Goal: Information Seeking & Learning: Learn about a topic

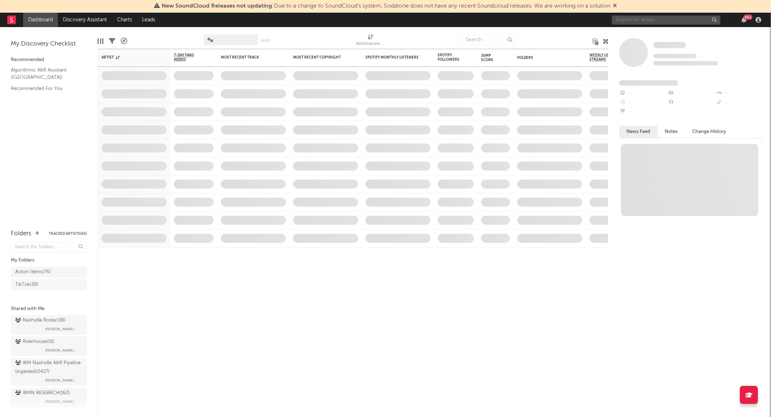
click at [645, 22] on input "text" at bounding box center [666, 20] width 108 height 9
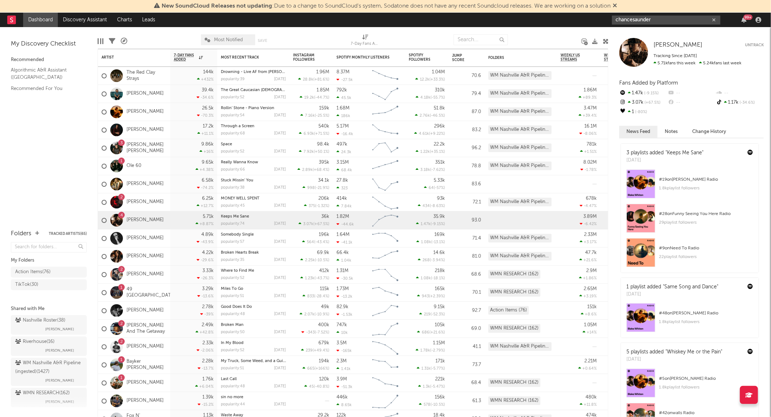
drag, startPoint x: 668, startPoint y: 22, endPoint x: 594, endPoint y: 19, distance: 74.5
click at [594, 19] on nav "Dashboard Discovery Assistant Charts Leads chancesaunder 99 +" at bounding box center [385, 20] width 771 height 14
type input "haylee page"
click at [628, 34] on div at bounding box center [624, 37] width 16 height 16
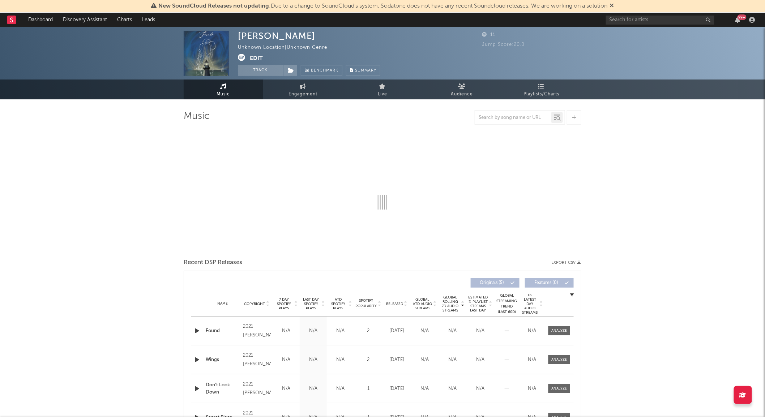
select select "1w"
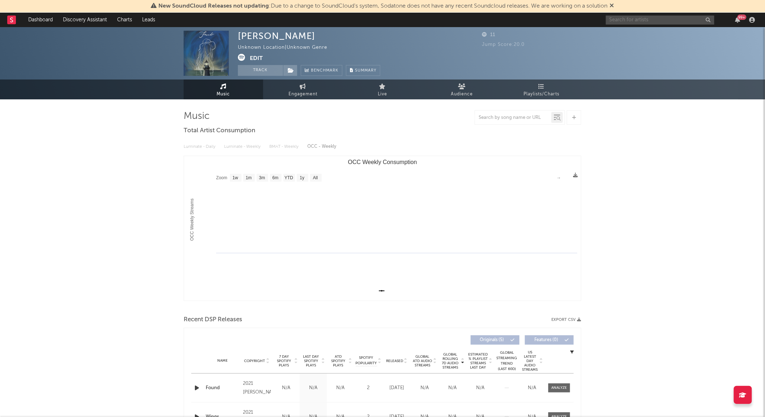
click at [628, 16] on input "text" at bounding box center [660, 20] width 108 height 9
drag, startPoint x: 645, startPoint y: 19, endPoint x: 577, endPoint y: 16, distance: 67.7
click at [577, 16] on nav "Dashboard Discovery Assistant Charts Leads hayleepage 99 +" at bounding box center [382, 20] width 765 height 14
type input "hayleepage"
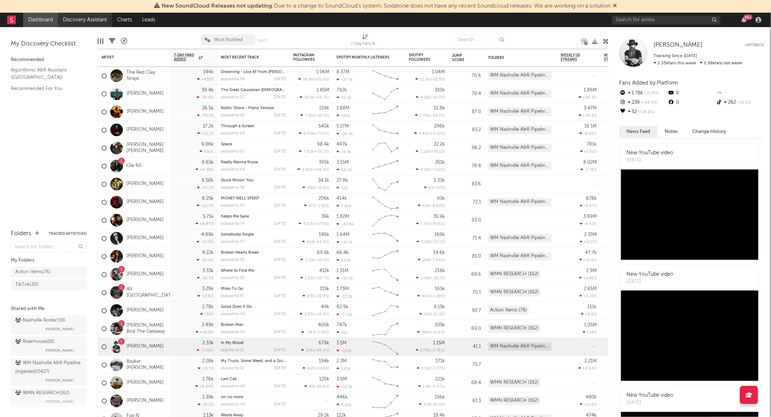
click at [94, 19] on link "Discovery Assistant" at bounding box center [85, 20] width 54 height 14
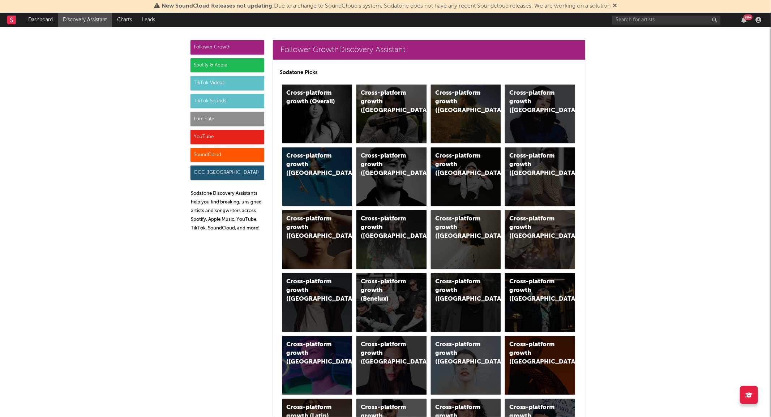
click at [223, 83] on div "TikTok Videos" at bounding box center [228, 83] width 74 height 14
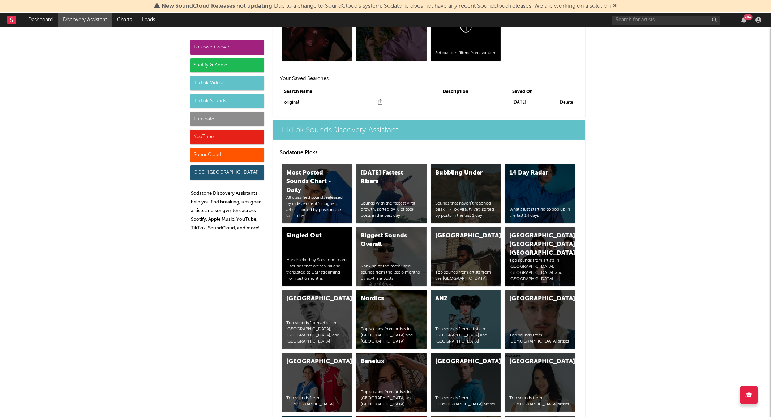
scroll to position [2403, 0]
click at [286, 97] on td "original" at bounding box center [332, 102] width 104 height 13
click at [287, 101] on link "original" at bounding box center [292, 102] width 15 height 9
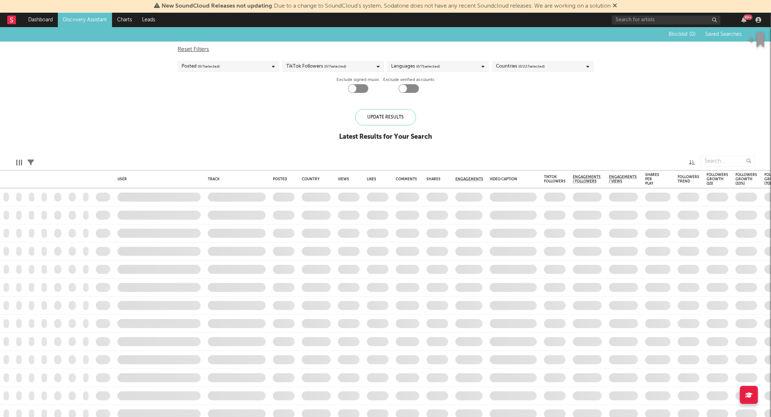
checkbox input "true"
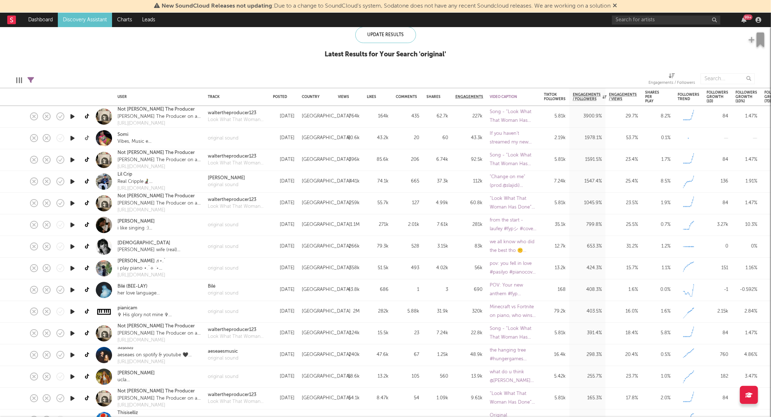
click at [86, 138] on icon at bounding box center [87, 138] width 5 height 5
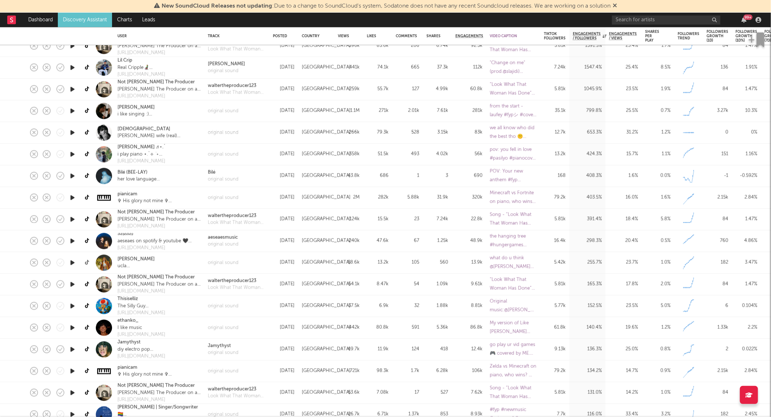
click at [85, 261] on icon at bounding box center [87, 262] width 5 height 5
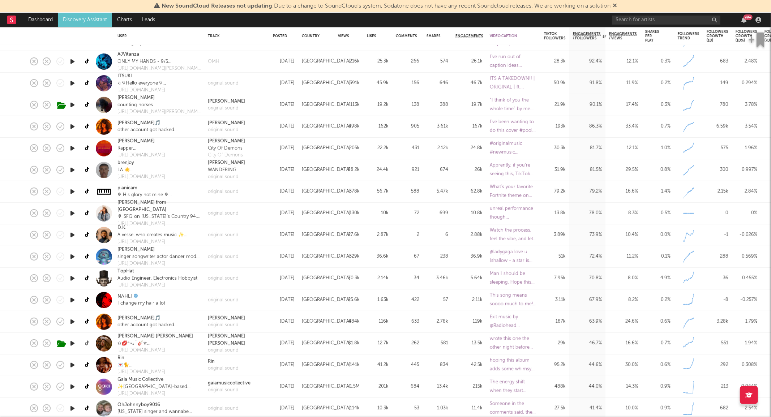
click at [86, 343] on icon at bounding box center [87, 343] width 5 height 5
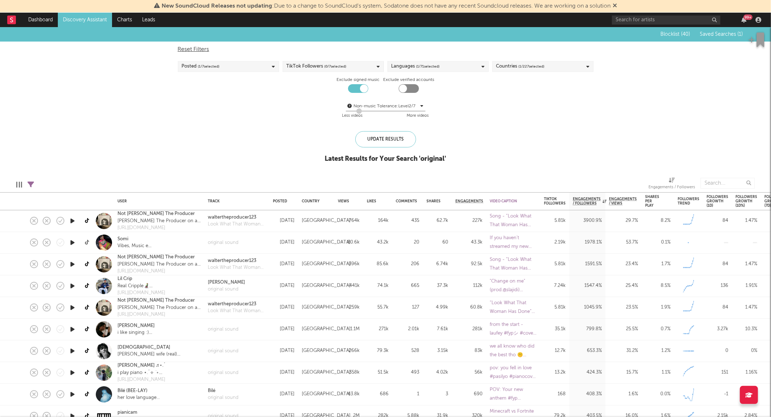
click at [89, 242] on icon at bounding box center [87, 242] width 5 height 5
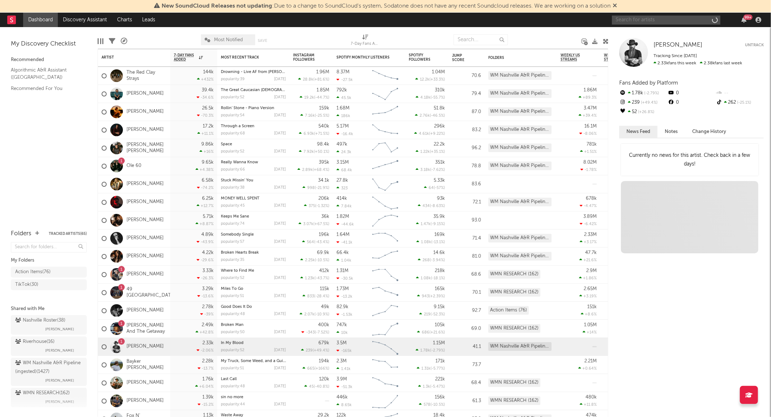
click at [651, 17] on input "text" at bounding box center [666, 20] width 108 height 9
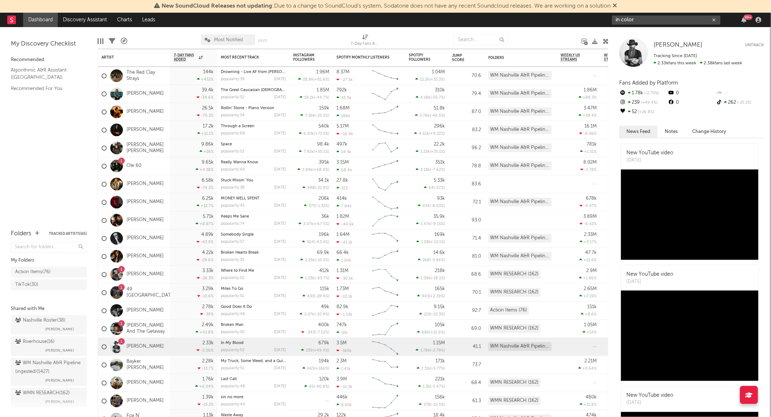
type input "in color"
click at [627, 30] on div "Cody Jinks Cody Jinks Untrack Tracking Since: April 3, 2024 2.33k fans this wee…" at bounding box center [690, 222] width 163 height 390
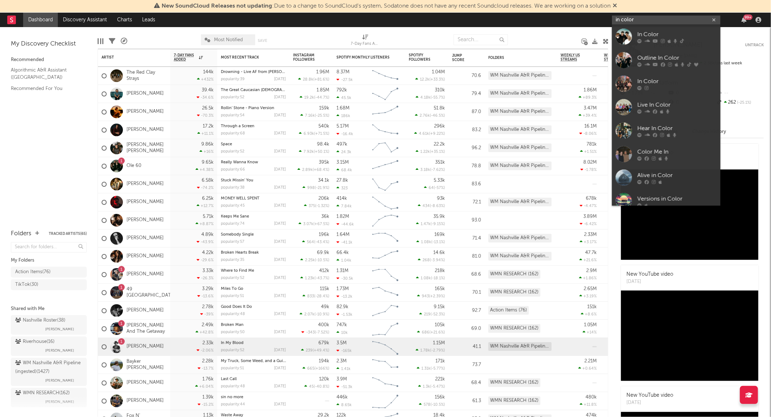
click at [639, 21] on input "in color" at bounding box center [666, 20] width 108 height 9
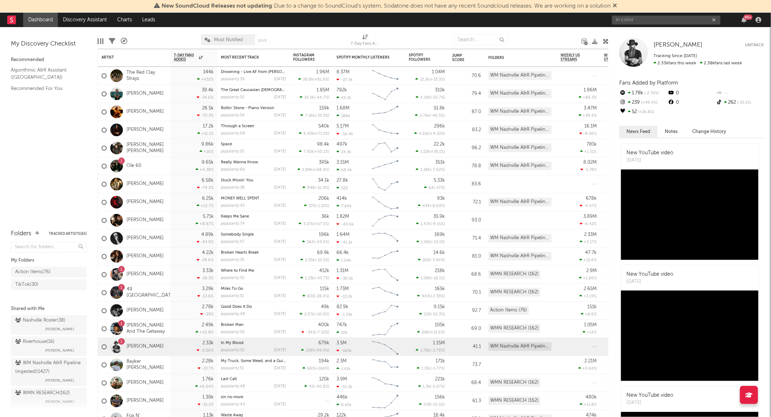
click at [627, 35] on div "Cody Jinks Cody Jinks Untrack Tracking Since: April 3, 2024 2.33k fans this wee…" at bounding box center [690, 222] width 163 height 390
click at [639, 19] on input "in color" at bounding box center [666, 20] width 108 height 9
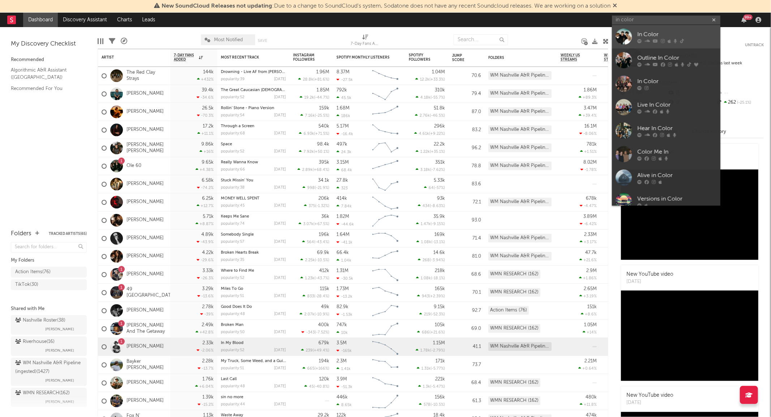
click at [619, 40] on div at bounding box center [624, 37] width 16 height 16
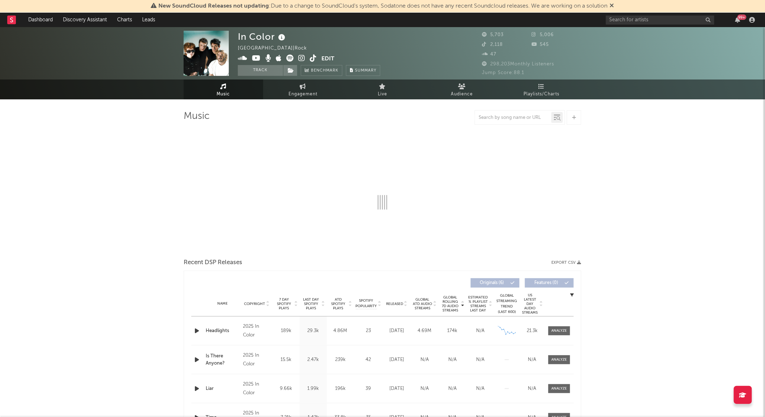
select select "6m"
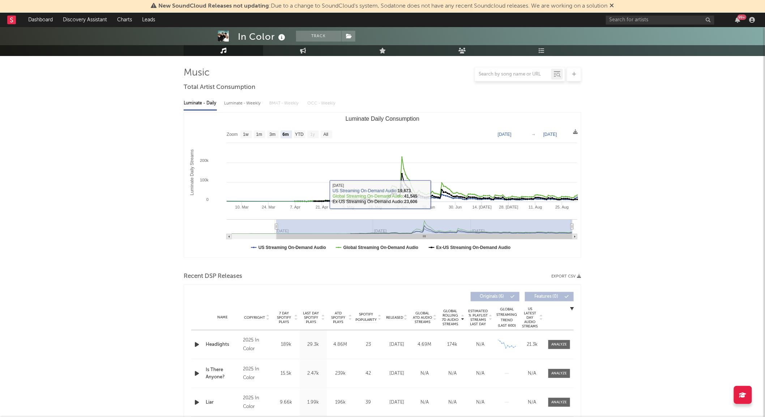
scroll to position [44, 0]
click at [394, 315] on div "Released" at bounding box center [397, 317] width 24 height 5
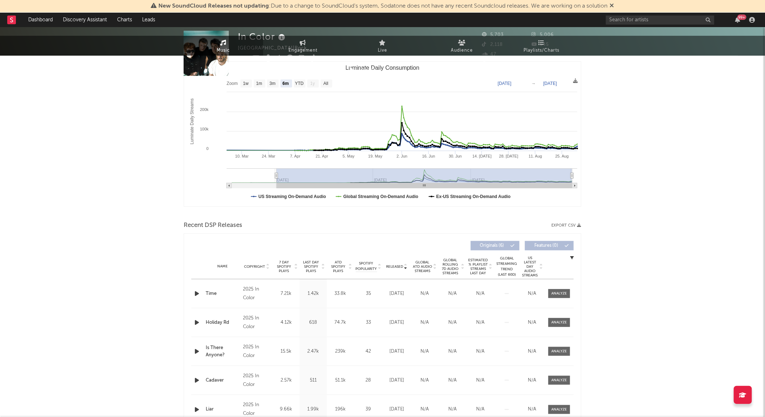
scroll to position [0, 0]
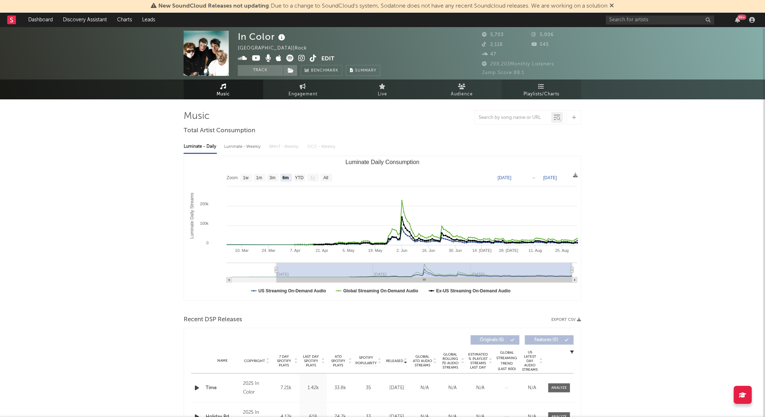
click at [554, 86] on link "Playlists/Charts" at bounding box center [542, 90] width 80 height 20
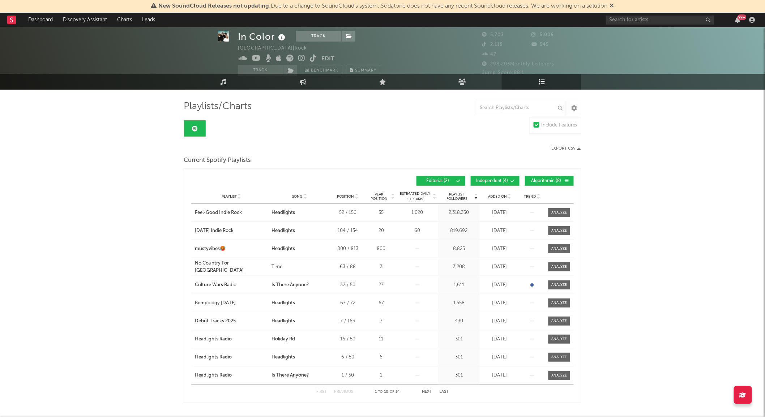
scroll to position [10, 0]
click at [496, 183] on button "Independent ( 4 )" at bounding box center [495, 181] width 49 height 10
click at [442, 182] on span "Editorial ( 2 )" at bounding box center [437, 181] width 33 height 4
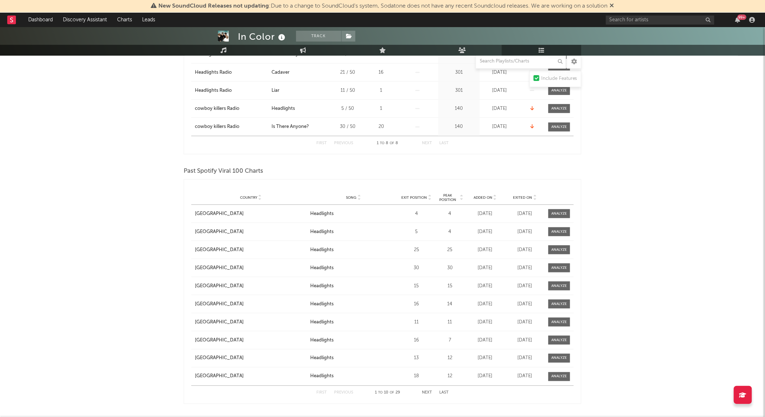
scroll to position [223, 0]
click at [487, 196] on span "Added On" at bounding box center [483, 197] width 19 height 4
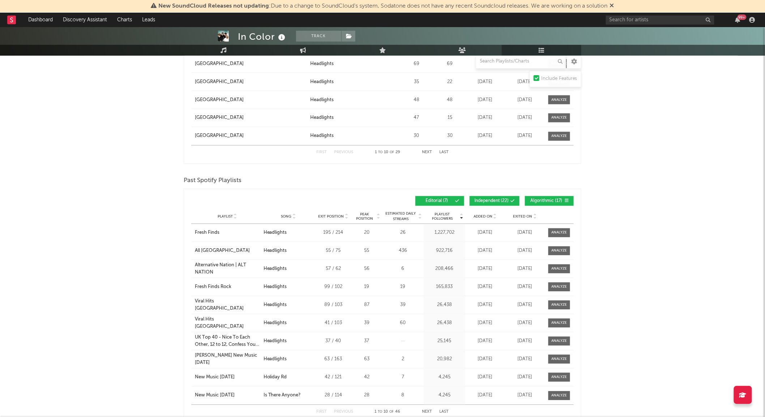
scroll to position [464, 0]
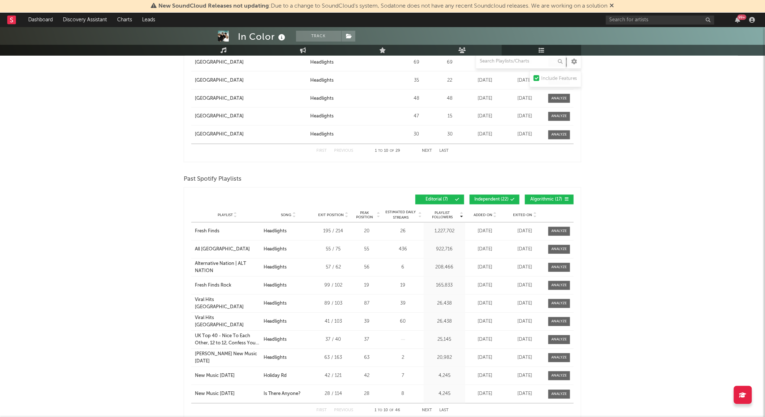
click at [498, 202] on span "Independent ( 22 )" at bounding box center [491, 200] width 34 height 4
click at [440, 200] on span "Editorial ( 7 )" at bounding box center [436, 200] width 33 height 4
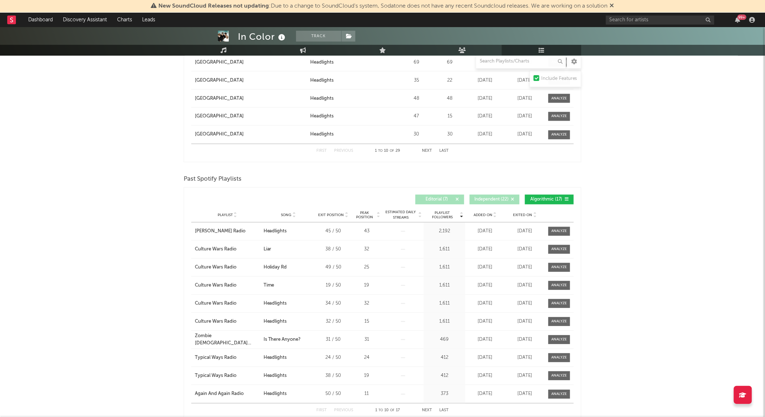
click at [487, 214] on span "Added On" at bounding box center [483, 215] width 19 height 4
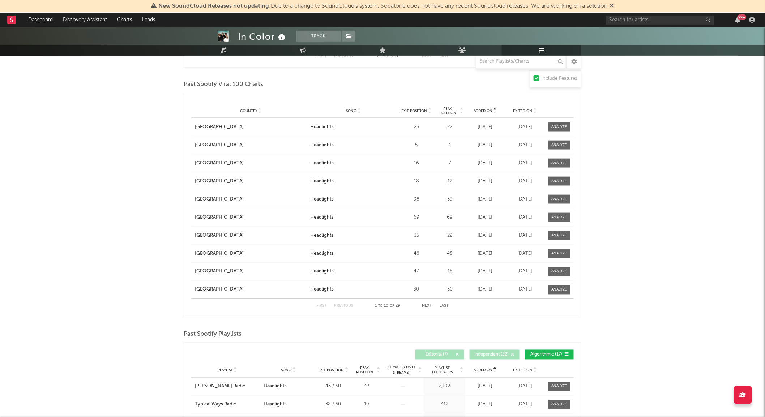
scroll to position [0, 0]
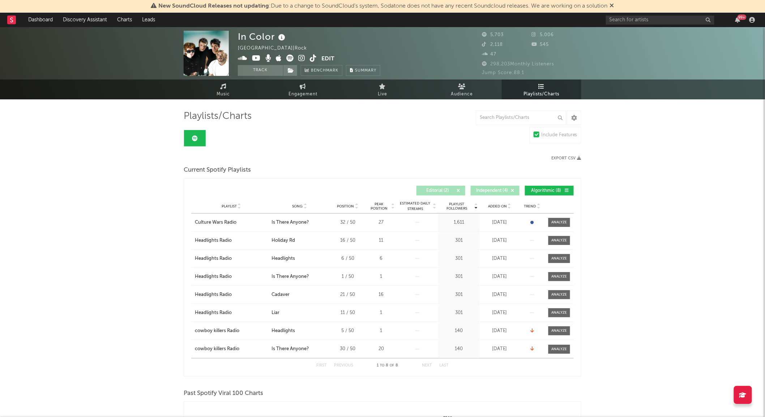
click at [305, 86] on icon at bounding box center [303, 87] width 6 height 6
select select "1w"
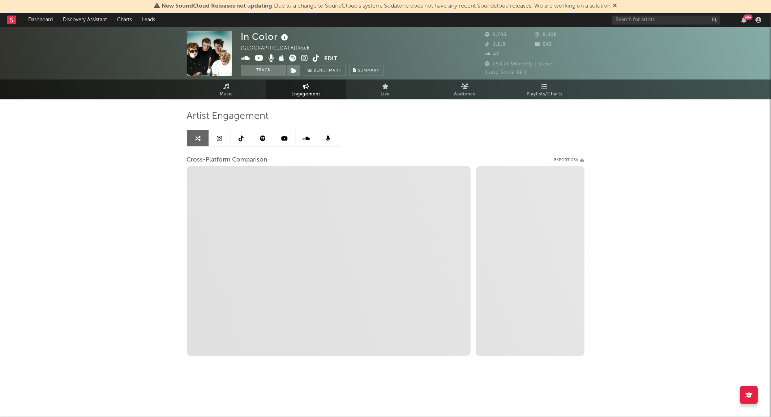
select select "1m"
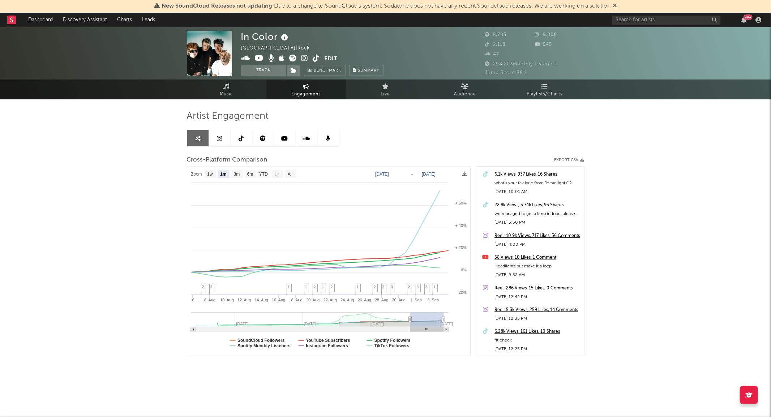
click at [239, 139] on icon at bounding box center [241, 139] width 5 height 6
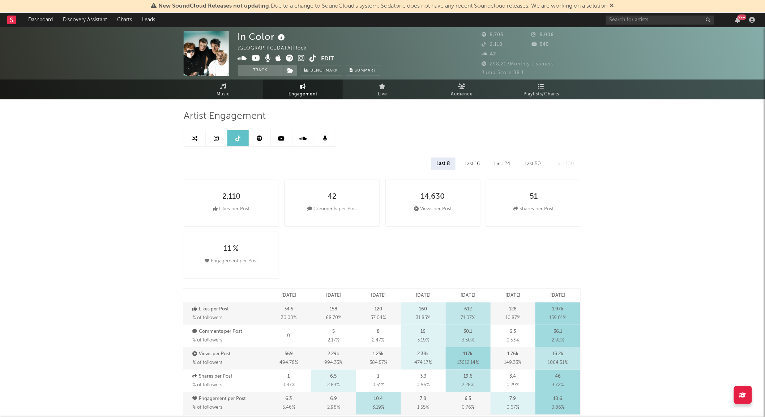
select select "1w"
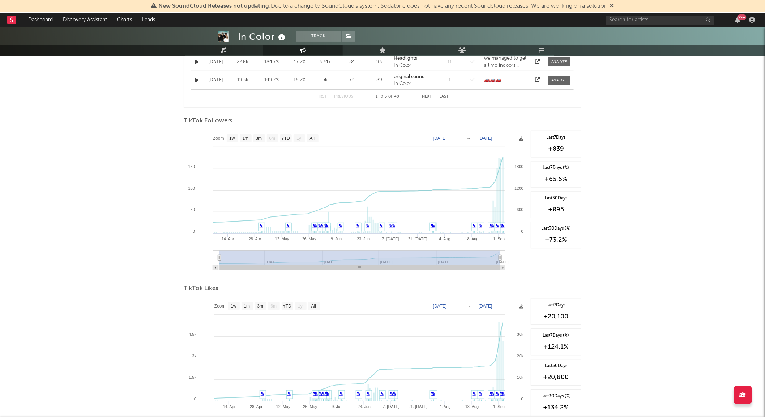
scroll to position [482, 0]
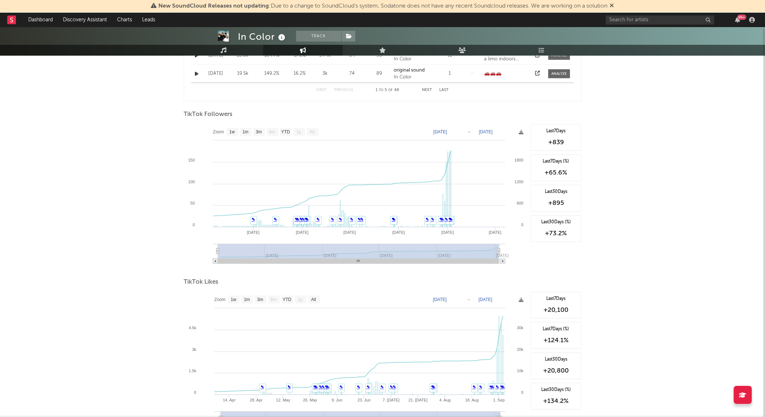
drag, startPoint x: 500, startPoint y: 248, endPoint x: 476, endPoint y: 249, distance: 23.5
click at [476, 249] on rect at bounding box center [358, 251] width 281 height 14
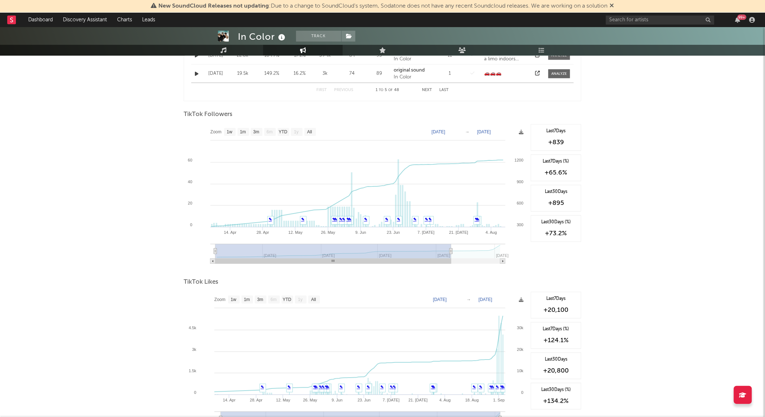
type input "2025-08-06"
drag, startPoint x: 500, startPoint y: 250, endPoint x: 447, endPoint y: 250, distance: 52.4
click at [450, 250] on icon at bounding box center [451, 251] width 3 height 5
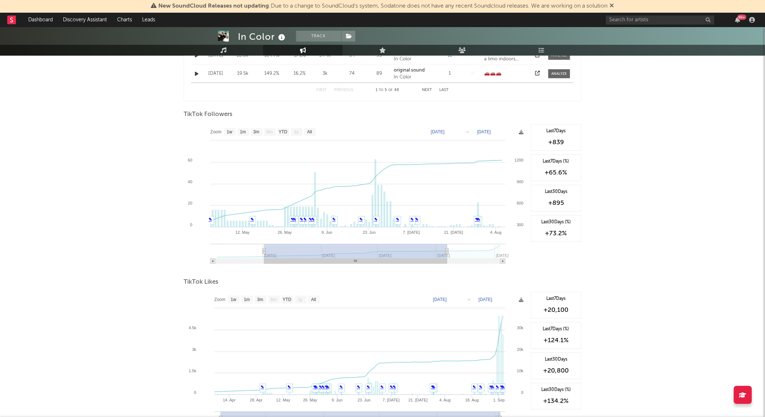
drag, startPoint x: 216, startPoint y: 251, endPoint x: 266, endPoint y: 253, distance: 50.0
click at [266, 253] on icon at bounding box center [264, 251] width 3 height 5
type input "2025-04-29"
type input "2025-08-03"
type input "2025-04-23"
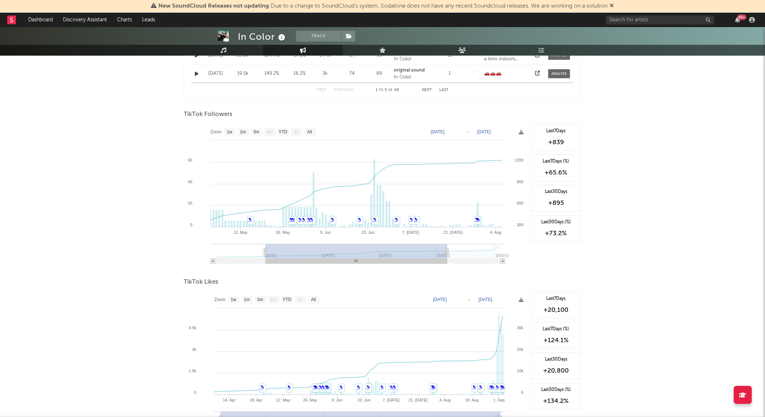
type input "2025-07-28"
type input "2025-04-21"
type input "2025-07-26"
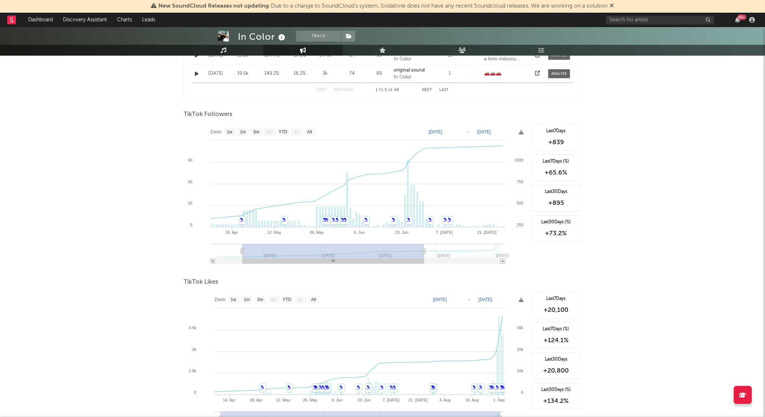
type input "2025-04-20"
type input "2025-07-25"
type input "2025-04-19"
type input "2025-07-24"
type input "2025-04-18"
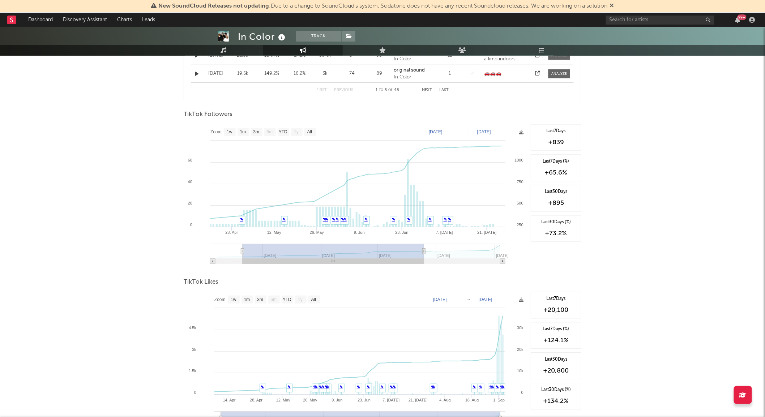
type input "2025-07-23"
type input "2025-04-17"
type input "2025-07-22"
type input "2025-04-16"
type input "2025-07-21"
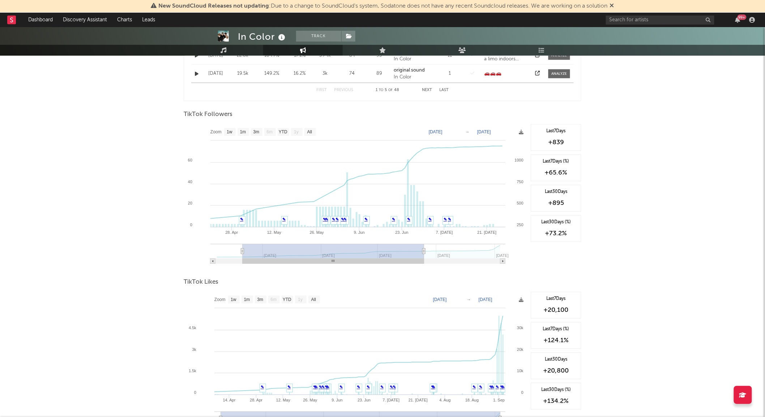
type input "2025-04-15"
type input "2025-07-20"
type input "2025-04-14"
type input "2025-07-19"
type input "2025-04-13"
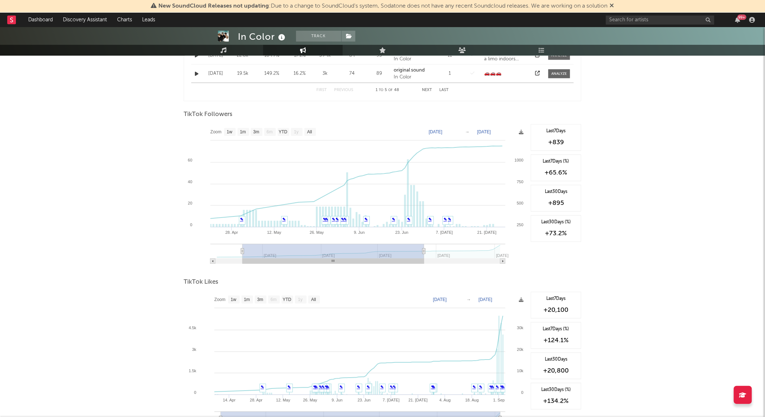
type input "2025-07-18"
type input "2025-04-12"
type input "2025-07-17"
type input "2025-04-11"
type input "2025-07-16"
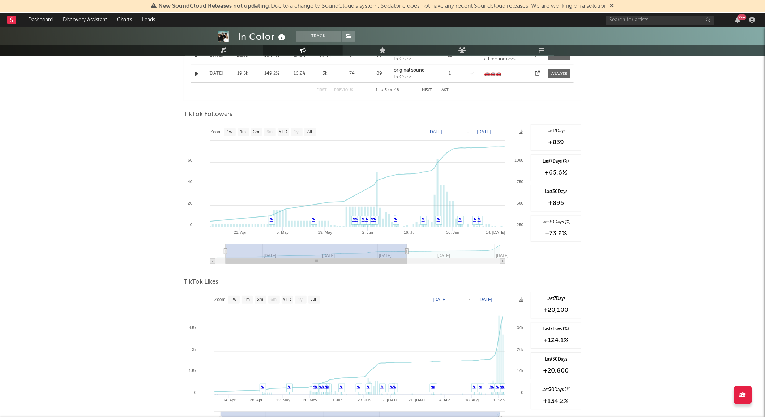
type input "2025-04-10"
type input "2025-07-15"
type input "2025-04-09"
type input "2025-07-14"
type input "2025-04-08"
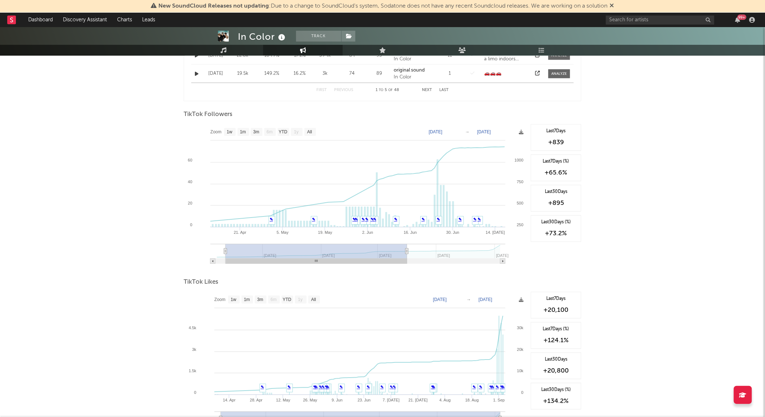
type input "2025-07-13"
type input "2025-04-07"
type input "2025-07-12"
drag, startPoint x: 445, startPoint y: 250, endPoint x: 398, endPoint y: 252, distance: 47.0
click at [398, 252] on rect at bounding box center [310, 251] width 182 height 14
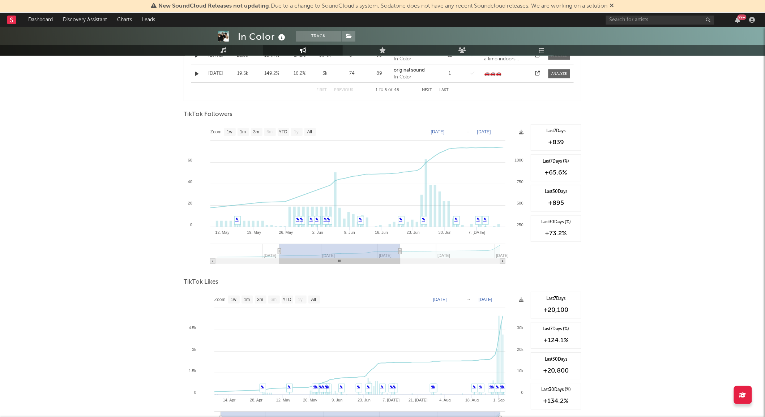
type input "2025-05-11"
drag, startPoint x: 218, startPoint y: 251, endPoint x: 283, endPoint y: 243, distance: 65.2
click at [283, 243] on icon "Created with Highcharts 10.3.3 12. May 26. May 9. Jun 23. Jun 7. Jul 19. May 2.…" at bounding box center [356, 196] width 344 height 145
click at [320, 221] on link "✎" at bounding box center [320, 219] width 3 height 4
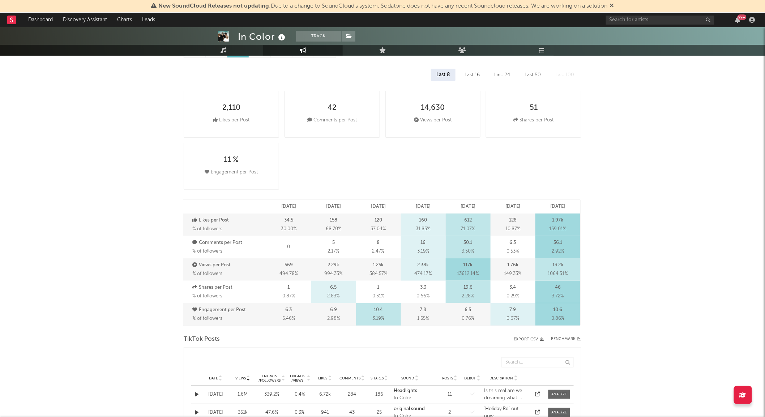
scroll to position [0, 0]
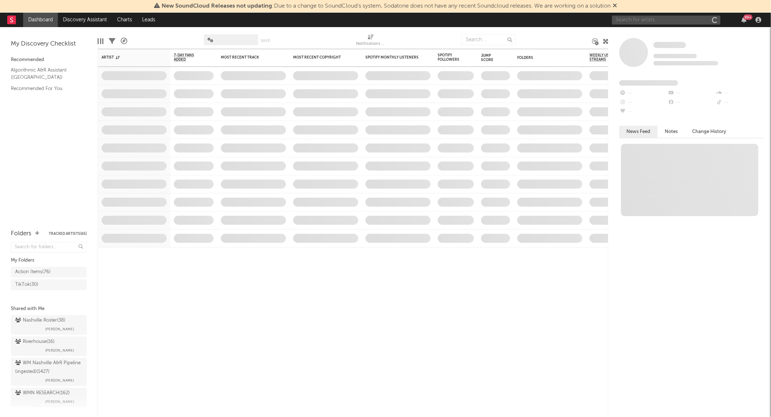
click at [632, 18] on input "text" at bounding box center [666, 20] width 108 height 9
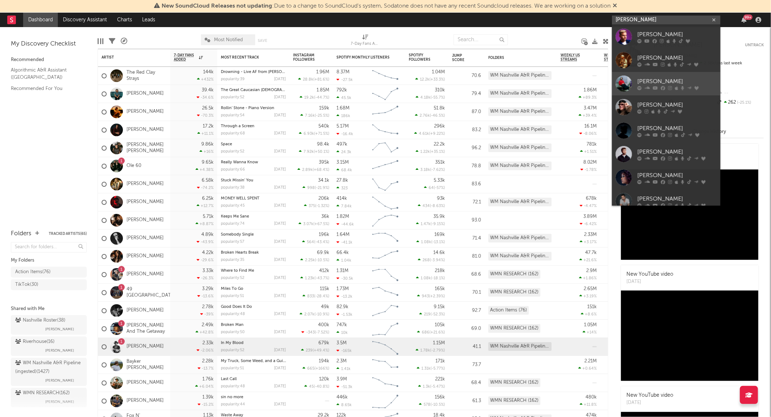
type input "[PERSON_NAME]"
click at [625, 85] on div at bounding box center [624, 84] width 16 height 16
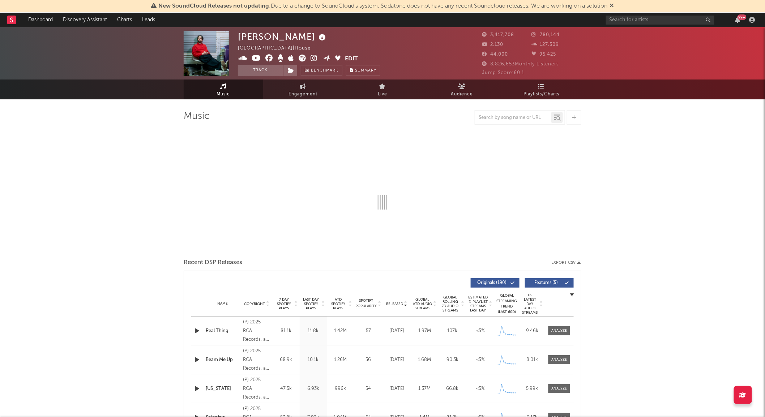
select select "6m"
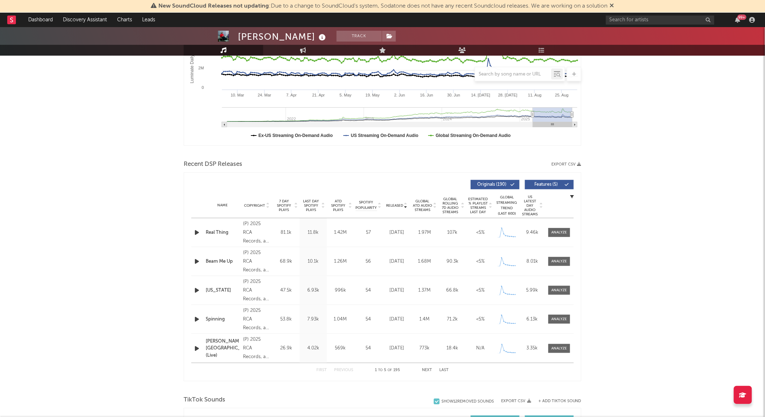
scroll to position [156, 0]
click at [502, 74] on input "text" at bounding box center [513, 75] width 76 height 6
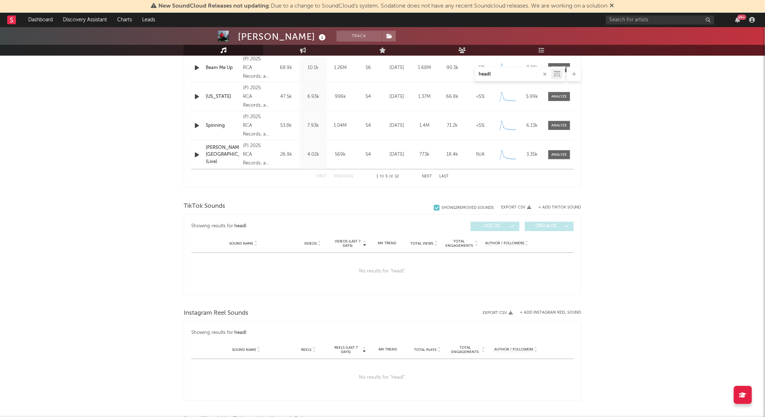
scroll to position [350, 0]
type input "headl"
drag, startPoint x: 547, startPoint y: 122, endPoint x: 634, endPoint y: -20, distance: 165.9
click at [634, 0] on html "New SoundCloud Releases not updating : Due to a change to SoundCloud's system, …" at bounding box center [382, 103] width 765 height 907
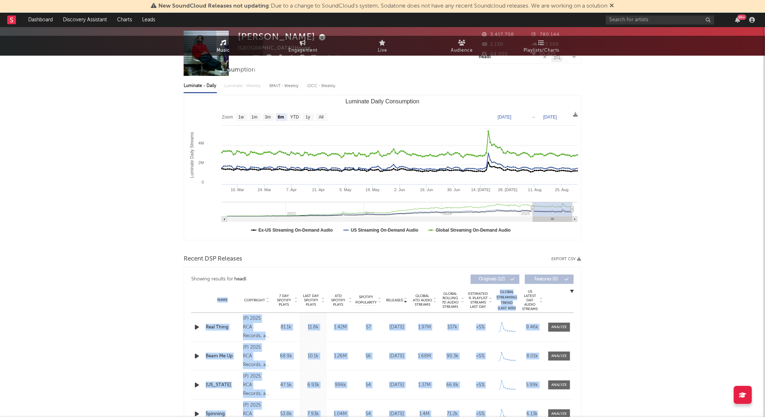
scroll to position [0, 0]
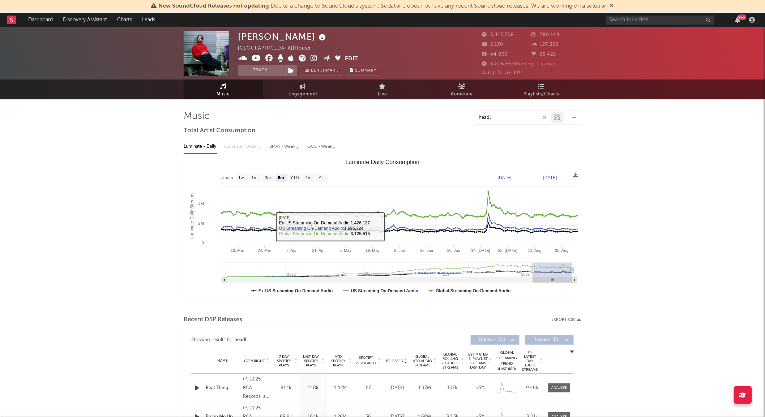
click at [299, 81] on link "Engagement" at bounding box center [303, 90] width 80 height 20
select select "1w"
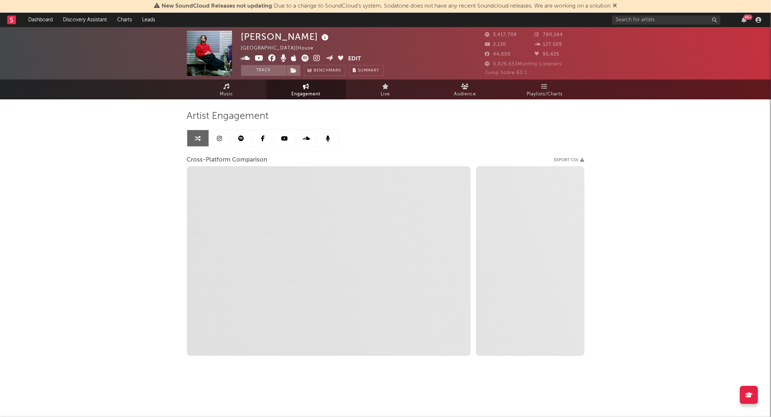
select select "1m"
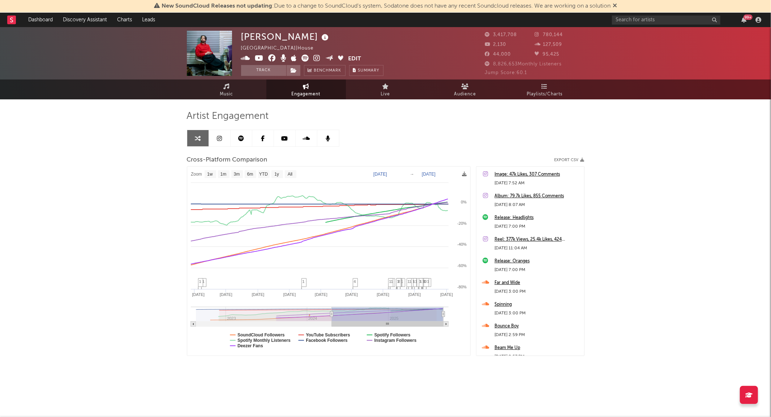
type input "[DATE]"
select select "1w"
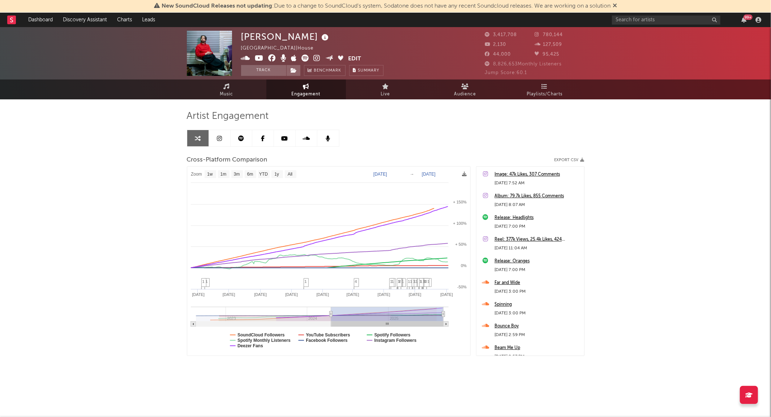
drag, startPoint x: 437, startPoint y: 316, endPoint x: 371, endPoint y: 309, distance: 65.8
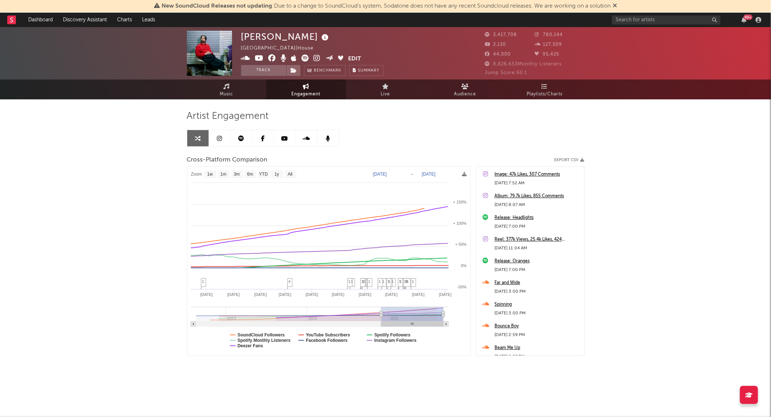
type input "[DATE]"
drag, startPoint x: 331, startPoint y: 312, endPoint x: 383, endPoint y: 315, distance: 52.8
click at [383, 315] on icon at bounding box center [381, 314] width 3 height 5
select select "1w"
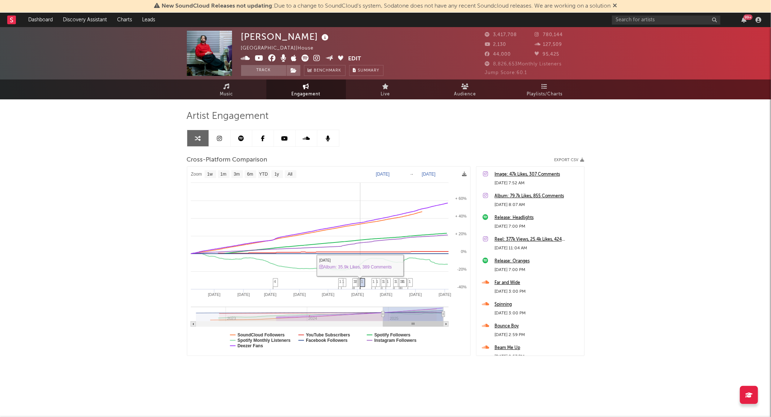
click at [361, 283] on span "1" at bounding box center [362, 282] width 2 height 4
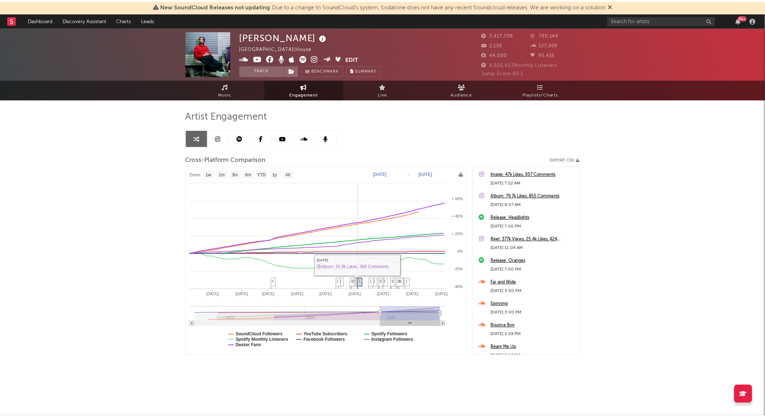
scroll to position [392, 0]
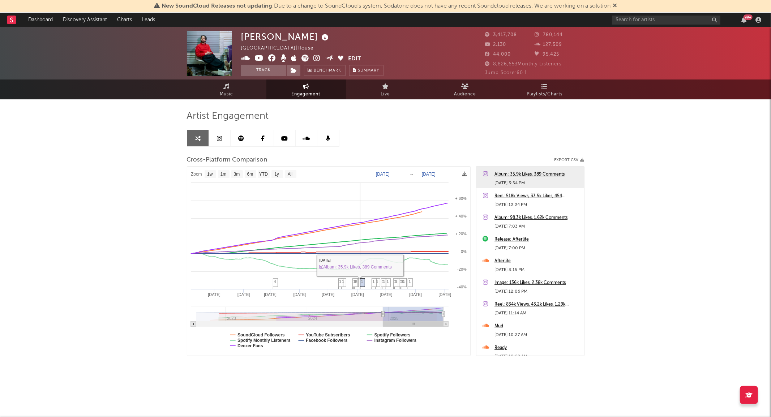
click at [363, 283] on span "1" at bounding box center [362, 282] width 2 height 4
drag, startPoint x: 383, startPoint y: 310, endPoint x: 401, endPoint y: 310, distance: 18.8
click at [401, 310] on g at bounding box center [320, 317] width 258 height 20
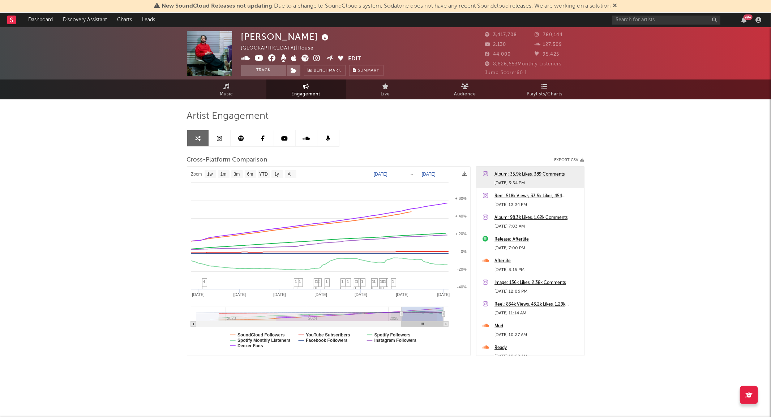
type input "[DATE]"
select select "6m"
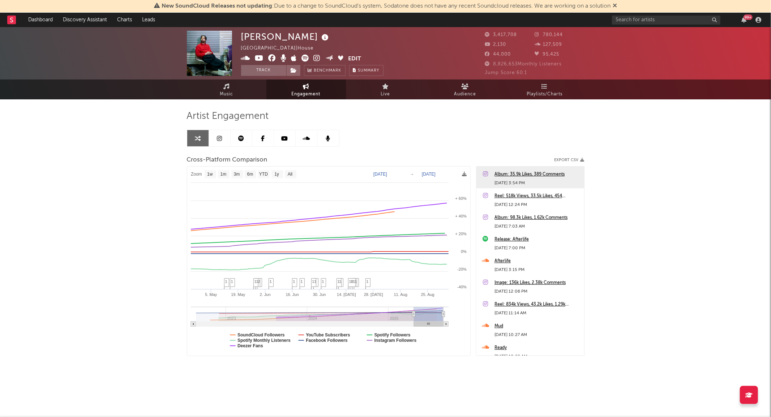
type input "2025-04-27"
drag, startPoint x: 382, startPoint y: 314, endPoint x: 415, endPoint y: 315, distance: 33.3
click at [415, 315] on icon at bounding box center [414, 314] width 3 height 5
select select "1w"
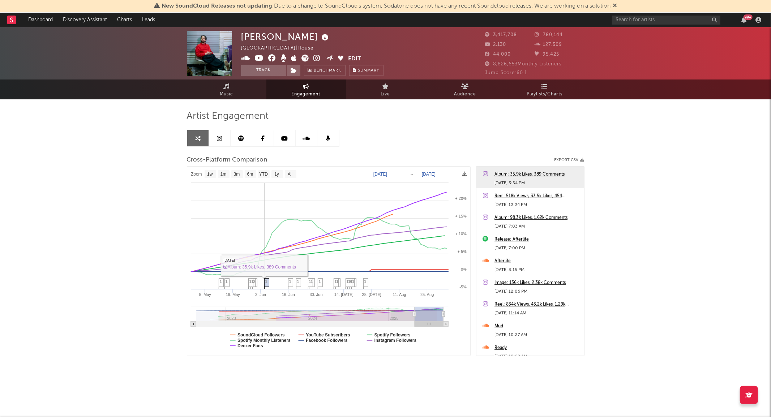
click at [268, 280] on icon at bounding box center [266, 284] width 5 height 11
click at [266, 280] on span "1" at bounding box center [266, 282] width 2 height 4
click at [536, 171] on div "Album: 35.9k Likes, 389 Comments" at bounding box center [538, 174] width 86 height 9
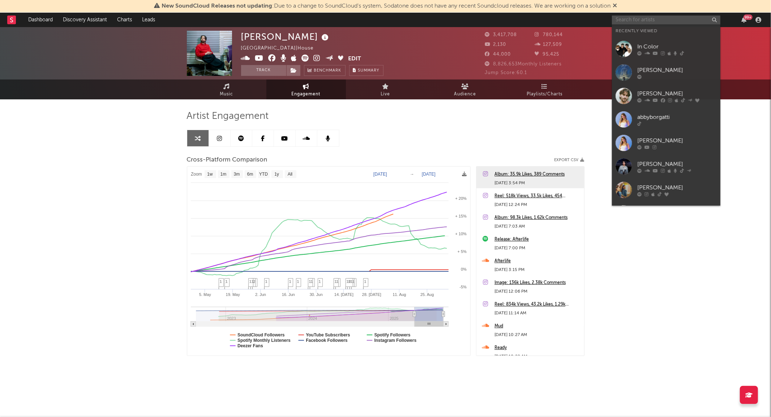
click at [652, 23] on input "text" at bounding box center [666, 20] width 108 height 9
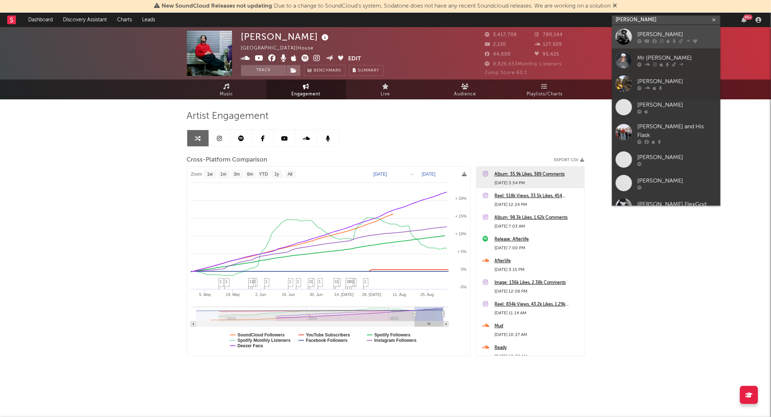
type input "larry fl"
click at [632, 33] on div at bounding box center [624, 37] width 16 height 16
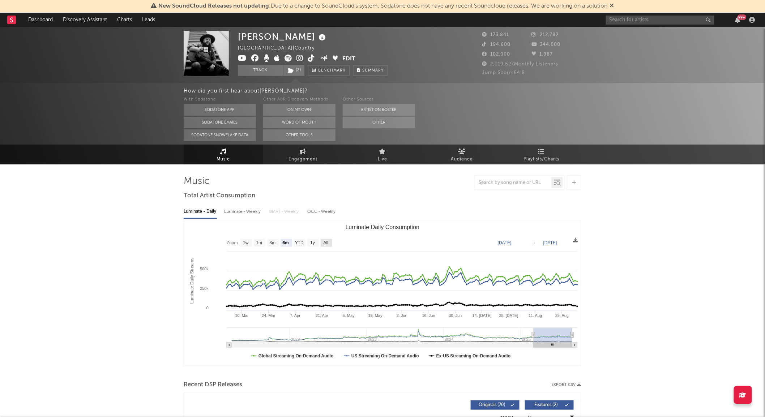
click at [331, 243] on rect "Luminate Daily Consumption" at bounding box center [327, 243] width 12 height 8
select select "All"
type input "[DATE]"
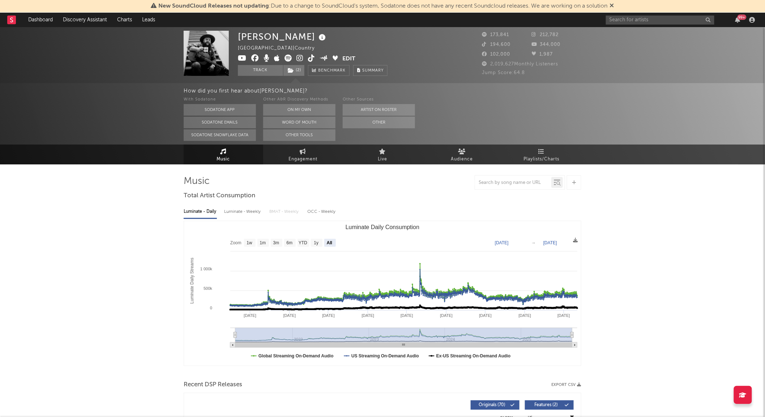
click at [249, 212] on div "Luminate - Weekly" at bounding box center [243, 212] width 38 height 12
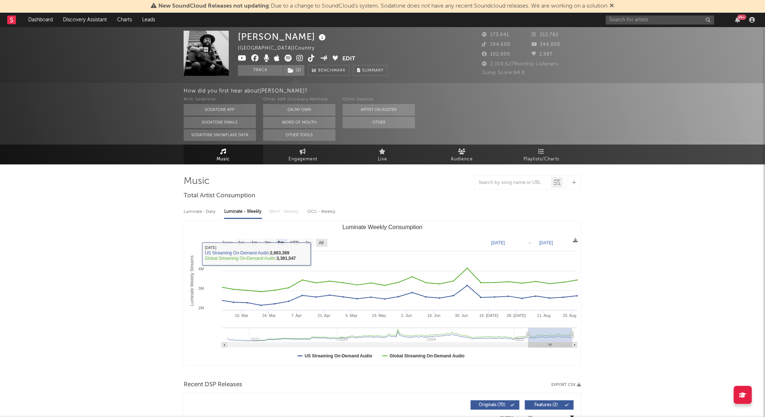
click at [321, 244] on text "All" at bounding box center [321, 243] width 5 height 5
select select "All"
type input "2021-09-30"
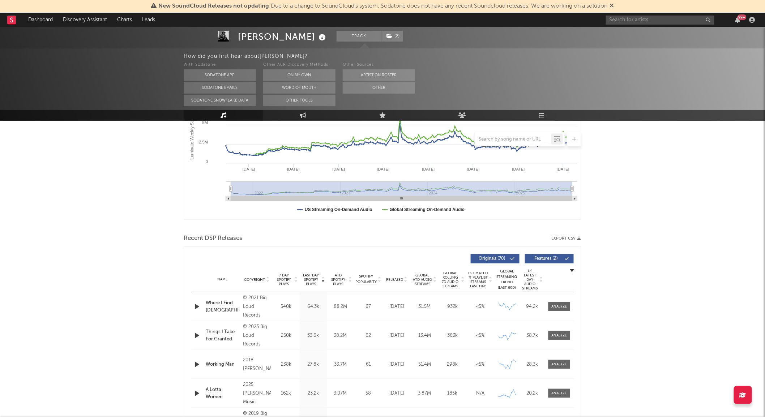
scroll to position [150, 0]
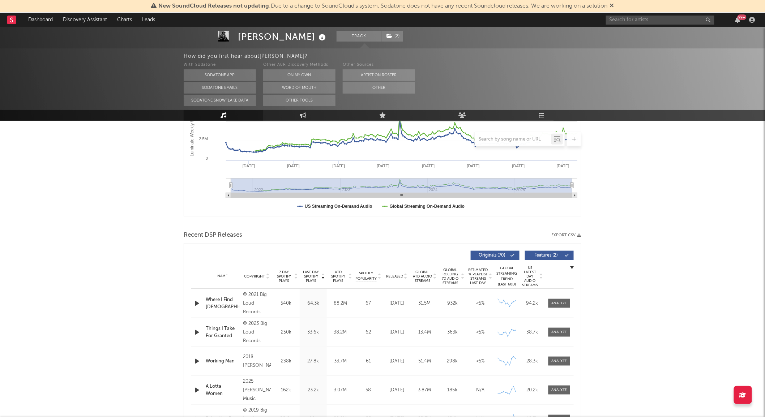
click at [454, 272] on span "Global Rolling 7D Audio Streams" at bounding box center [450, 276] width 20 height 17
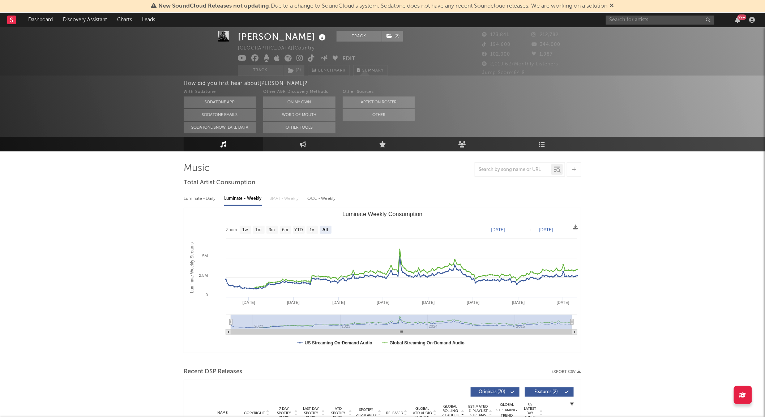
scroll to position [13, 0]
click at [92, 17] on link "Discovery Assistant" at bounding box center [85, 20] width 54 height 14
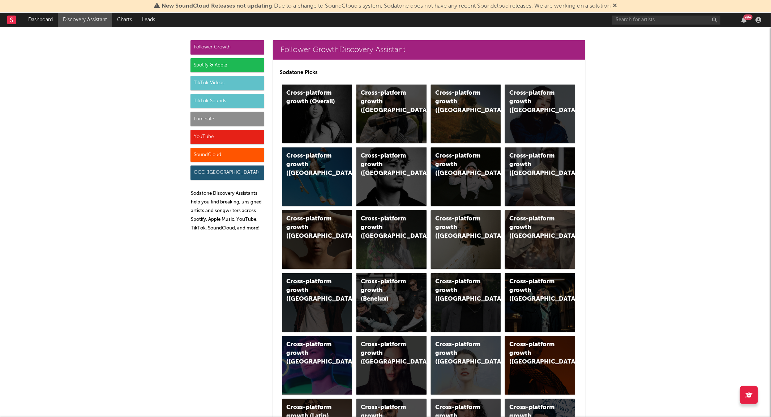
click at [195, 119] on div "Luminate" at bounding box center [228, 119] width 74 height 14
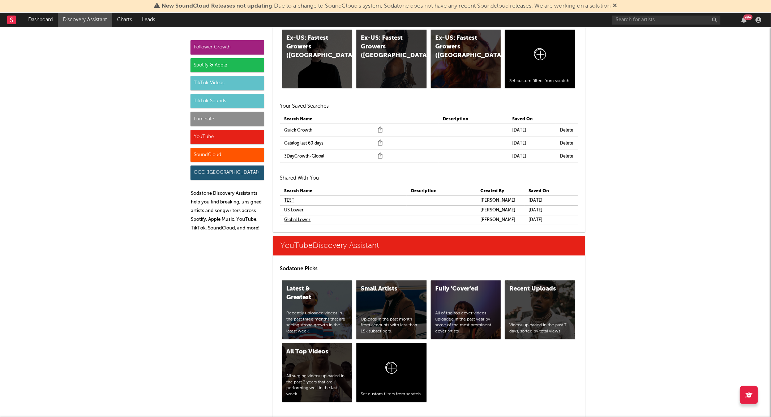
scroll to position [4031, 0]
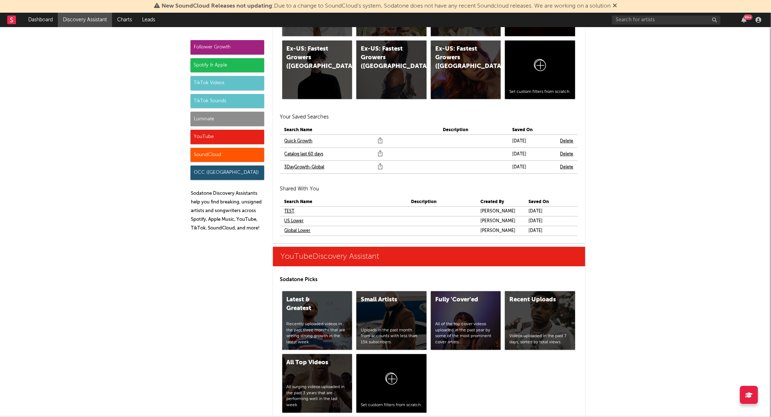
click at [311, 165] on link "3DayGrowth-Global" at bounding box center [305, 167] width 40 height 9
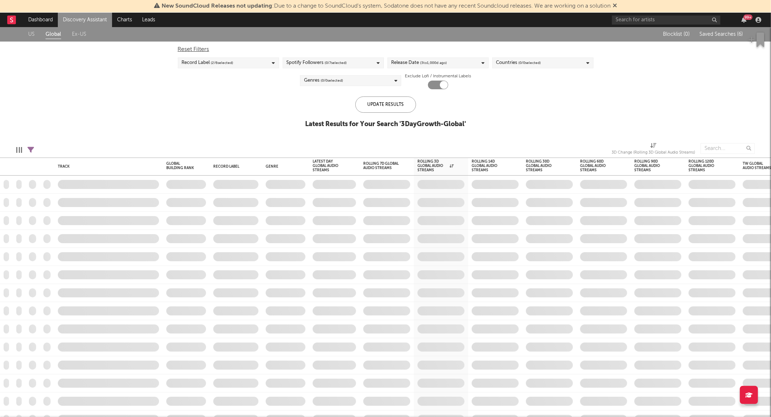
checkbox input "true"
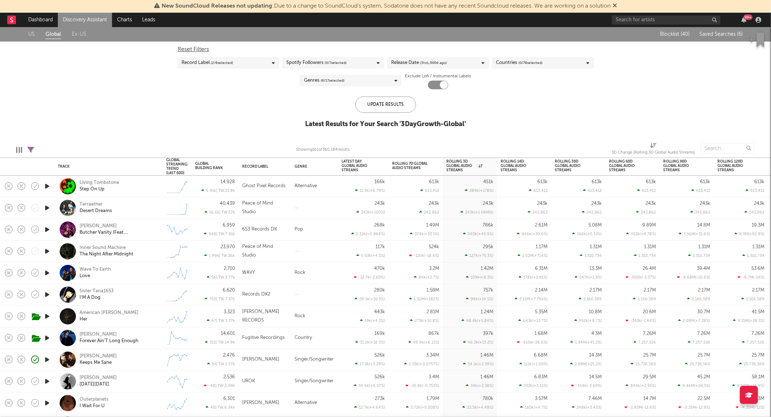
click at [317, 77] on div "Genres ( 6 / 17 selected)" at bounding box center [324, 80] width 41 height 9
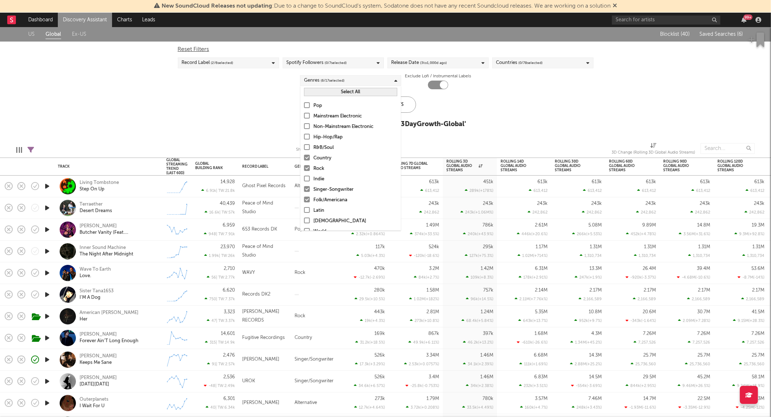
click at [521, 114] on div "US Global Ex-US Blocklist ( 40 ) Saved Searches ( 6 ) Reset Filters Record Labe…" at bounding box center [385, 81] width 771 height 109
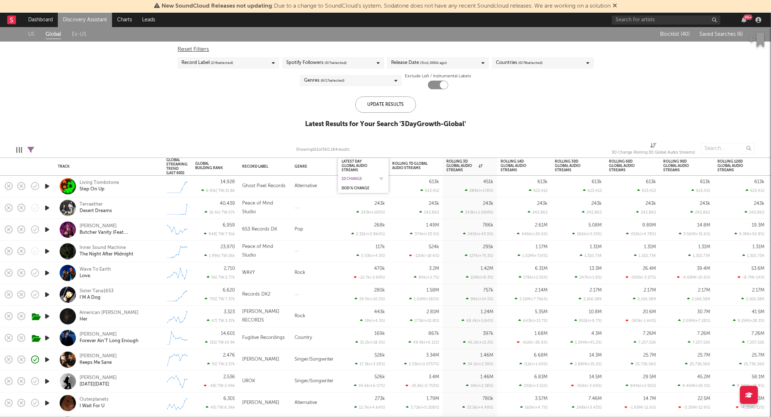
click at [357, 179] on div "1D Change" at bounding box center [358, 179] width 33 height 4
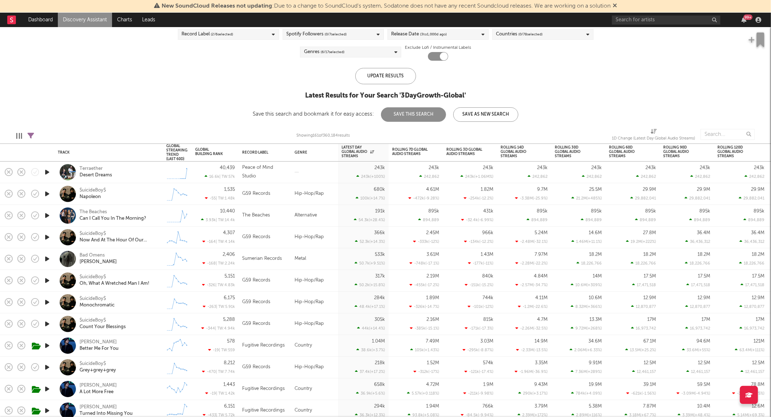
click at [319, 53] on div "Genres ( 6 / 17 selected)" at bounding box center [324, 52] width 41 height 9
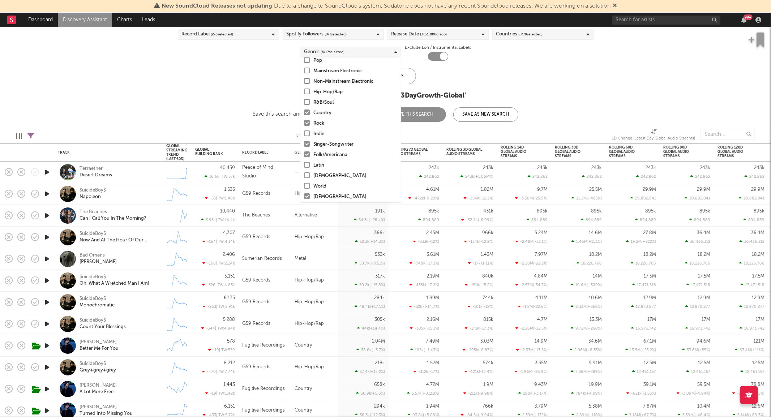
scroll to position [16, 0]
click at [323, 121] on div "Rock" at bounding box center [356, 124] width 84 height 9
click at [304, 121] on input "Rock" at bounding box center [304, 124] width 0 height 9
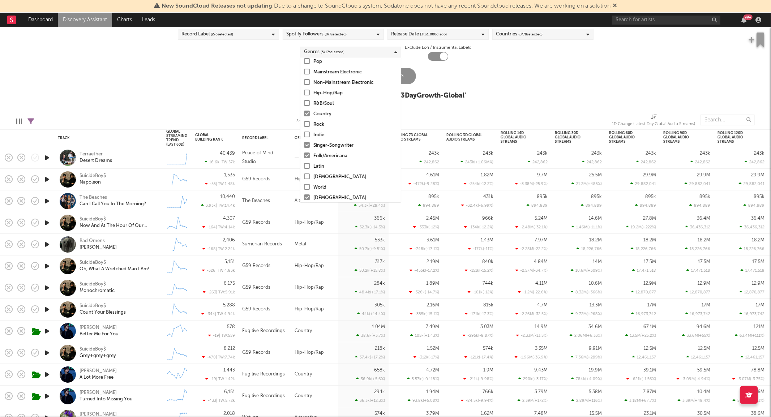
click at [407, 85] on div "Update Results Latest Results for Your Search ' 3DayGrowth-Global '" at bounding box center [385, 87] width 161 height 39
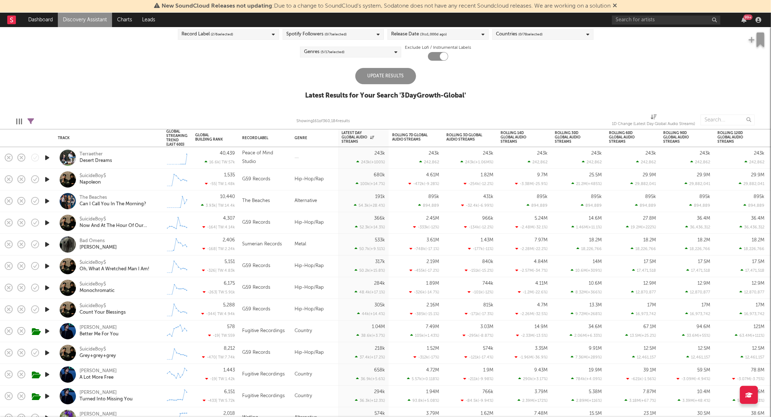
click at [395, 72] on div "Update Results" at bounding box center [385, 76] width 61 height 16
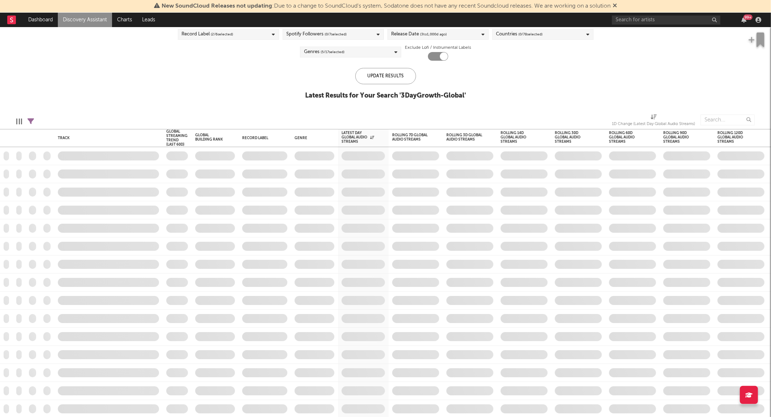
click at [352, 35] on div "Spotify Followers ( 0 / 7 selected)" at bounding box center [333, 34] width 101 height 11
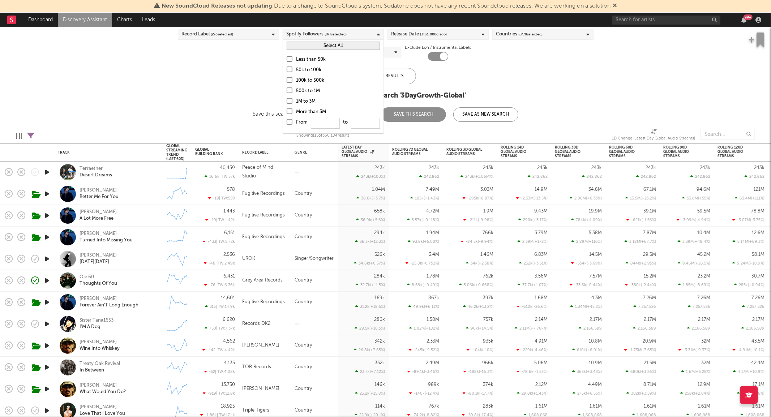
click at [319, 45] on button "Select All" at bounding box center [333, 46] width 93 height 8
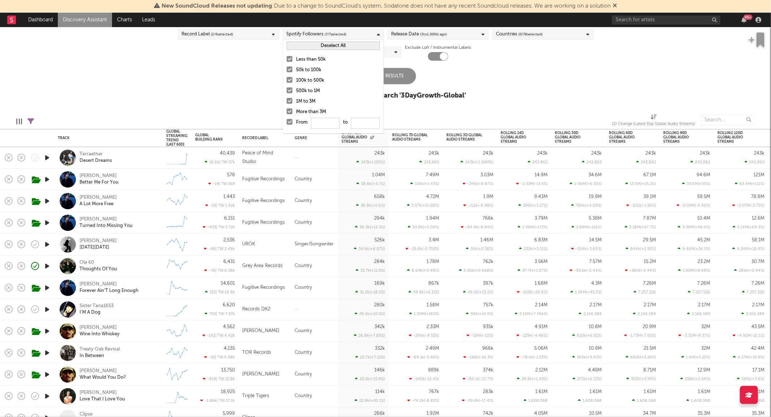
click at [400, 75] on div "Update Results" at bounding box center [385, 76] width 61 height 16
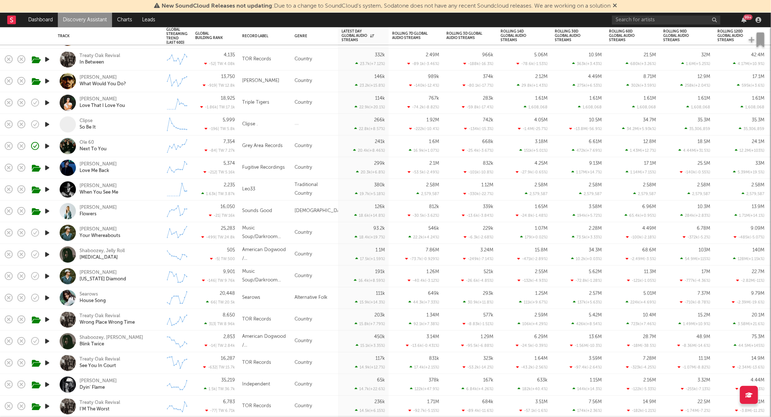
click at [311, 110] on div "Country" at bounding box center [314, 103] width 47 height 22
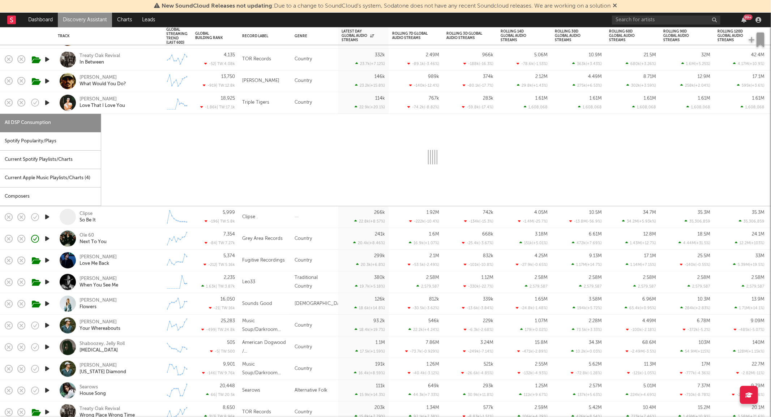
select select "1w"
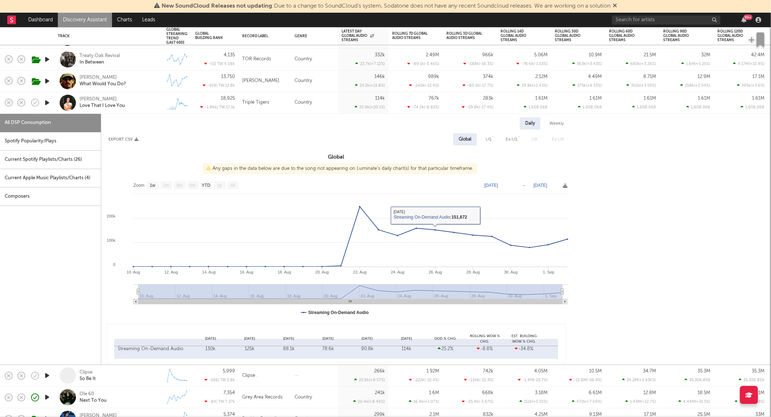
click at [154, 106] on div "Russell Dickerson Love That I Love You" at bounding box center [119, 102] width 78 height 13
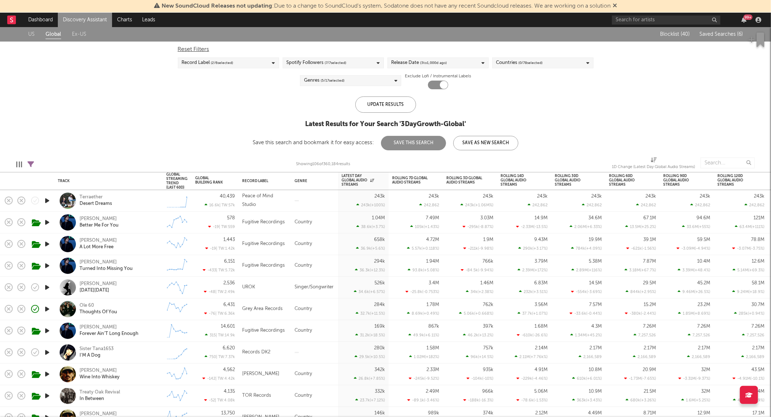
click at [309, 204] on div at bounding box center [314, 201] width 47 height 22
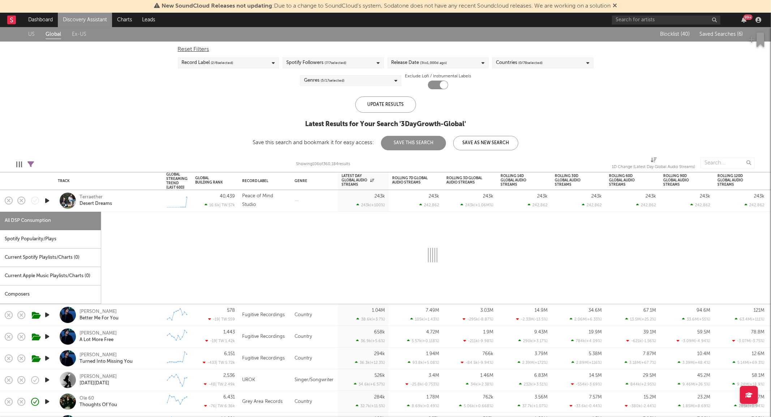
select select "1w"
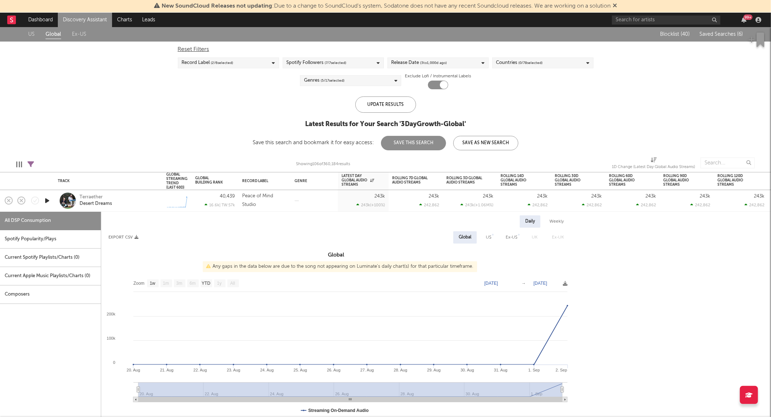
click at [145, 199] on div "Terraether Desert Dreams" at bounding box center [119, 200] width 78 height 13
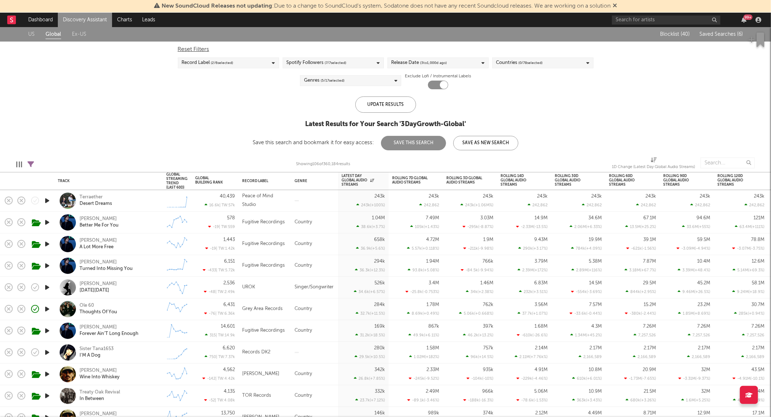
click at [33, 32] on link "US" at bounding box center [31, 34] width 7 height 9
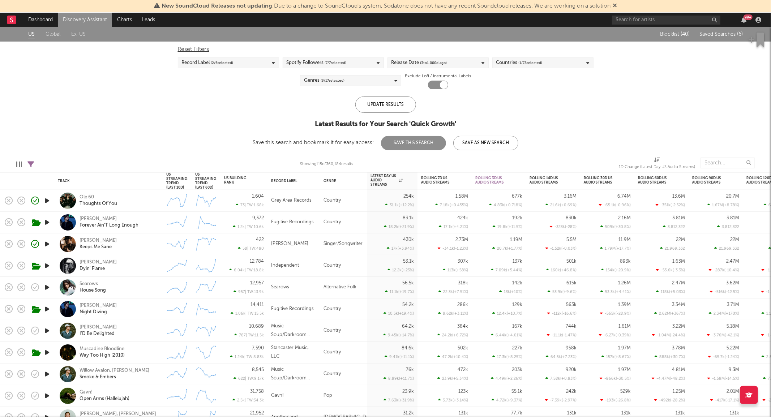
click at [334, 82] on span "( 3 / 17 selected)" at bounding box center [333, 80] width 24 height 9
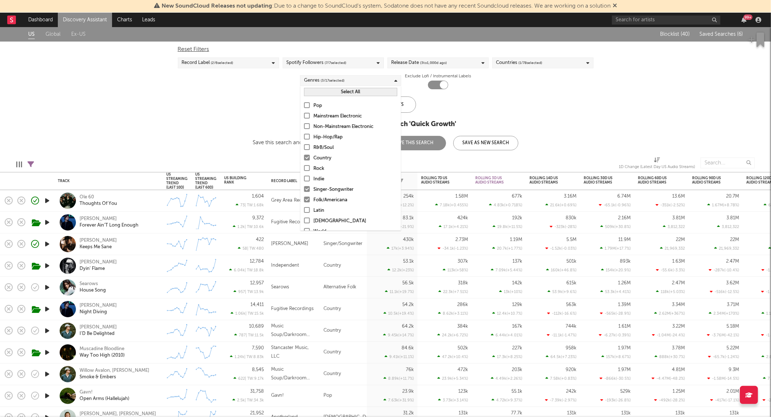
scroll to position [51, 0]
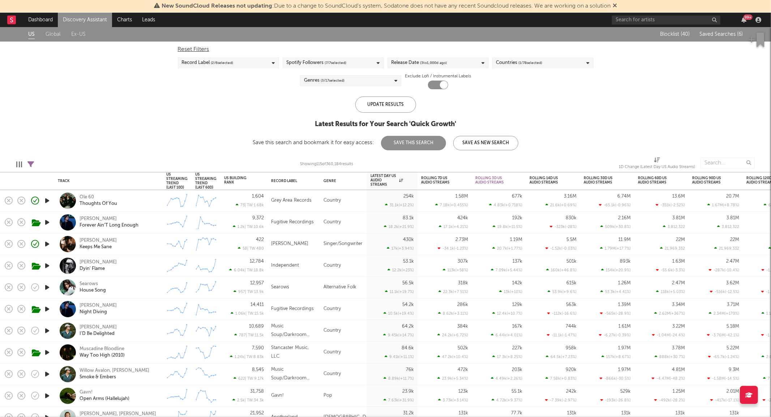
click at [244, 138] on div "US Global Ex-US Blocklist ( 40 ) Saved Searches ( 6 ) Reset Filters Record Labe…" at bounding box center [385, 88] width 771 height 123
click at [490, 192] on div "3D Change" at bounding box center [494, 193] width 36 height 4
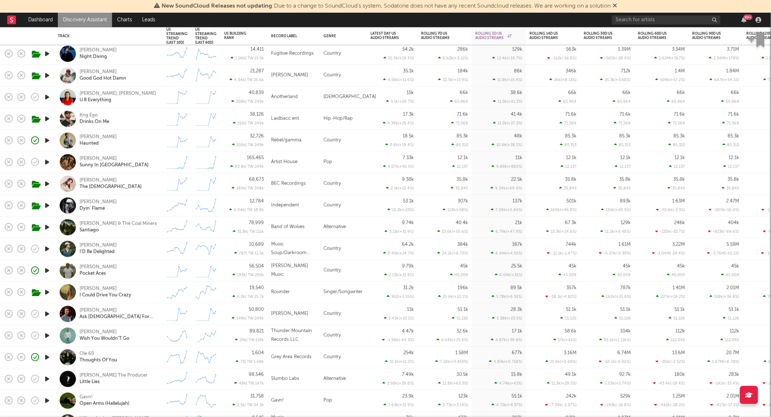
click at [145, 206] on div "Tayler Holder Dyin' Flame" at bounding box center [119, 205] width 78 height 13
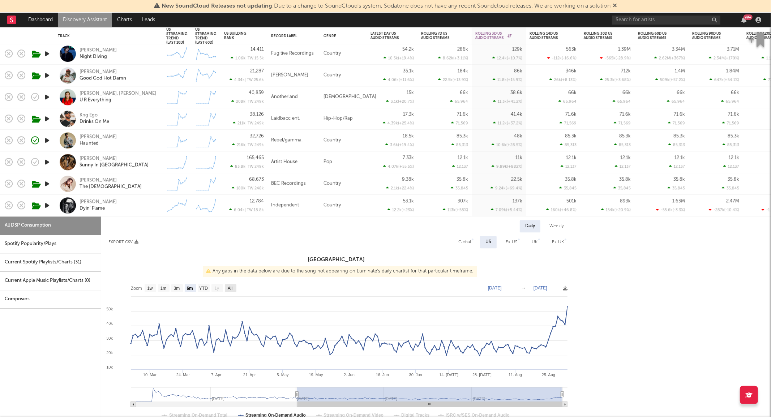
click at [232, 291] on text "All" at bounding box center [230, 288] width 5 height 5
select select "All"
type input "2024-11-10"
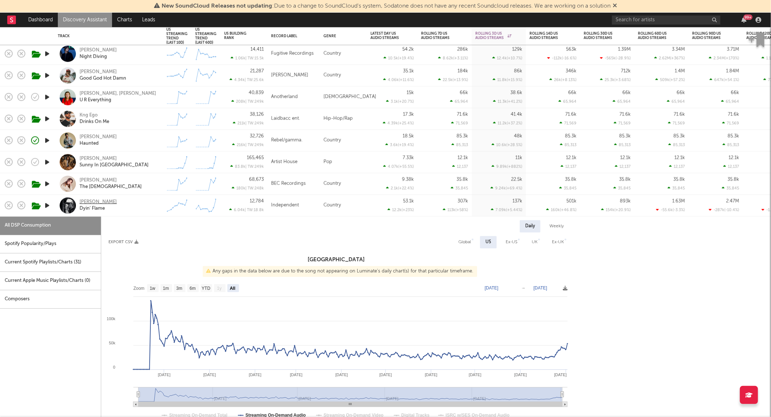
click at [98, 203] on div "Tayler Holder" at bounding box center [98, 202] width 37 height 7
click at [134, 212] on div "Tayler Holder Dyin' Flame" at bounding box center [119, 205] width 78 height 13
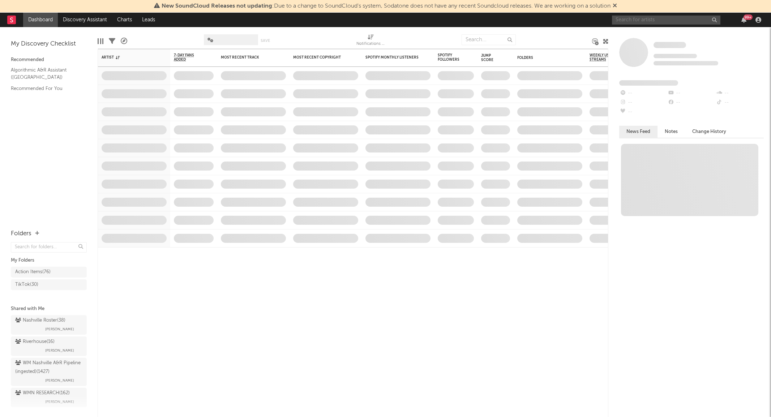
click at [681, 21] on input "text" at bounding box center [666, 20] width 108 height 9
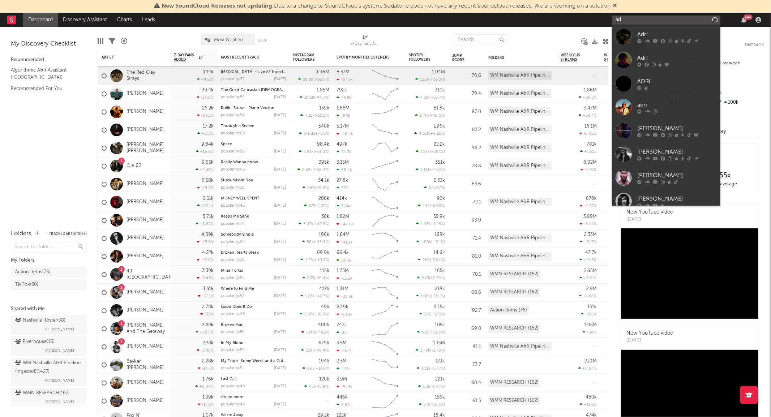
type input "a"
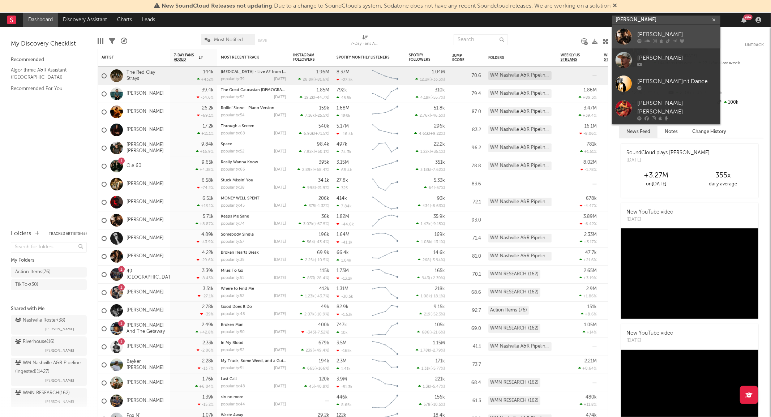
type input "[PERSON_NAME]"
click at [645, 28] on link "[PERSON_NAME]" at bounding box center [666, 37] width 108 height 24
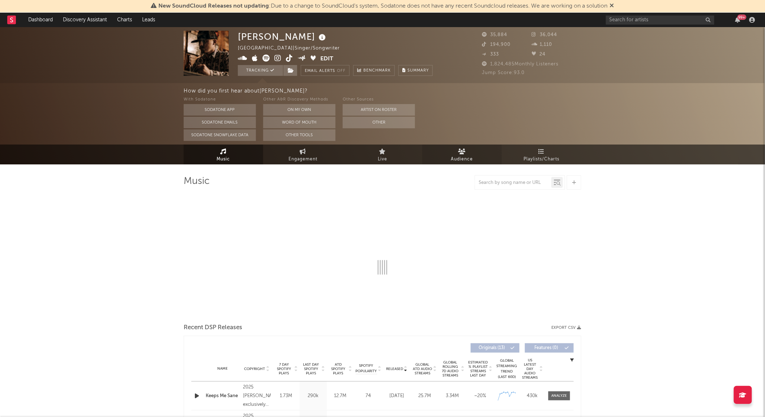
select select "6m"
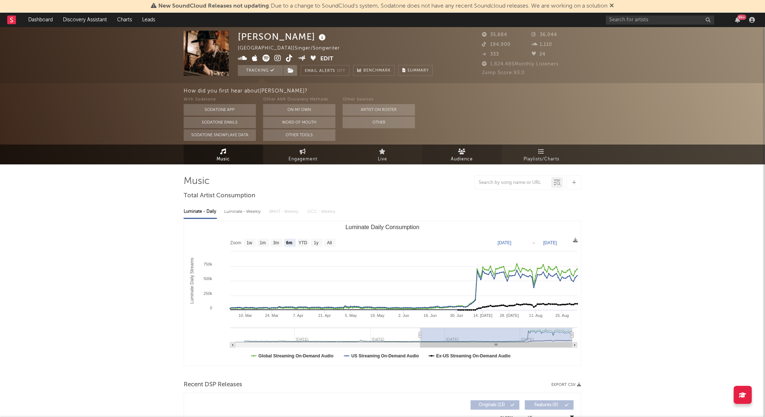
click at [468, 147] on link "Audience" at bounding box center [462, 155] width 80 height 20
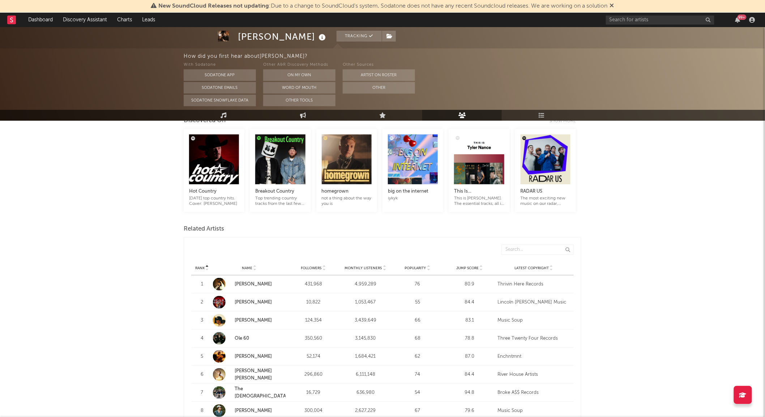
scroll to position [156, 0]
click at [753, 21] on icon "button" at bounding box center [753, 20] width 6 height 6
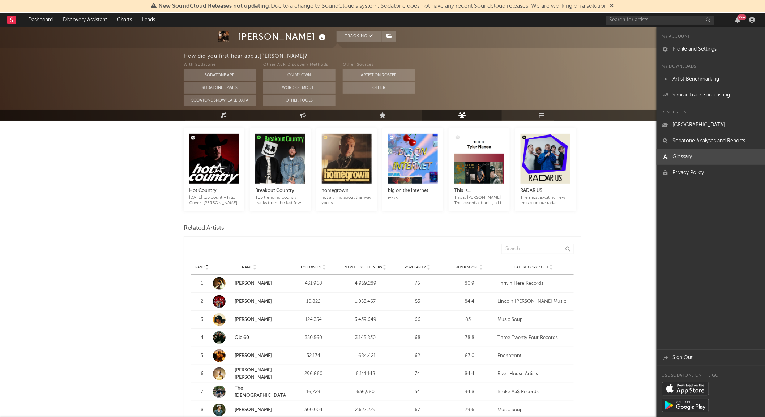
click at [702, 158] on link "Glossary" at bounding box center [711, 157] width 108 height 16
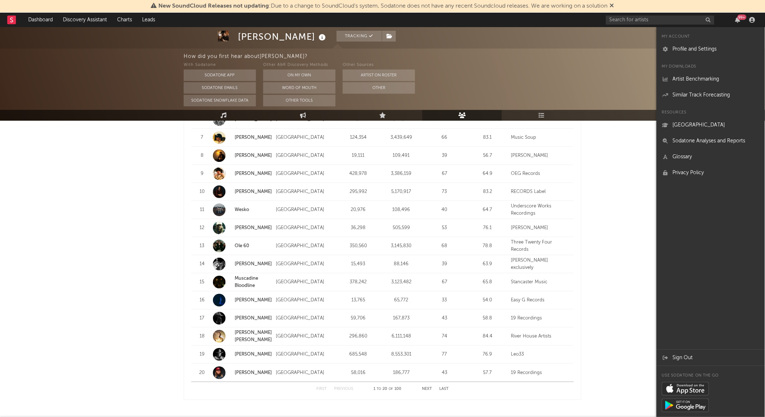
scroll to position [835, 0]
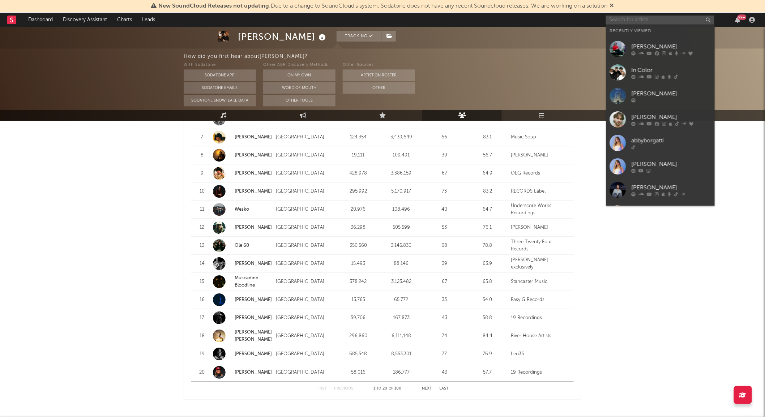
click at [639, 20] on input "text" at bounding box center [660, 20] width 108 height 9
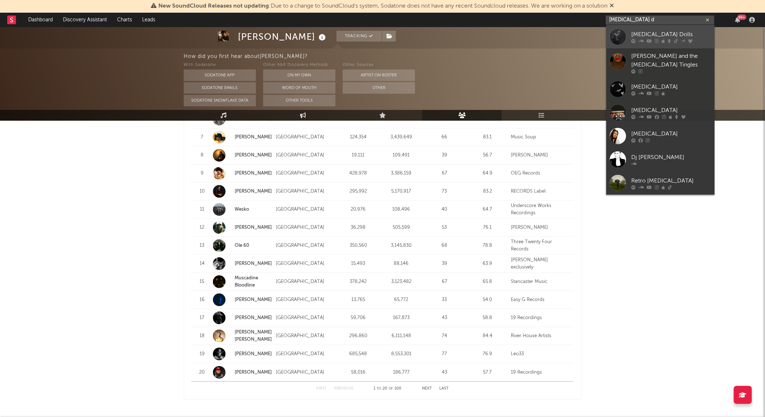
type input "nicotine d"
click at [630, 44] on link "Nicotine Dolls" at bounding box center [660, 37] width 108 height 24
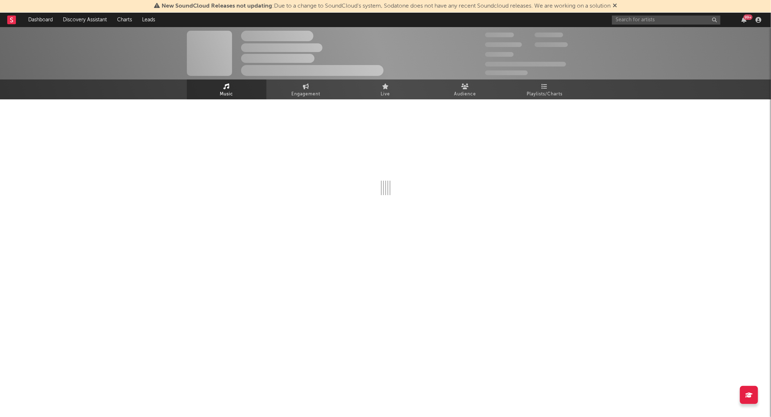
select select "6m"
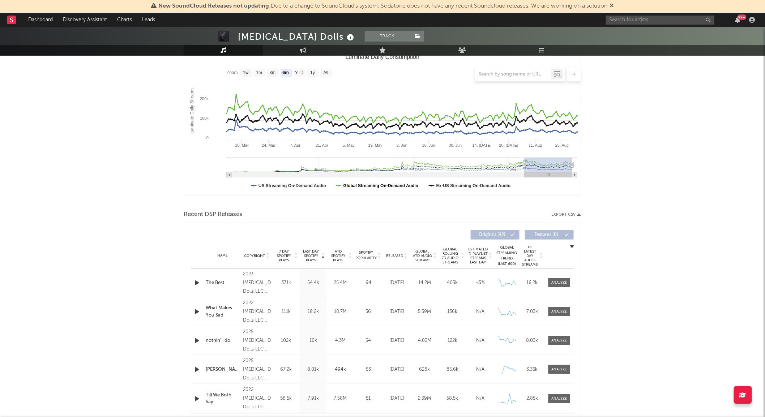
scroll to position [108, 0]
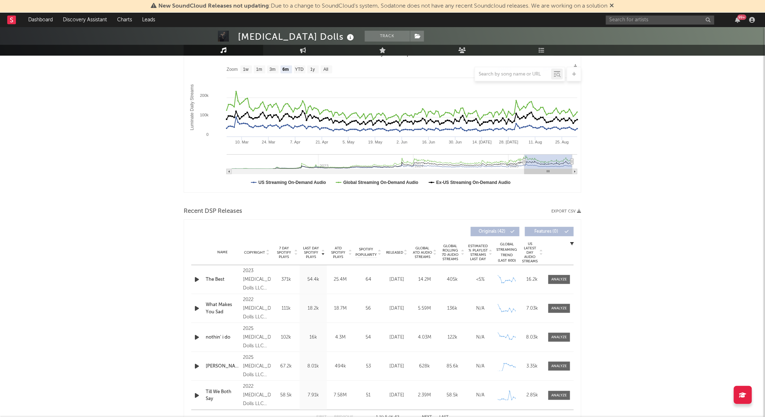
click at [398, 251] on span "Released" at bounding box center [394, 253] width 17 height 4
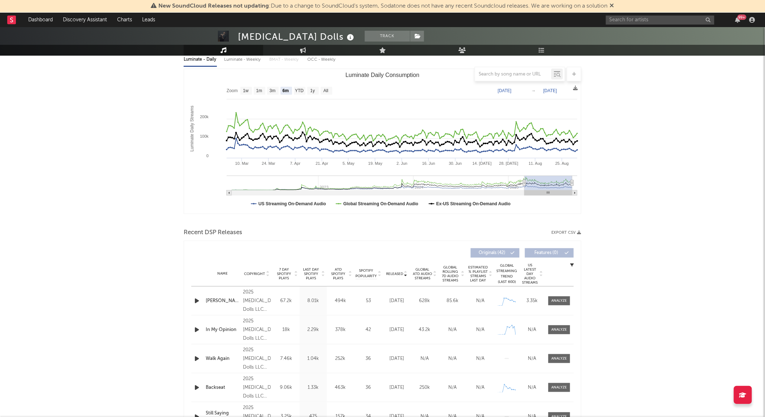
scroll to position [0, 0]
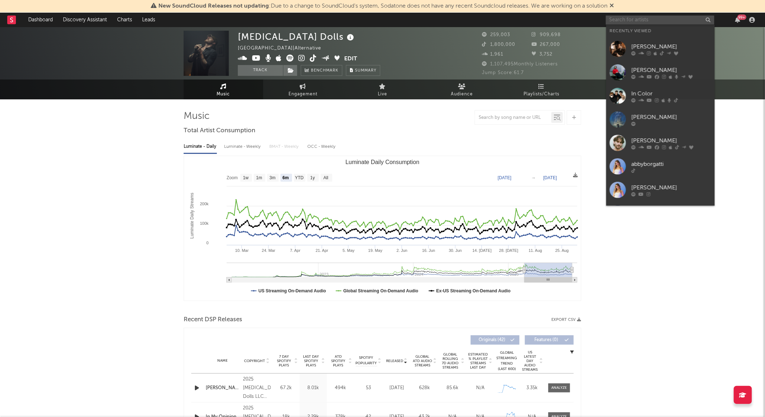
click at [609, 21] on input "text" at bounding box center [660, 20] width 108 height 9
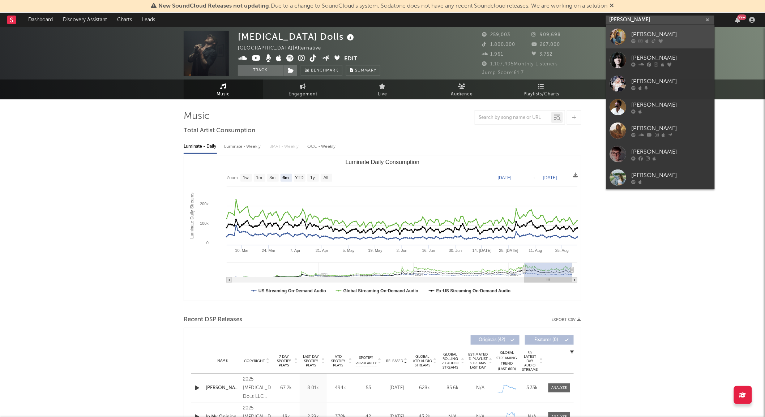
type input "emma ander"
click at [622, 35] on div at bounding box center [618, 37] width 16 height 16
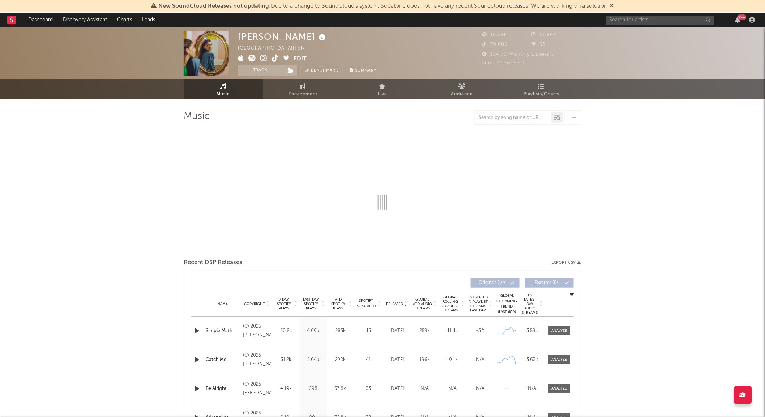
select select "6m"
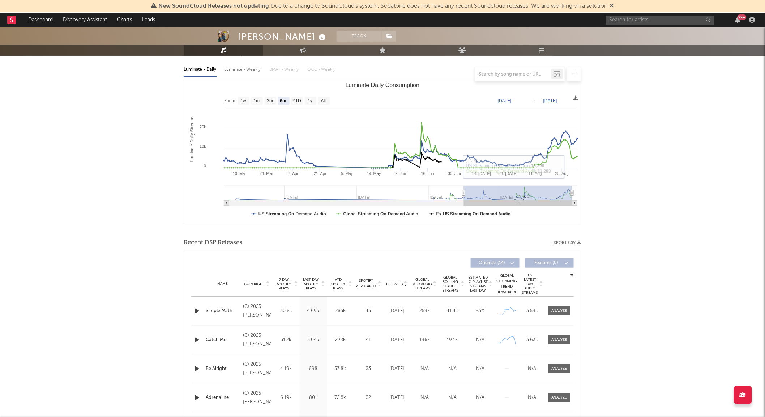
scroll to position [77, 0]
click at [449, 280] on span "Global Rolling 7D Audio Streams" at bounding box center [450, 283] width 20 height 17
click at [558, 306] on span at bounding box center [560, 310] width 22 height 9
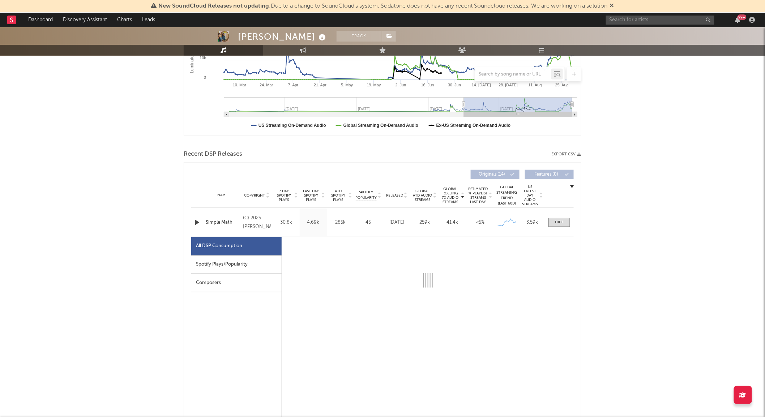
select select "1w"
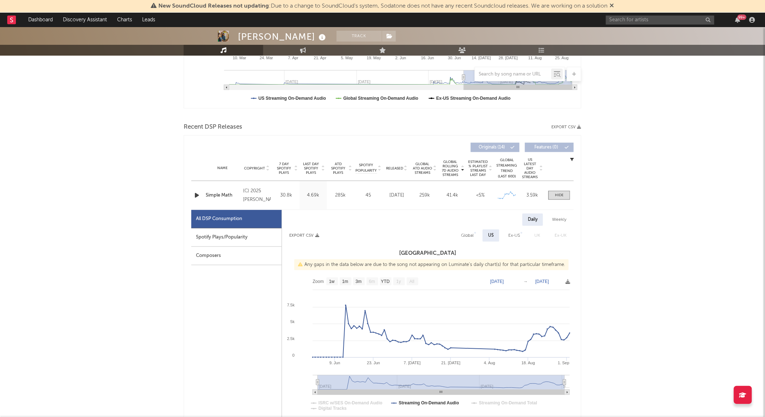
scroll to position [193, 0]
click at [561, 192] on div at bounding box center [559, 194] width 9 height 5
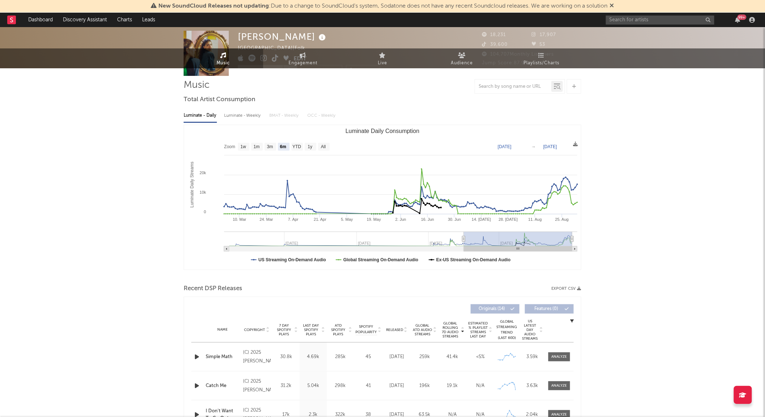
scroll to position [0, 0]
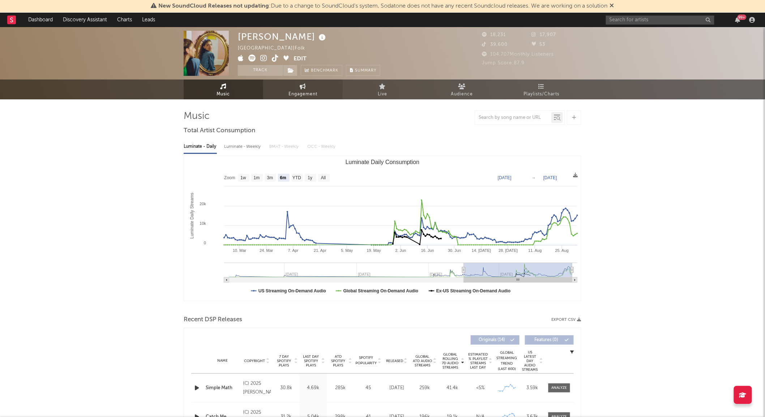
click at [310, 89] on link "Engagement" at bounding box center [303, 90] width 80 height 20
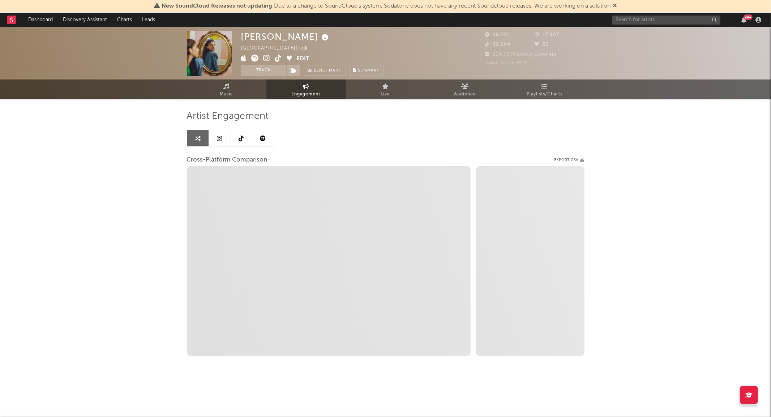
select select "1w"
select select "1m"
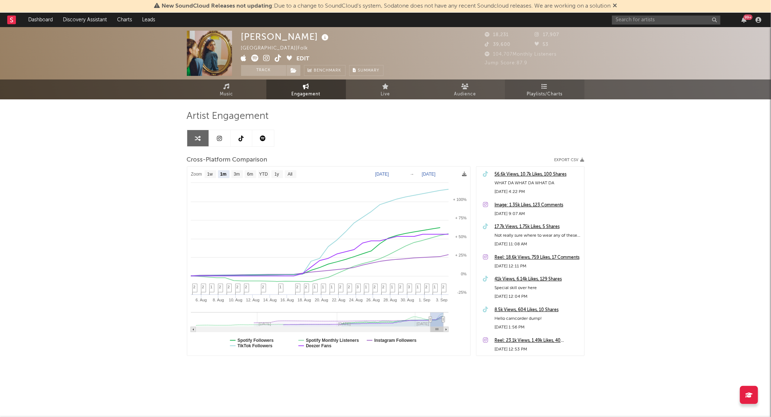
click at [549, 89] on link "Playlists/Charts" at bounding box center [545, 90] width 80 height 20
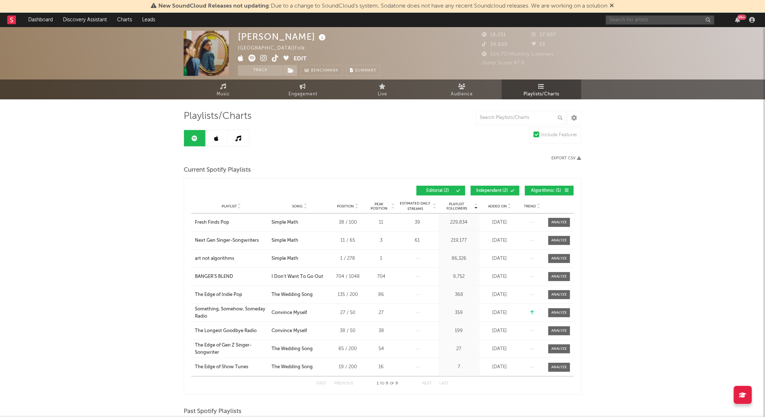
click at [625, 21] on input "text" at bounding box center [660, 20] width 108 height 9
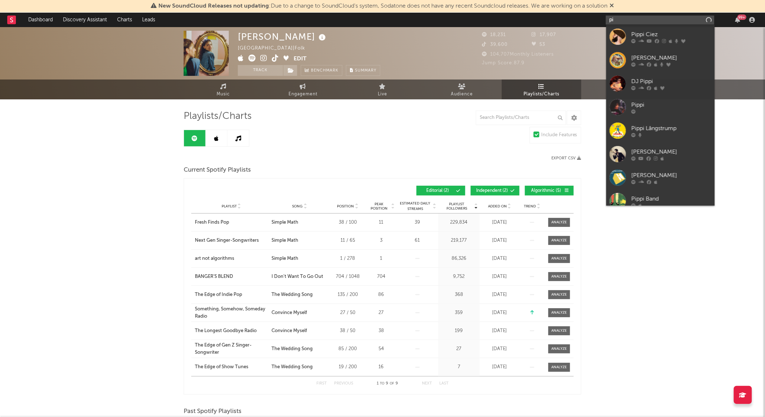
type input "p"
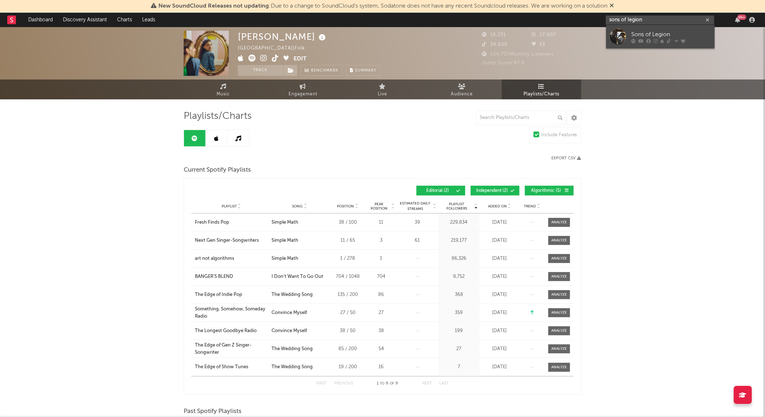
type input "sons of legion"
click at [620, 28] on link "Sons of Legion" at bounding box center [660, 37] width 108 height 24
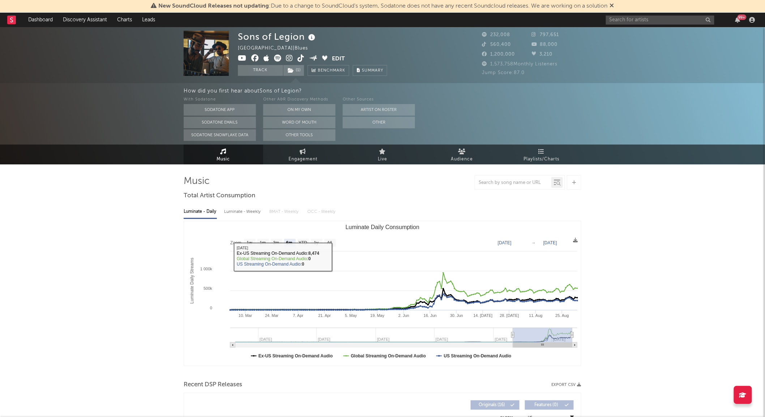
click at [334, 236] on rect "Luminate Daily Consumption" at bounding box center [382, 293] width 397 height 145
click at [333, 242] on rect "Luminate Daily Consumption" at bounding box center [330, 243] width 12 height 8
select select "All"
type input "2022-10-21"
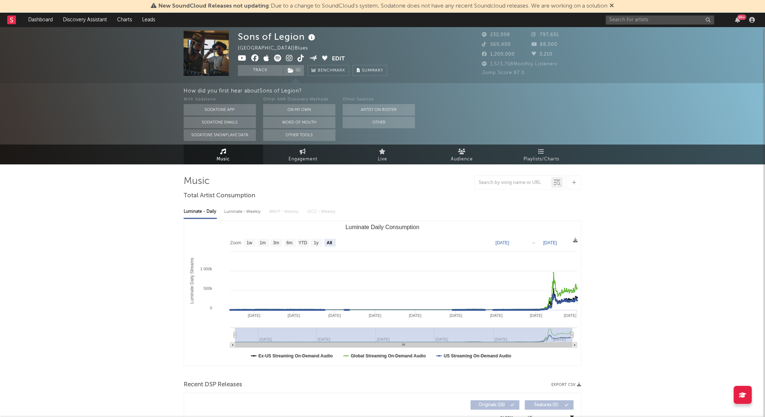
click at [234, 209] on div "Luminate - Weekly" at bounding box center [243, 212] width 38 height 12
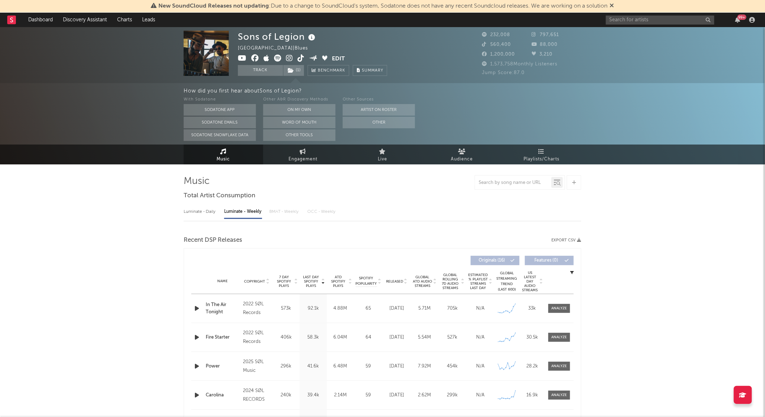
select select "6m"
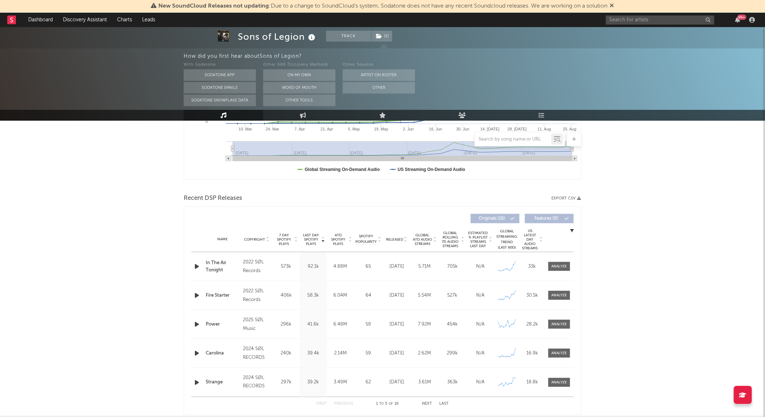
scroll to position [206, 0]
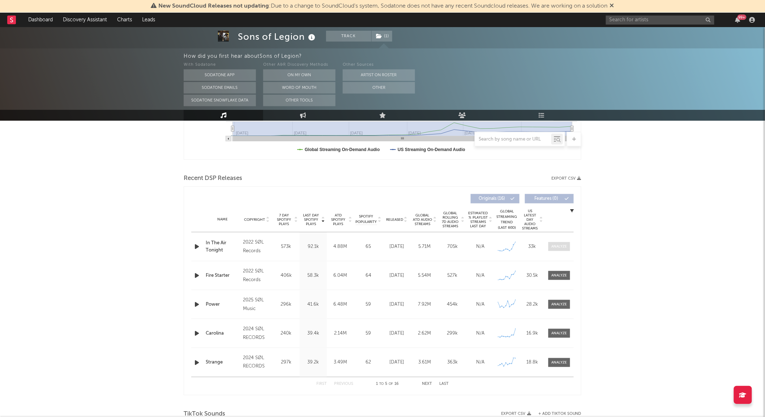
click at [549, 245] on span at bounding box center [560, 246] width 22 height 9
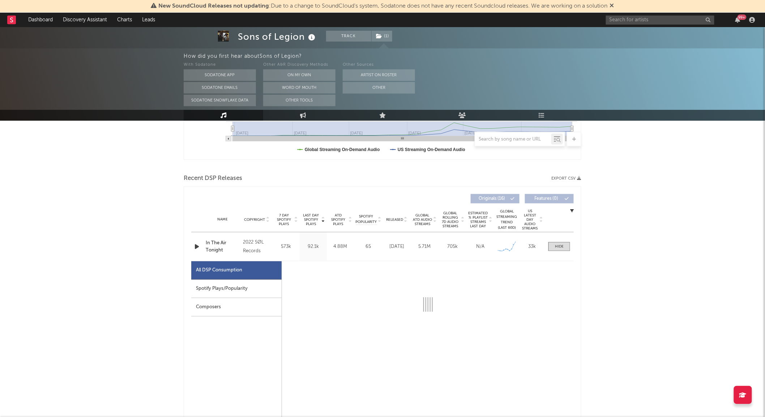
select select "1w"
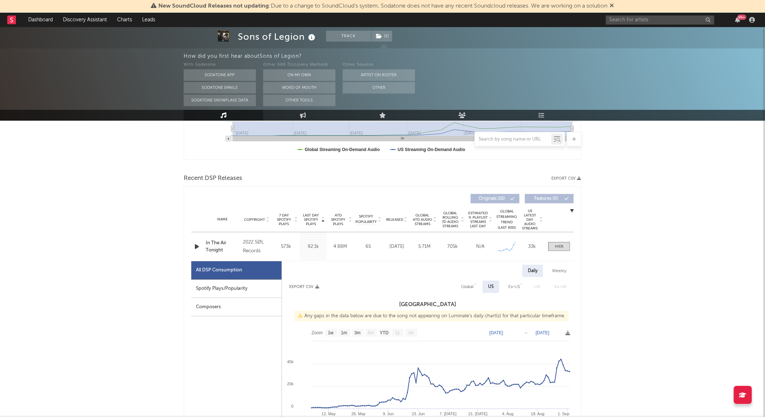
scroll to position [265, 0]
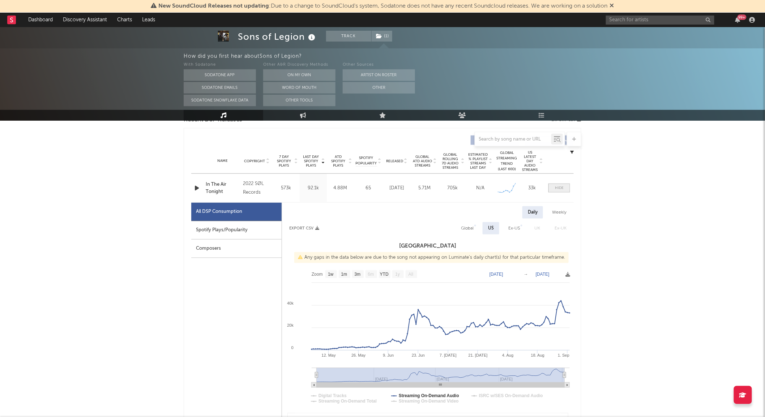
click at [554, 191] on span at bounding box center [560, 188] width 22 height 9
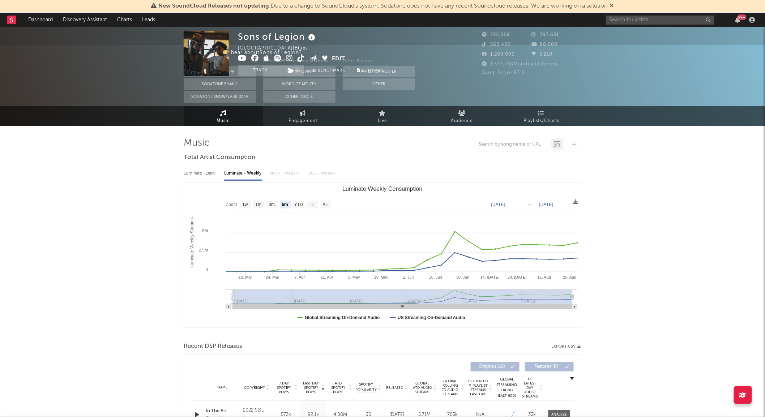
scroll to position [0, 0]
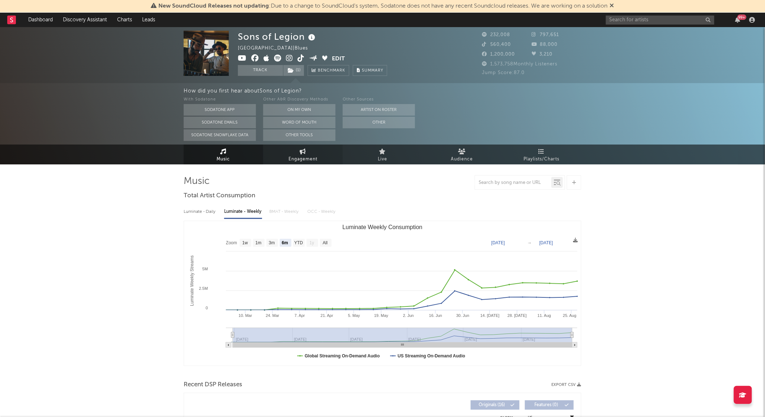
click at [314, 153] on link "Engagement" at bounding box center [303, 155] width 80 height 20
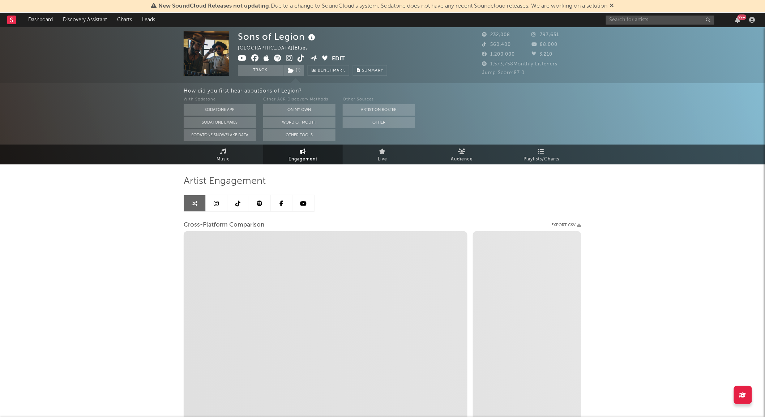
select select "1w"
click at [234, 211] on link at bounding box center [238, 203] width 22 height 16
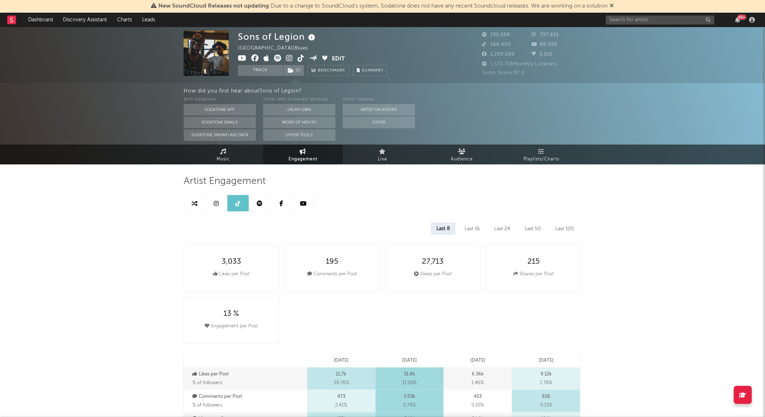
select select "1w"
click at [273, 210] on link at bounding box center [282, 203] width 22 height 16
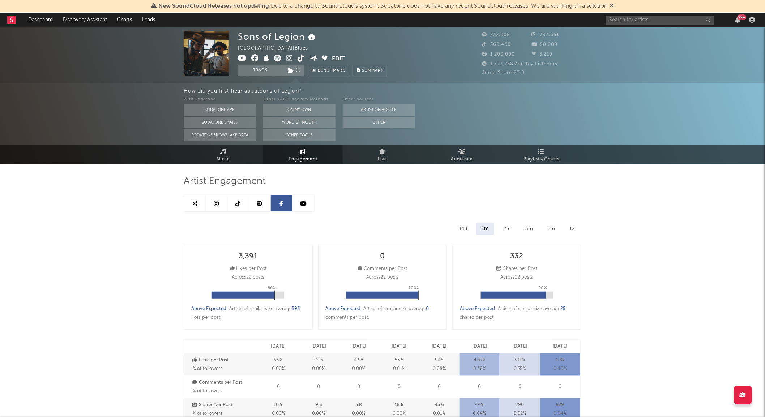
select select "6m"
click at [301, 203] on icon at bounding box center [303, 204] width 7 height 6
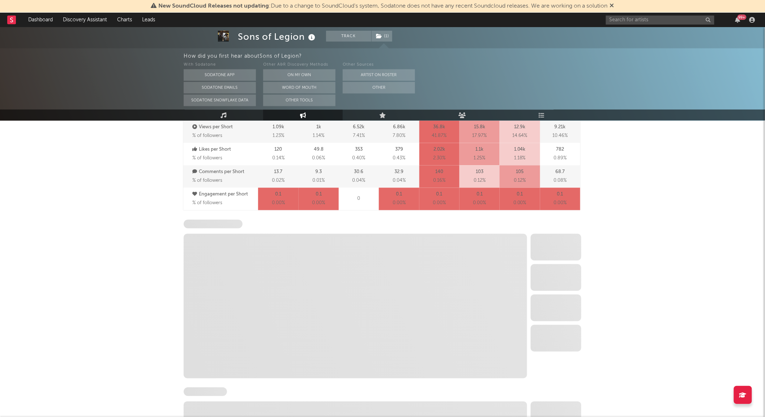
select select "6m"
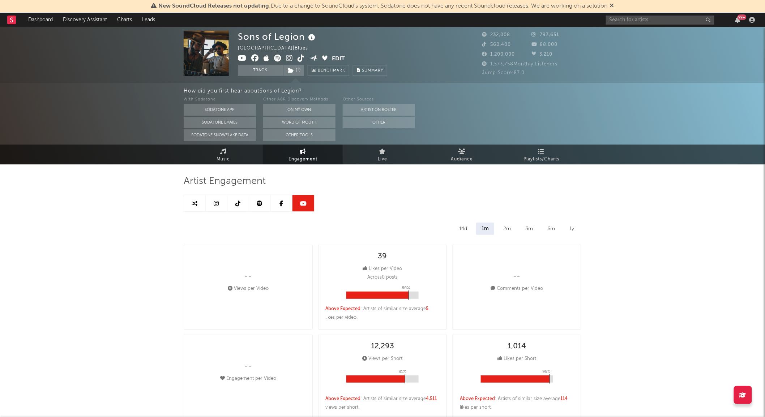
click at [210, 205] on link at bounding box center [217, 203] width 22 height 16
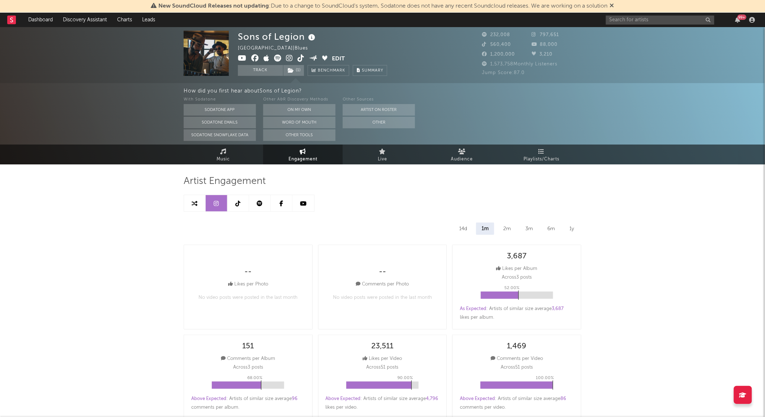
select select "6m"
click at [217, 158] on span "Music" at bounding box center [223, 159] width 13 height 9
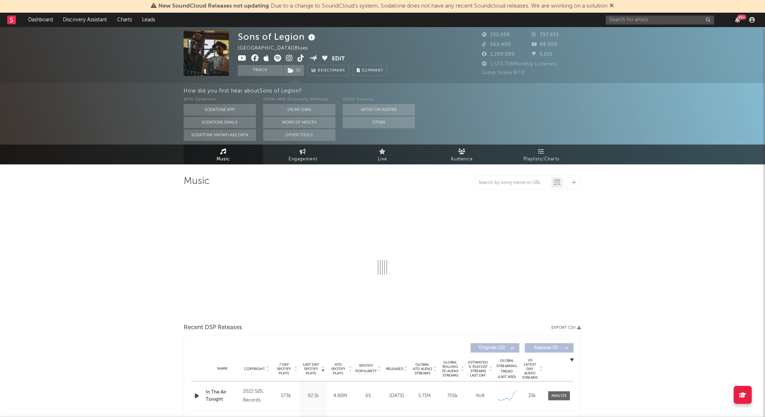
select select "6m"
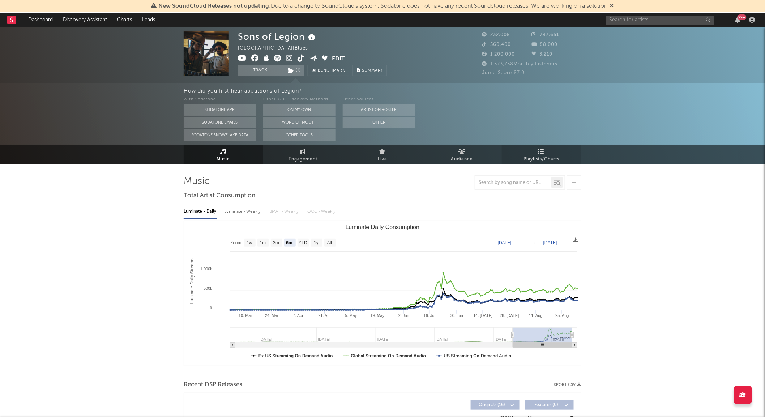
click at [537, 157] on span "Playlists/Charts" at bounding box center [542, 159] width 36 height 9
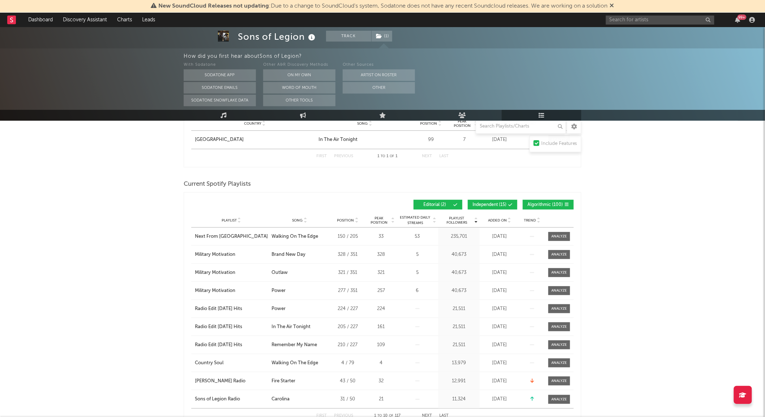
scroll to position [139, 0]
click at [496, 199] on button "Independent ( 15 )" at bounding box center [493, 204] width 50 height 10
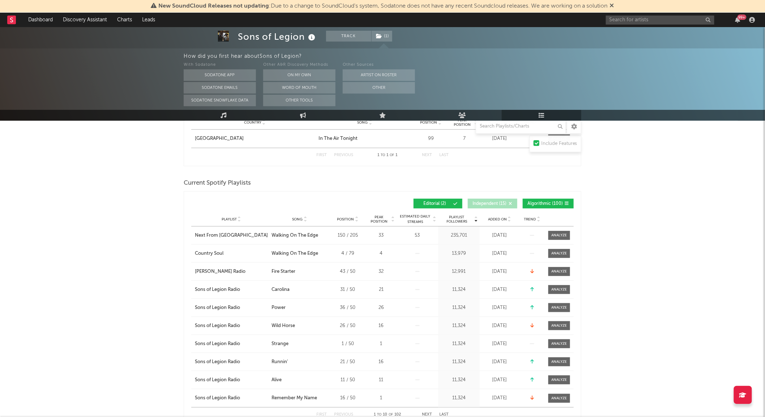
click at [447, 204] on span "Editorial ( 2 )" at bounding box center [434, 204] width 33 height 4
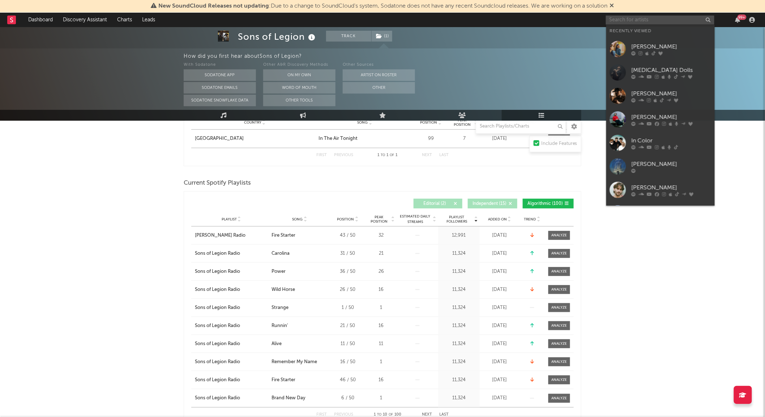
click at [617, 22] on input "text" at bounding box center [660, 20] width 108 height 9
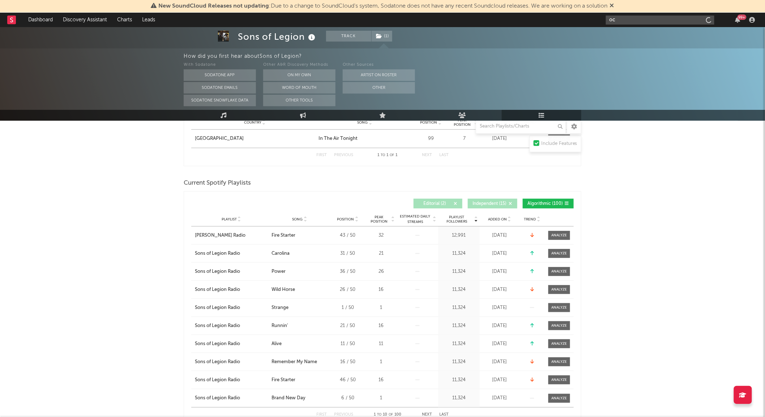
type input "o"
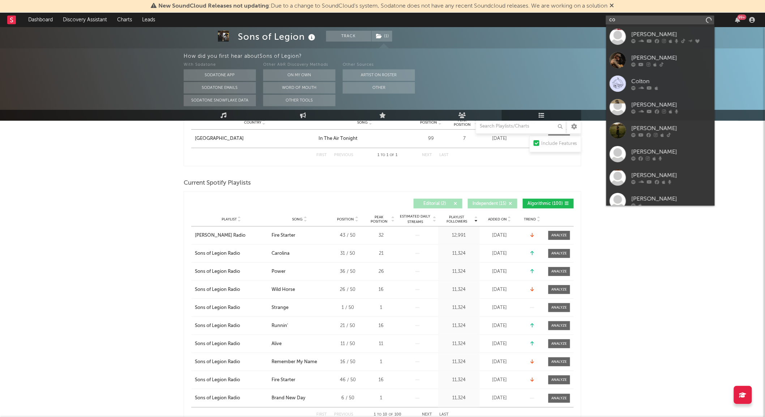
type input "c"
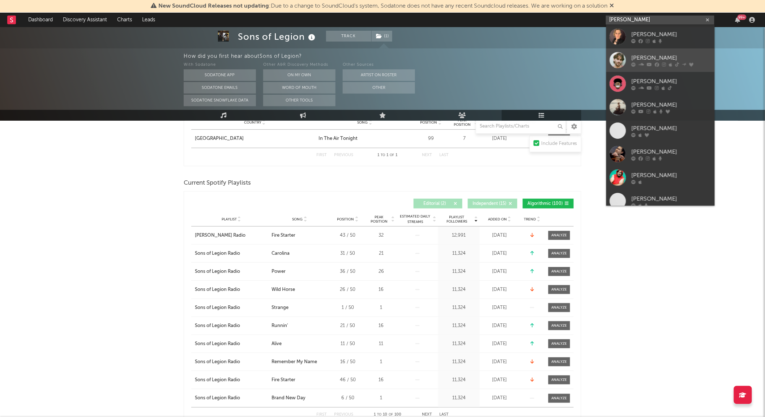
type input "jonah k"
click at [625, 60] on div at bounding box center [618, 60] width 16 height 16
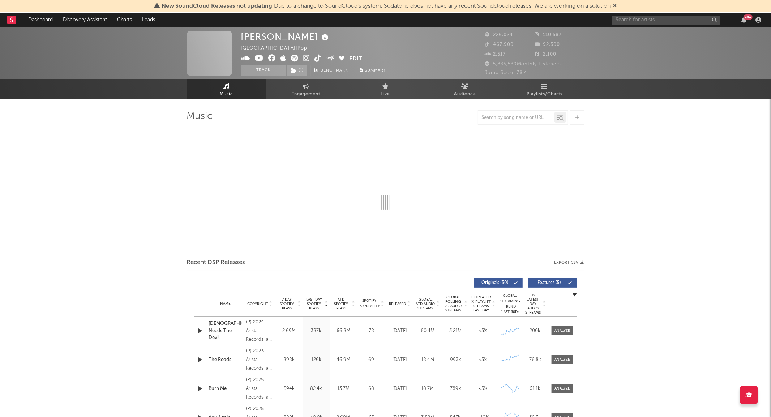
click at [625, 60] on div "Jonah Kagen United States | Pop Edit Track ( 1 ) Benchmark Summary 226,024 110,…" at bounding box center [385, 53] width 771 height 52
select select "6m"
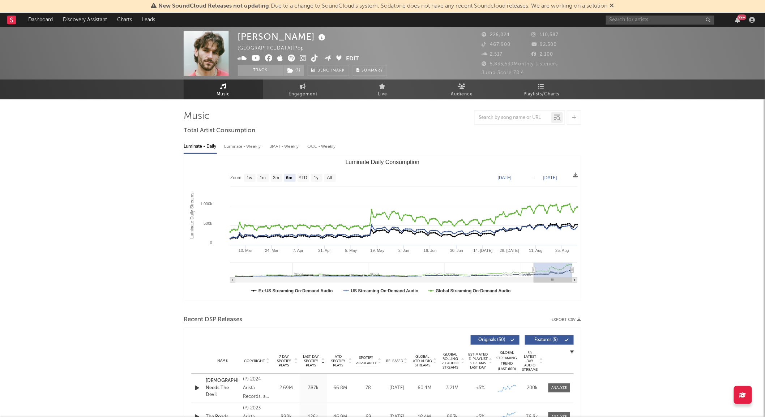
select select "6m"
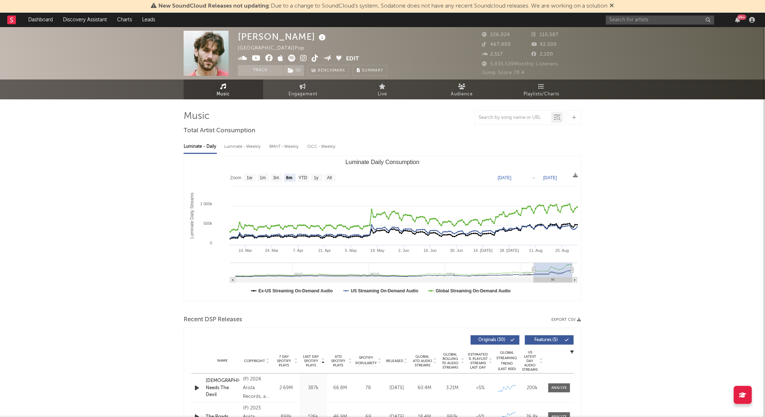
click at [246, 153] on div "Luminate - Weekly" at bounding box center [243, 147] width 38 height 12
select select "6m"
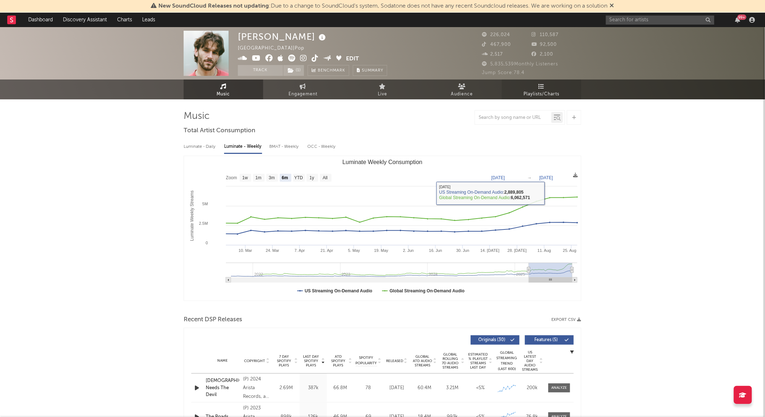
click at [528, 93] on span "Playlists/Charts" at bounding box center [542, 94] width 36 height 9
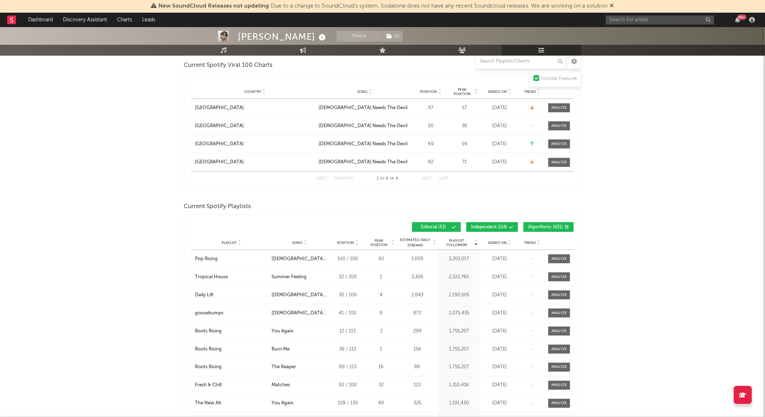
scroll to position [265, 0]
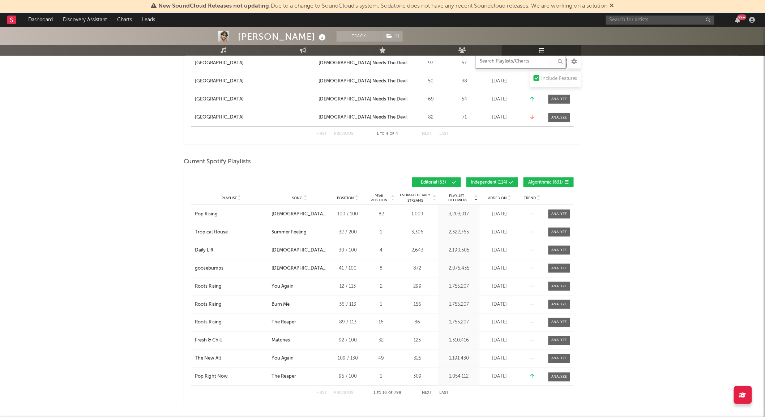
click at [500, 66] on input "text" at bounding box center [521, 61] width 90 height 14
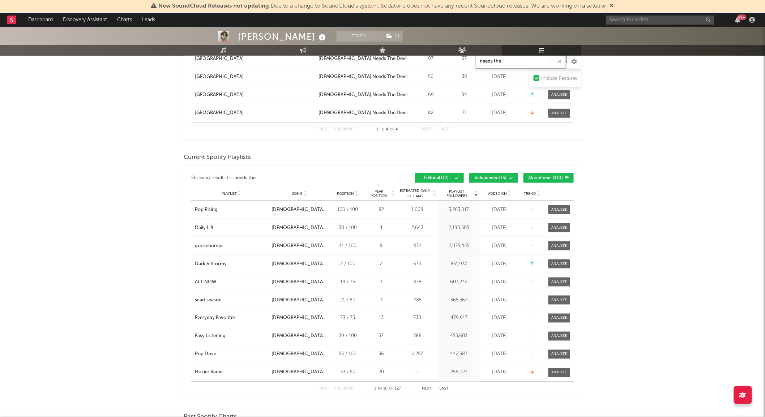
click at [429, 389] on button "Next" at bounding box center [427, 389] width 10 height 4
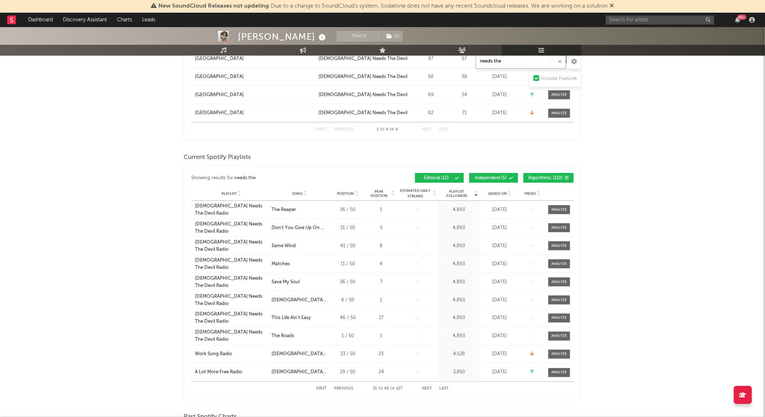
type input "needs the"
click at [301, 193] on span "Song" at bounding box center [298, 194] width 10 height 4
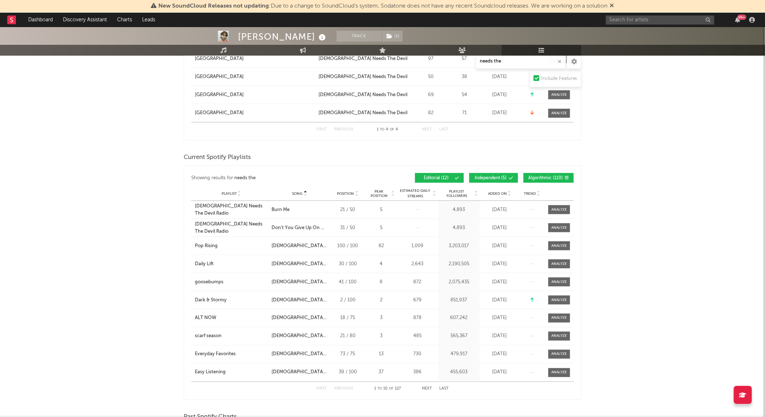
click at [428, 388] on button "Next" at bounding box center [427, 389] width 10 height 4
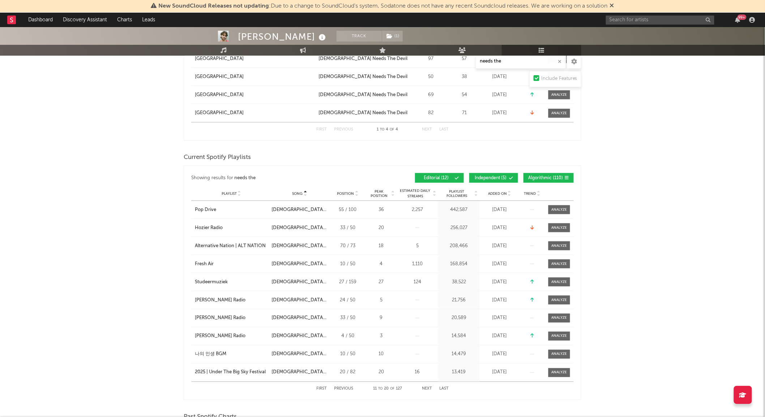
click at [428, 388] on button "Next" at bounding box center [427, 389] width 10 height 4
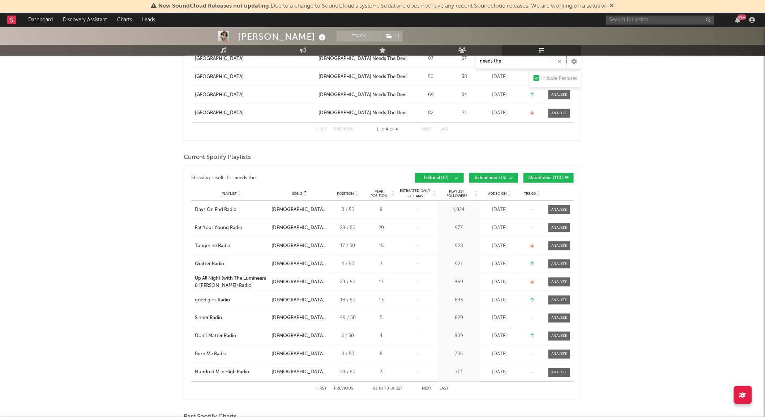
click at [428, 388] on button "Next" at bounding box center [427, 389] width 10 height 4
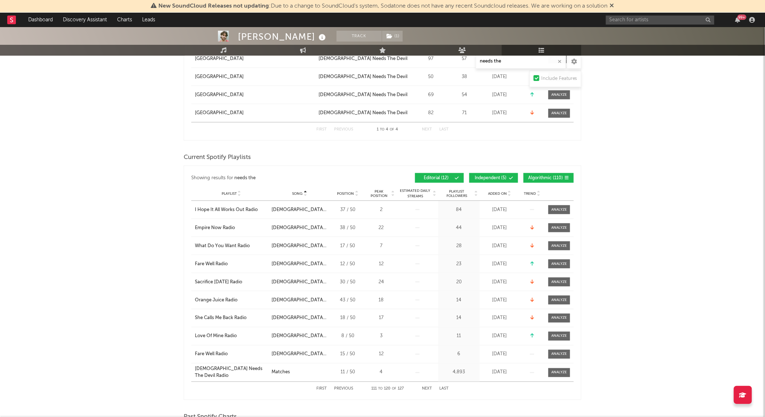
click at [428, 388] on button "Next" at bounding box center [427, 389] width 10 height 4
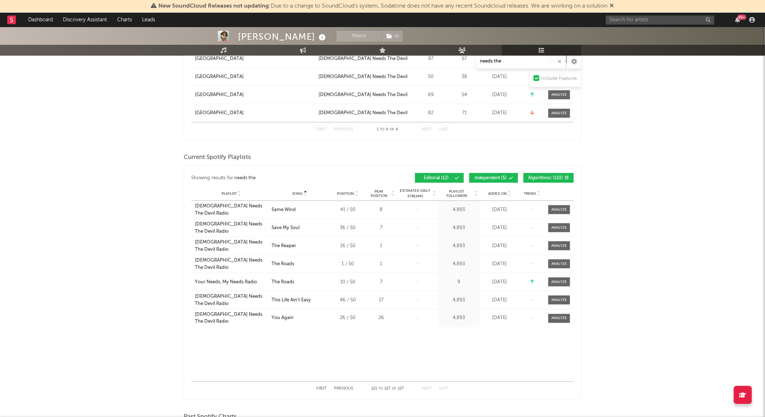
click at [325, 389] on button "First" at bounding box center [321, 389] width 10 height 4
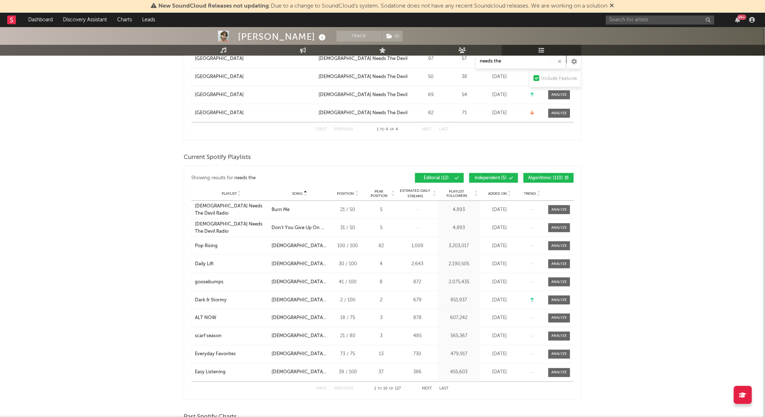
scroll to position [0, 0]
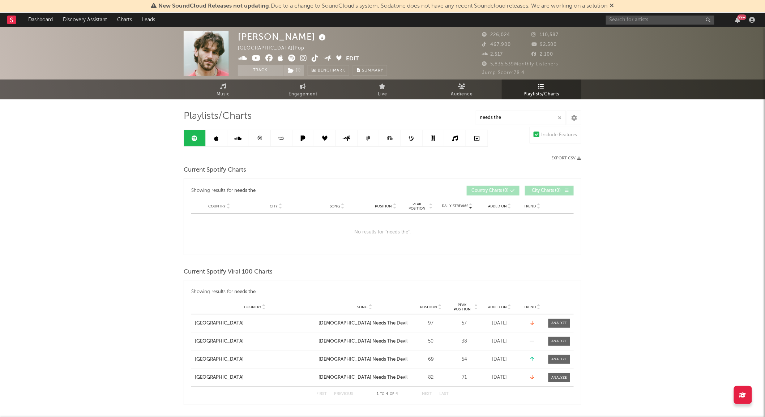
click at [226, 96] on span "Music" at bounding box center [223, 94] width 13 height 9
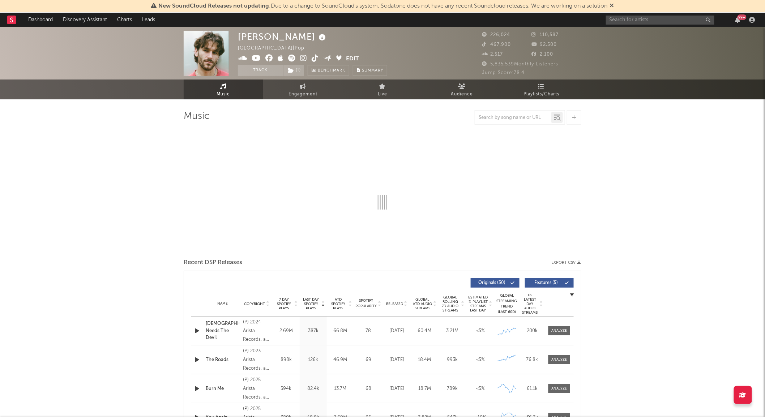
select select "6m"
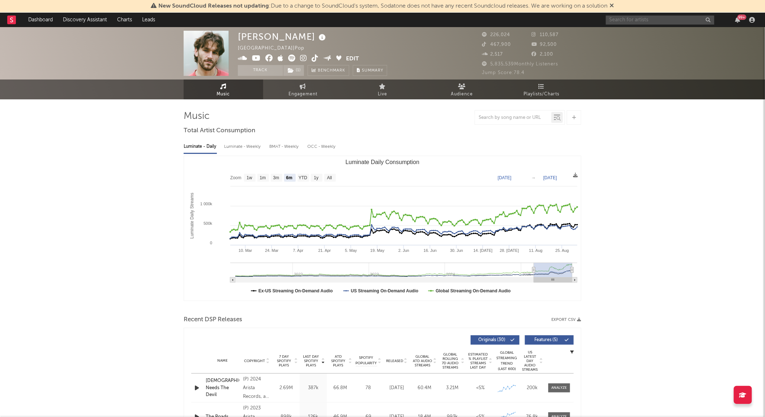
click at [627, 20] on input "text" at bounding box center [660, 20] width 108 height 9
type input "bailey zim"
click at [621, 37] on div at bounding box center [618, 37] width 16 height 16
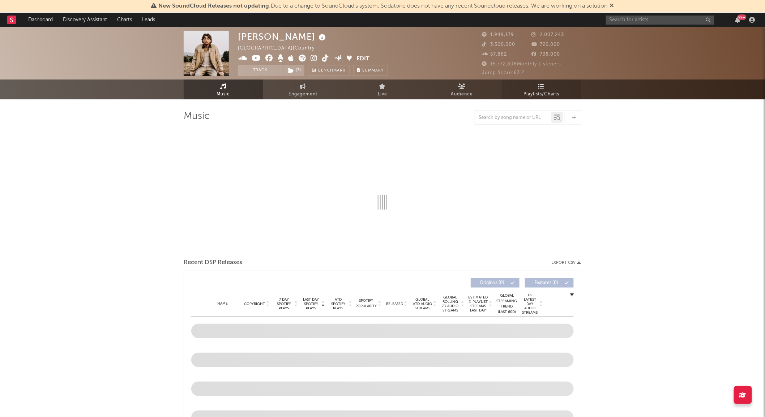
click at [546, 96] on span "Playlists/Charts" at bounding box center [542, 94] width 36 height 9
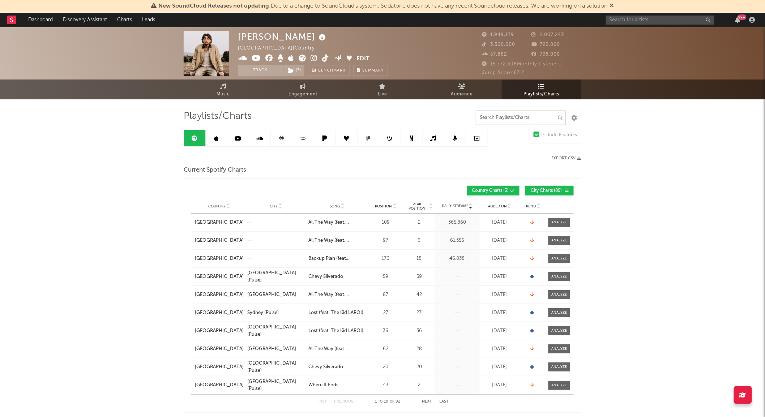
click at [515, 121] on input "text" at bounding box center [521, 118] width 90 height 14
type input "v"
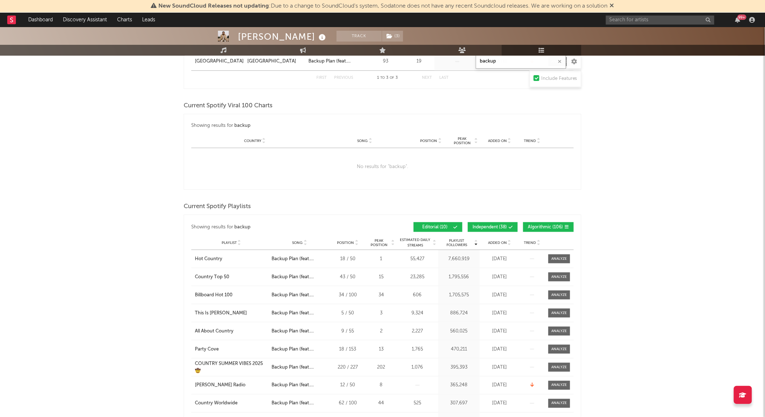
scroll to position [198, 0]
type input "backup"
click at [496, 225] on span "Independent ( 38 )" at bounding box center [490, 227] width 34 height 4
click at [447, 225] on span "Editorial ( 10 )" at bounding box center [434, 227] width 33 height 4
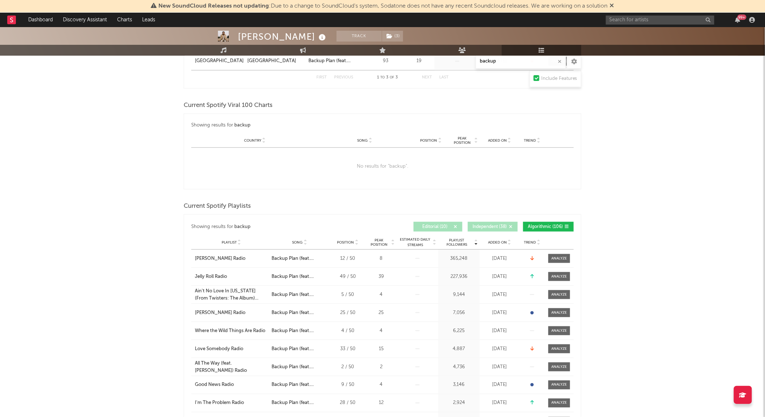
scroll to position [276, 0]
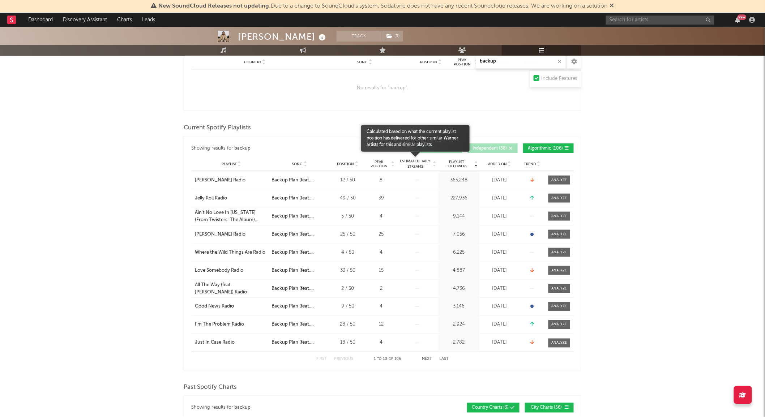
click at [417, 163] on span "Estimated Daily Streams" at bounding box center [415, 164] width 34 height 11
click at [461, 166] on span "Playlist Followers" at bounding box center [457, 164] width 34 height 9
click at [429, 359] on button "Next" at bounding box center [427, 360] width 10 height 4
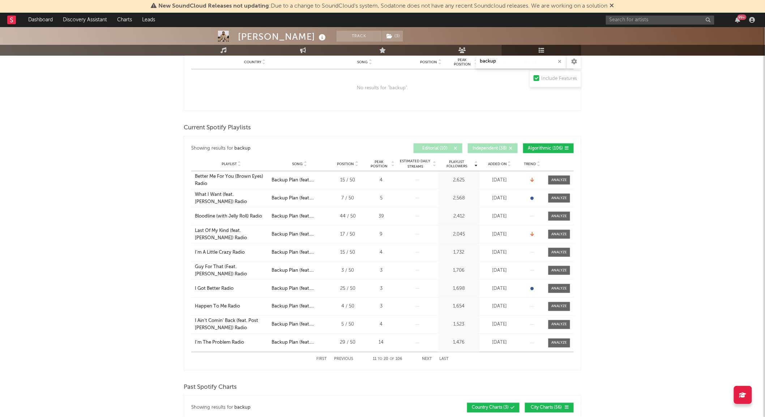
click at [429, 359] on button "Next" at bounding box center [427, 360] width 10 height 4
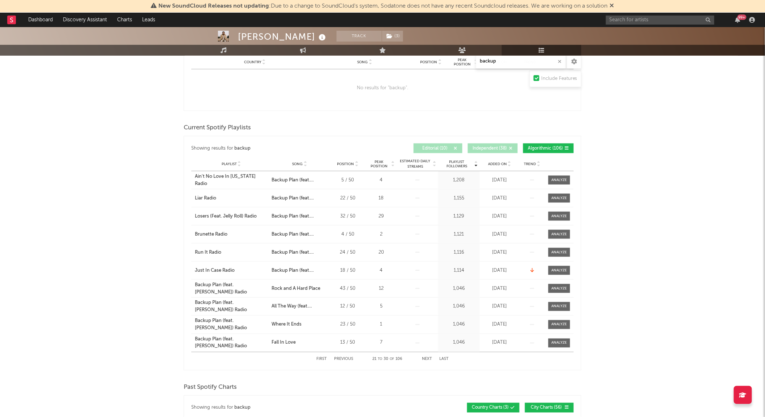
click at [429, 359] on button "Next" at bounding box center [427, 360] width 10 height 4
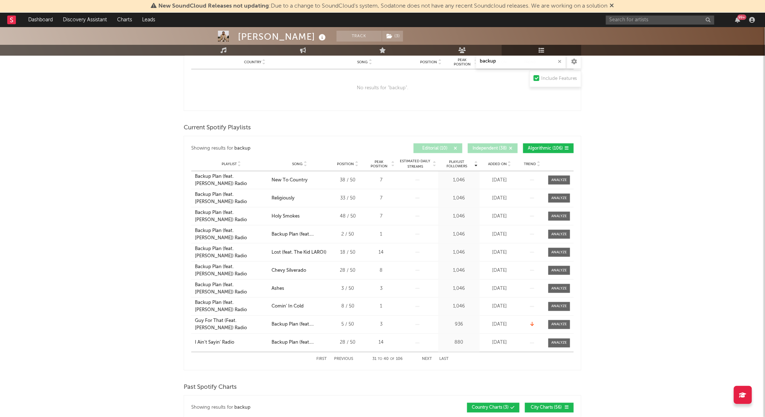
click at [302, 164] on span "Song" at bounding box center [298, 164] width 10 height 4
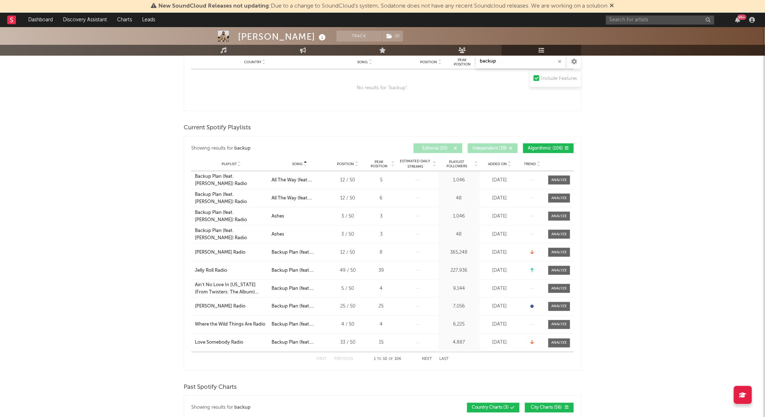
click at [432, 359] on button "Next" at bounding box center [427, 360] width 10 height 4
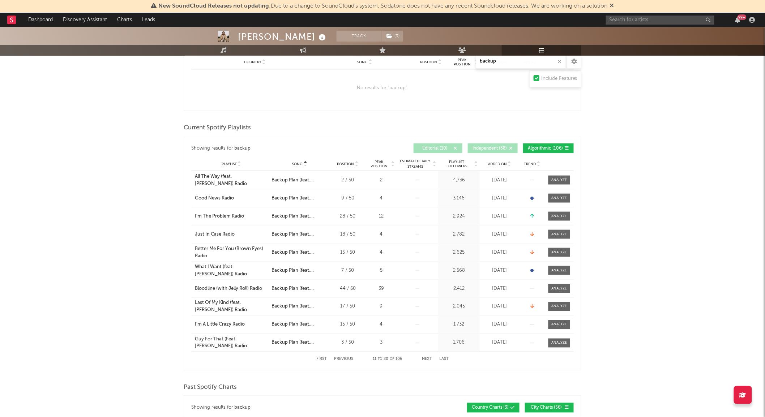
click at [432, 359] on button "Next" at bounding box center [427, 360] width 10 height 4
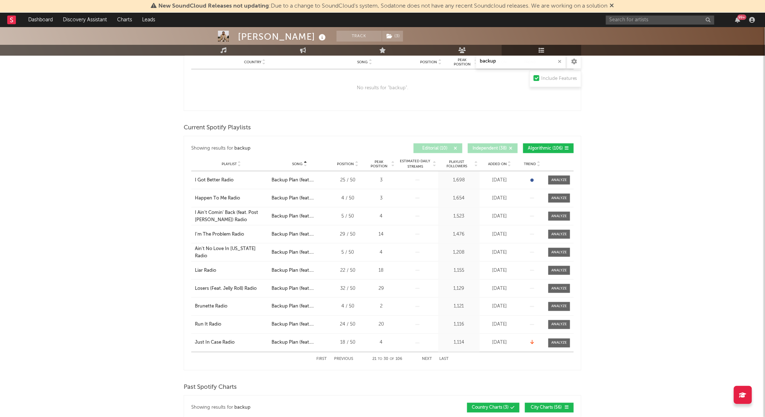
click at [432, 359] on button "Next" at bounding box center [427, 360] width 10 height 4
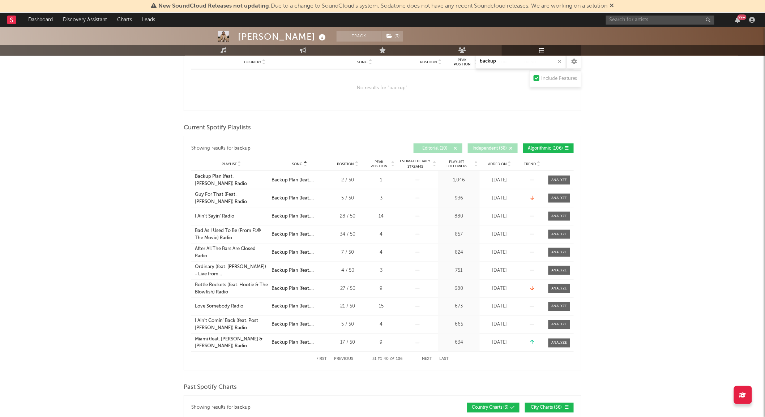
click at [432, 359] on button "Next" at bounding box center [427, 360] width 10 height 4
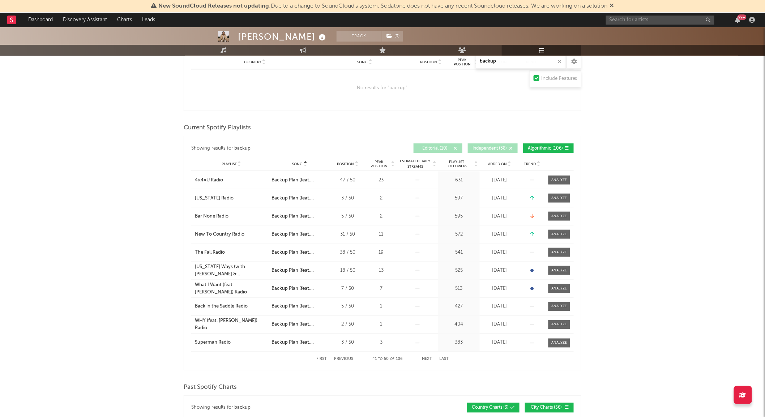
click at [432, 359] on button "Next" at bounding box center [427, 360] width 10 height 4
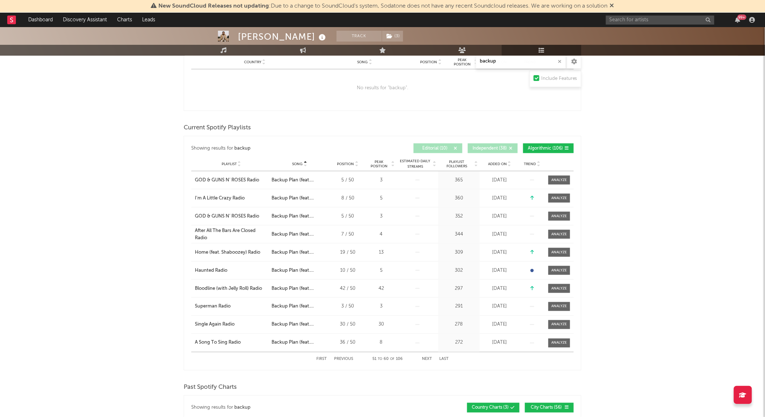
click at [432, 359] on button "Next" at bounding box center [427, 360] width 10 height 4
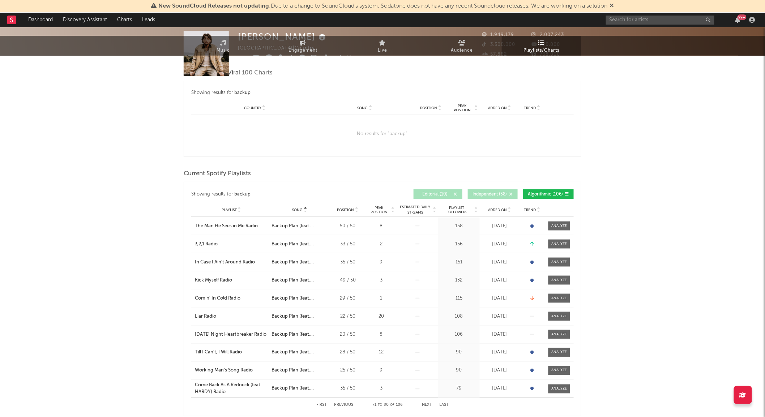
scroll to position [0, 0]
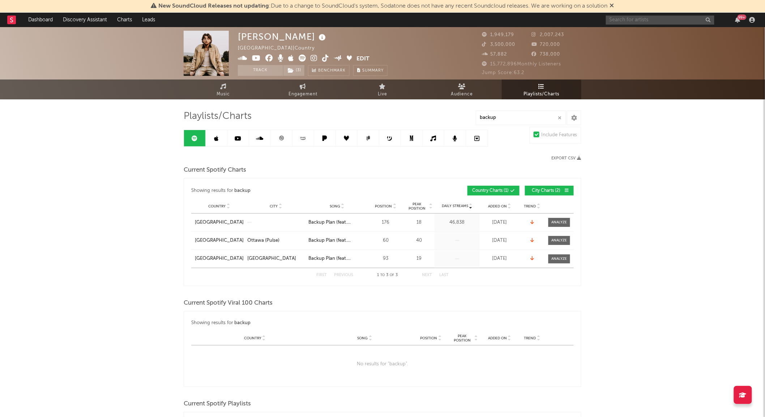
click at [626, 21] on input "text" at bounding box center [660, 20] width 108 height 9
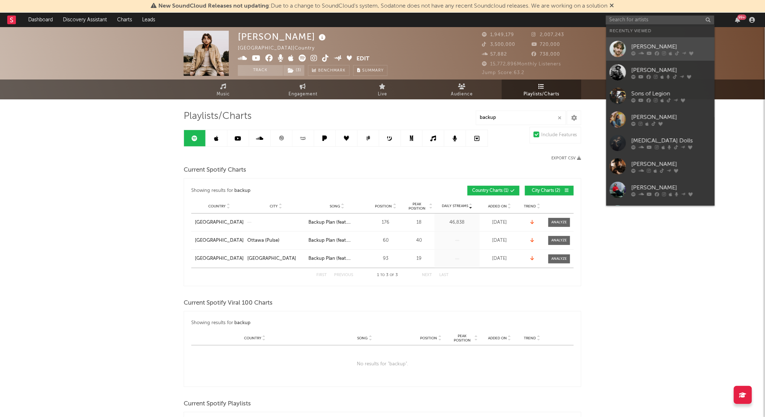
click at [619, 47] on div at bounding box center [618, 49] width 16 height 16
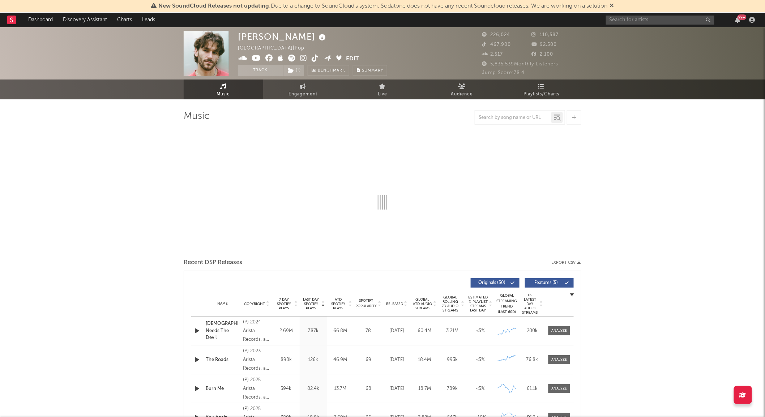
select select "6m"
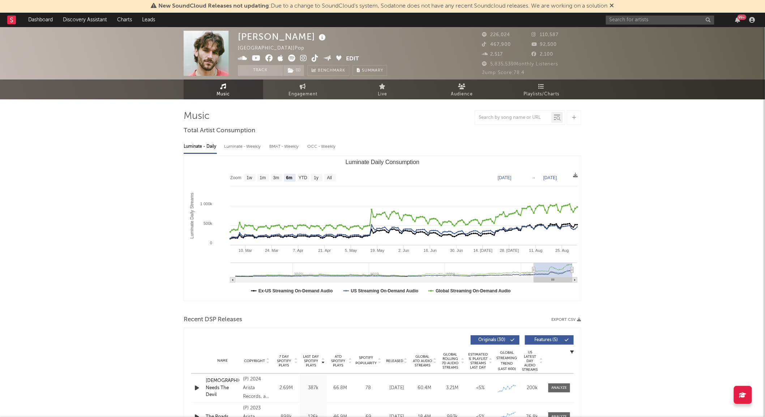
click at [542, 78] on div "Jonah Kagen United States | Pop Edit Track ( 1 ) Benchmark Summary 226,024 110,…" at bounding box center [382, 53] width 765 height 52
click at [543, 84] on icon at bounding box center [542, 87] width 6 height 6
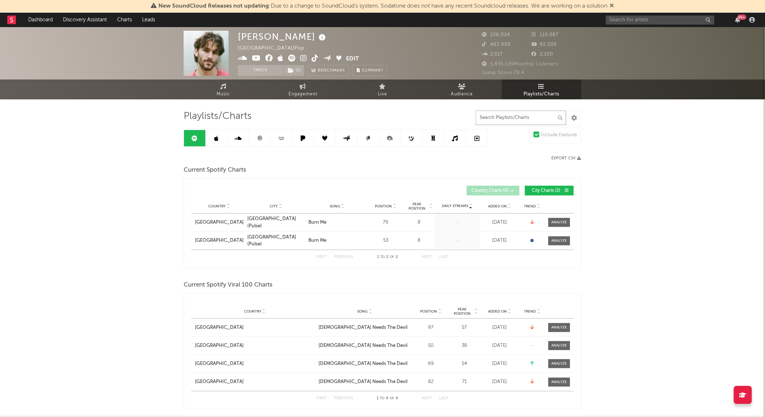
click at [523, 120] on input "text" at bounding box center [521, 118] width 90 height 14
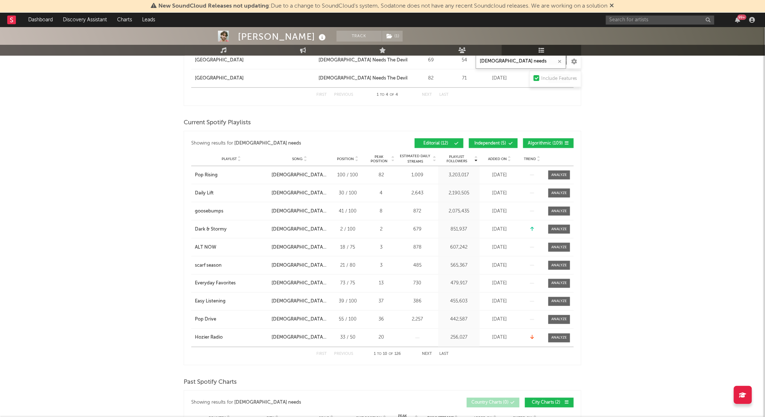
scroll to position [300, 0]
type input "god needs"
click at [453, 143] on button "Editorial ( 12 )" at bounding box center [439, 143] width 49 height 10
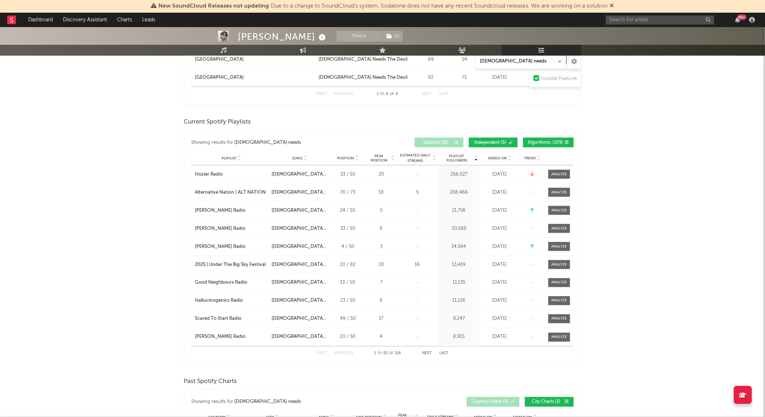
click at [487, 141] on span "Independent ( 5 )" at bounding box center [490, 143] width 33 height 4
click at [301, 157] on span "Song" at bounding box center [298, 158] width 10 height 4
click at [425, 354] on button "Next" at bounding box center [427, 354] width 10 height 4
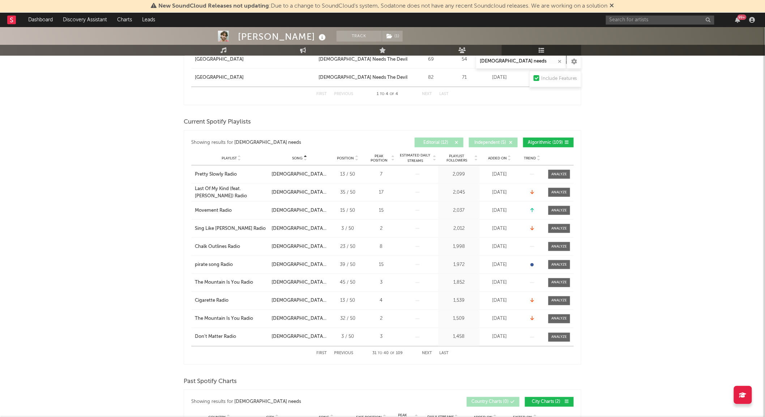
click at [425, 354] on button "Next" at bounding box center [427, 354] width 10 height 4
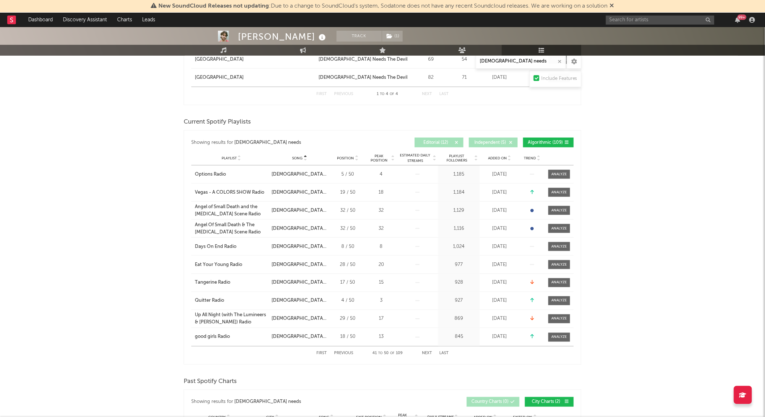
click at [425, 354] on button "Next" at bounding box center [427, 354] width 10 height 4
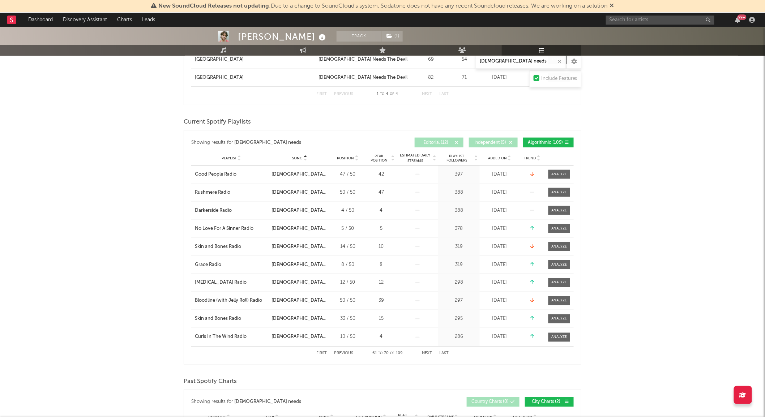
click at [425, 354] on button "Next" at bounding box center [427, 354] width 10 height 4
click at [323, 355] on button "First" at bounding box center [321, 354] width 10 height 4
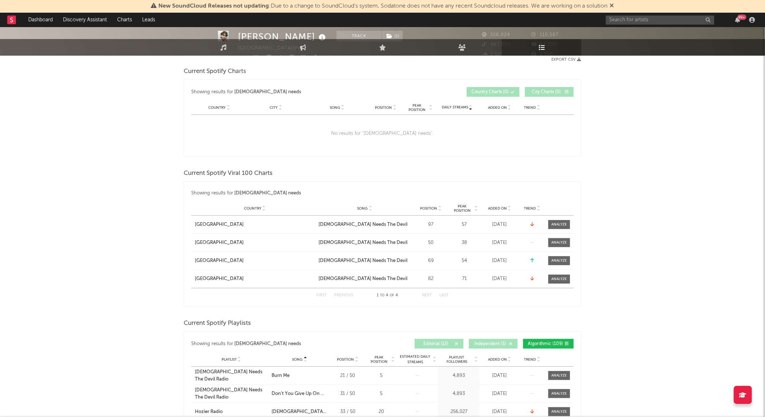
scroll to position [0, 0]
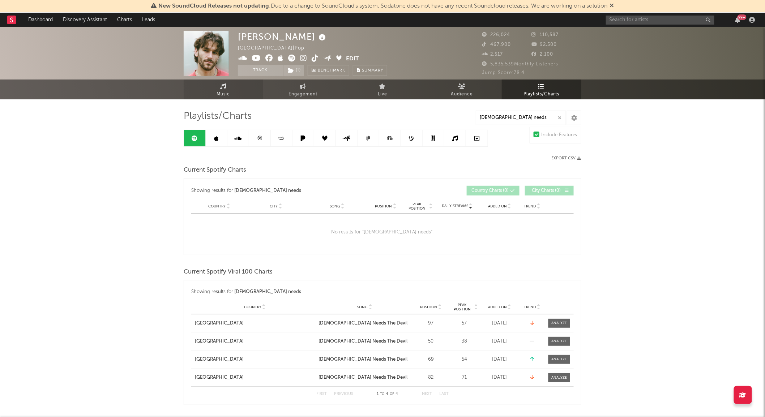
click at [230, 93] on span "Music" at bounding box center [223, 94] width 13 height 9
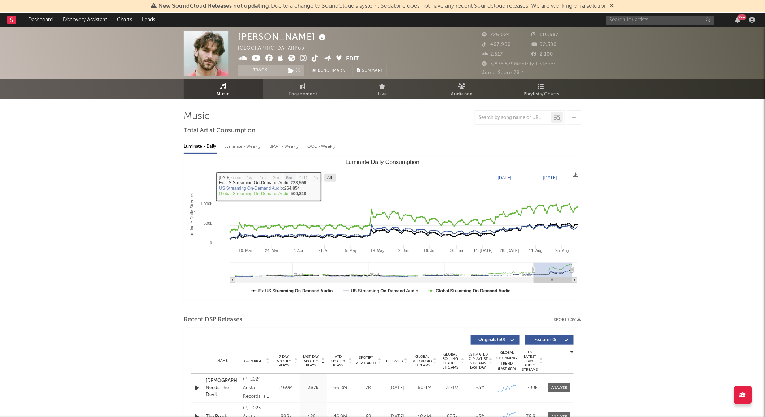
click at [331, 180] on text "All" at bounding box center [329, 178] width 5 height 5
select select "All"
type input "2021-03-31"
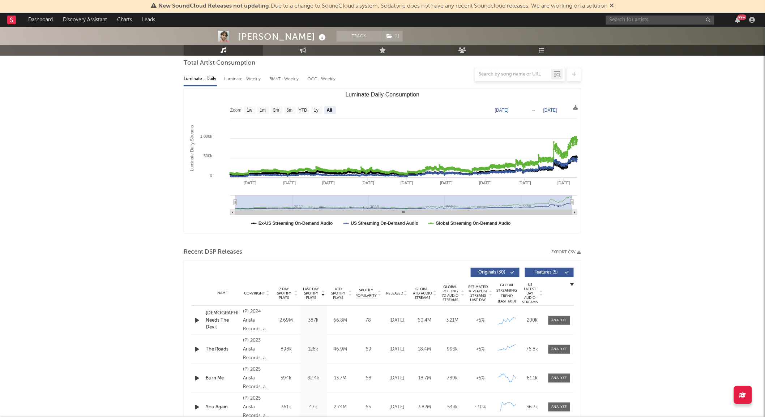
scroll to position [68, 0]
click at [262, 110] on text "1m" at bounding box center [263, 110] width 6 height 5
select select "1m"
type input "2025-08-02"
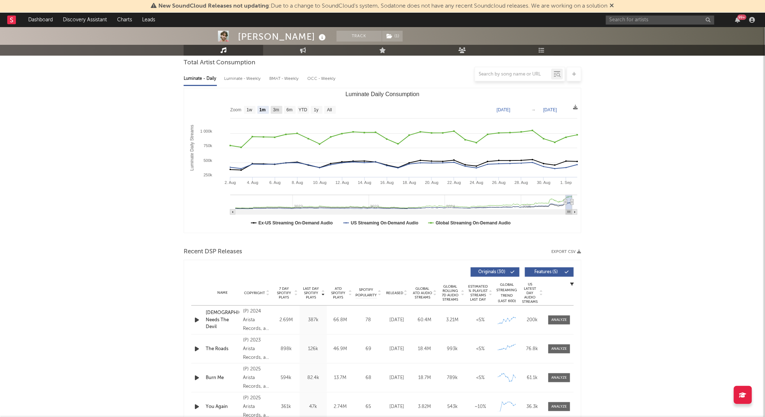
click at [277, 112] on text "3m" at bounding box center [276, 110] width 6 height 5
select select "3m"
type input "2025-06-02"
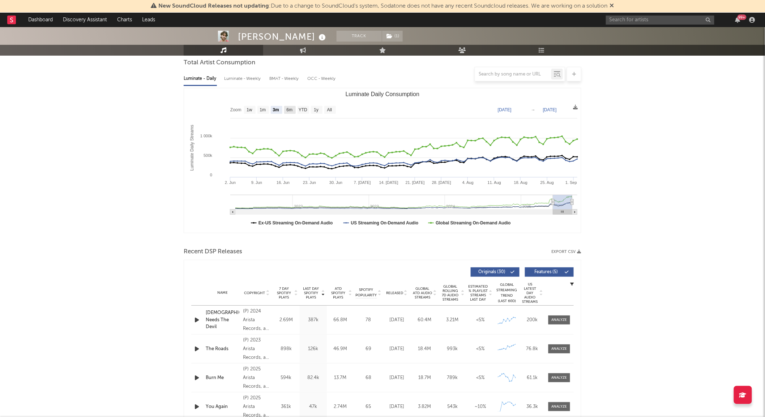
click at [292, 112] on text "6m" at bounding box center [290, 110] width 6 height 5
select select "6m"
type input "2025-03-02"
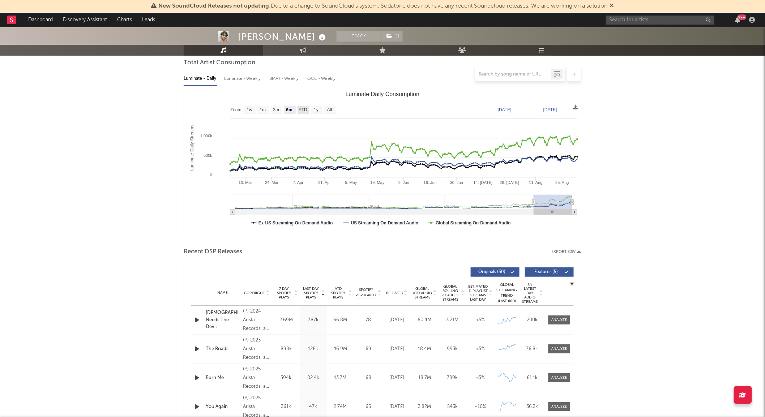
click at [302, 112] on text "YTD" at bounding box center [303, 110] width 9 height 5
select select "YTD"
type input "2025-01-01"
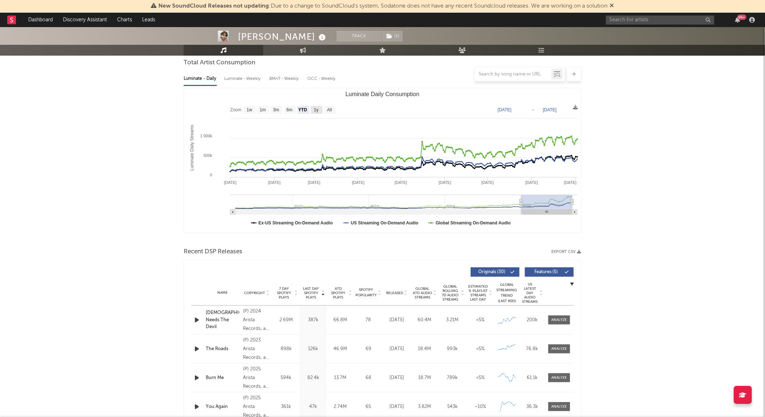
click at [316, 112] on text "1y" at bounding box center [316, 110] width 5 height 5
select select "1y"
type input "2024-09-02"
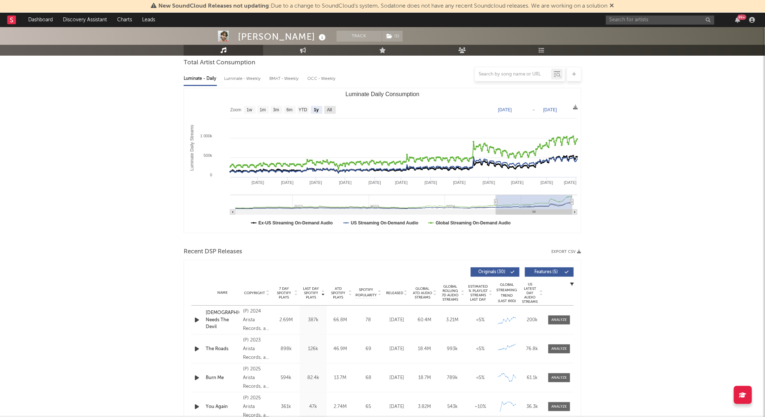
click at [329, 112] on text "All" at bounding box center [329, 110] width 5 height 5
select select "All"
type input "2021-03-31"
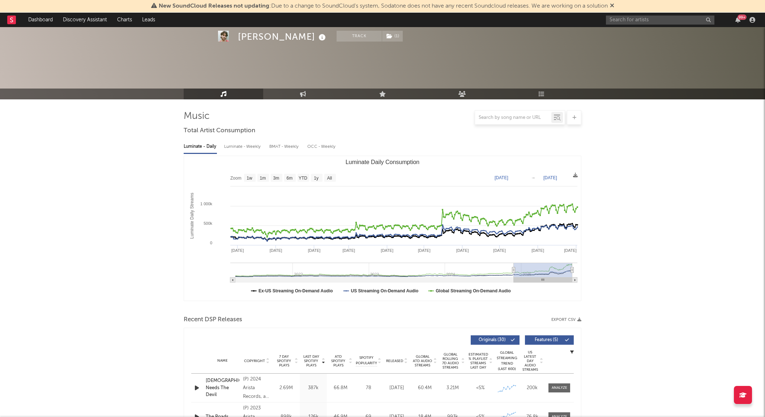
select select "All"
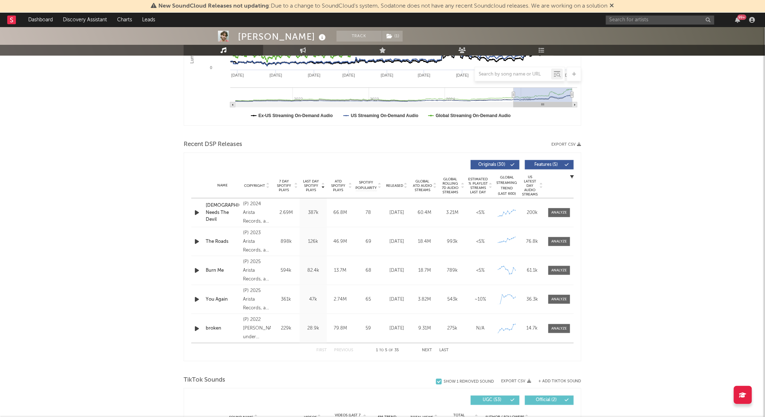
click at [393, 184] on span "Released" at bounding box center [394, 186] width 17 height 4
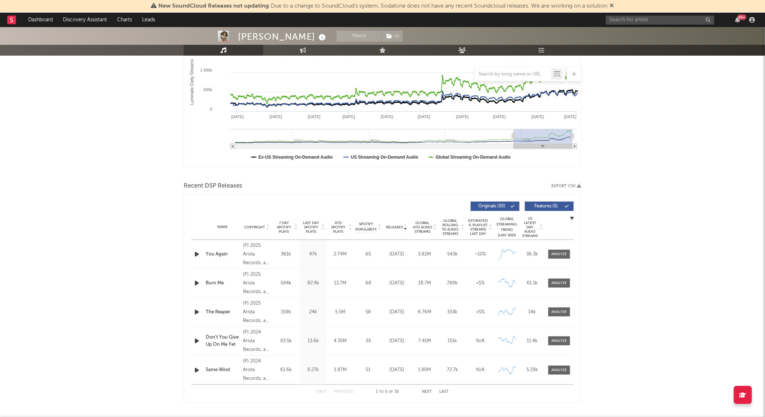
scroll to position [133, 0]
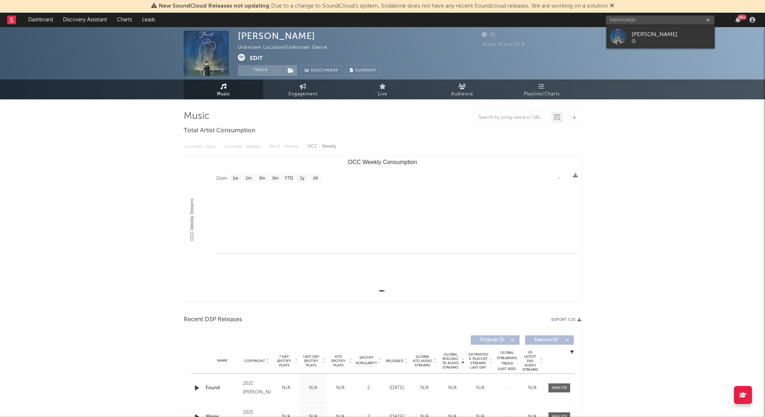
select select "1w"
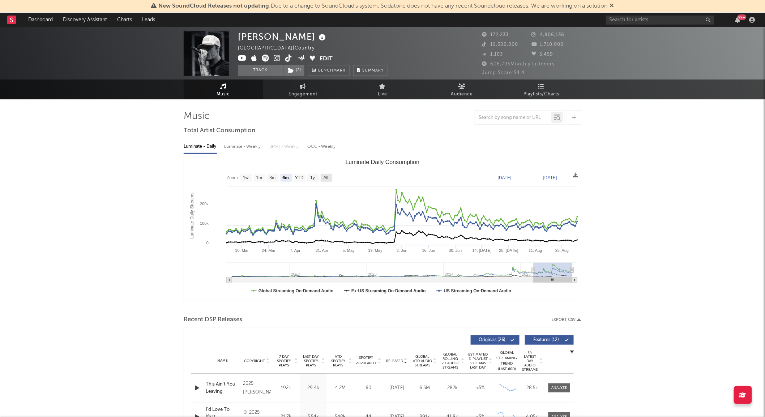
click at [324, 179] on text "All" at bounding box center [326, 178] width 5 height 5
select select "All"
type input "[DATE]"
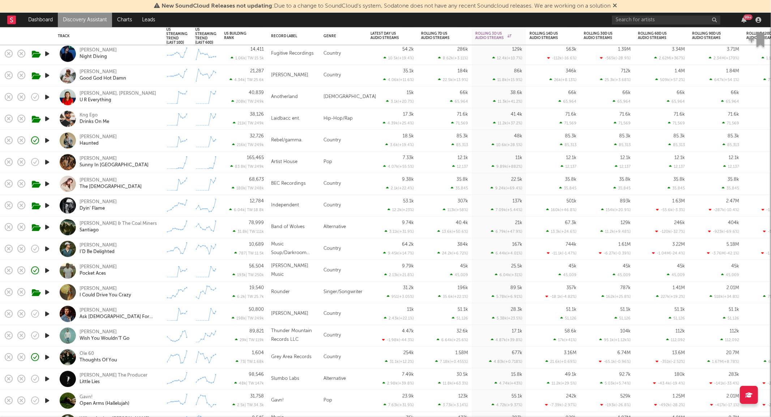
click at [142, 169] on div "Izzy Escobar Sunny In London" at bounding box center [119, 162] width 78 height 13
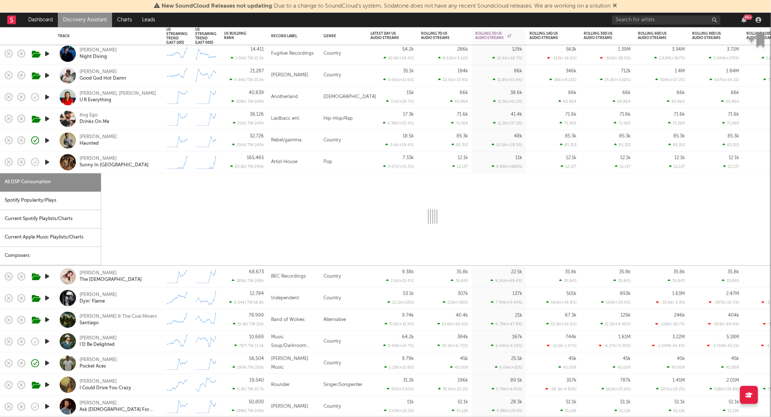
select select "1w"
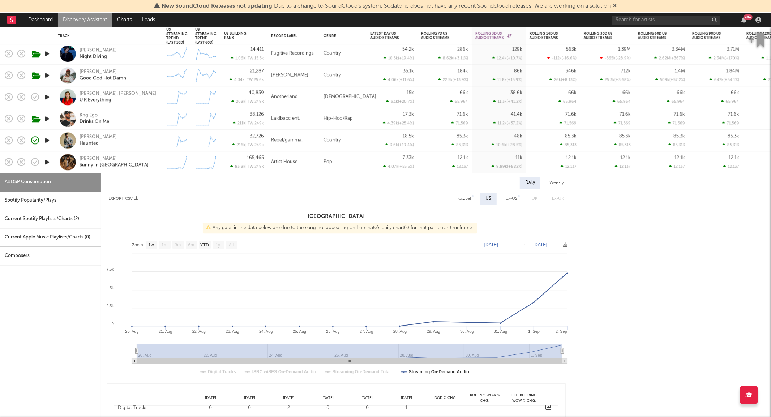
click at [102, 155] on div "Izzy Escobar Sunny In London" at bounding box center [108, 162] width 101 height 21
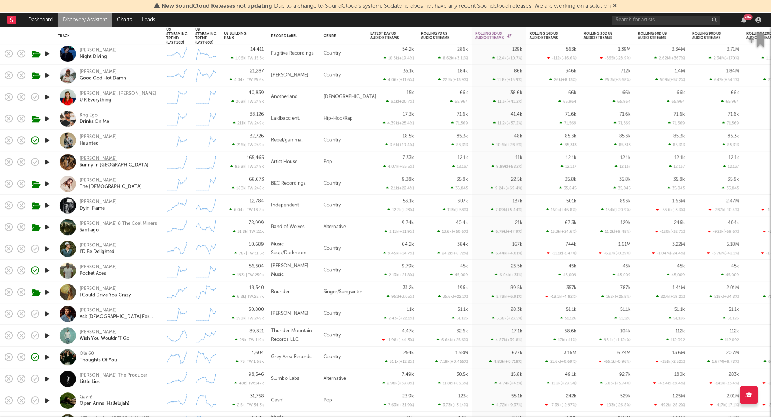
click at [99, 158] on div "Izzy Escobar" at bounding box center [98, 159] width 37 height 7
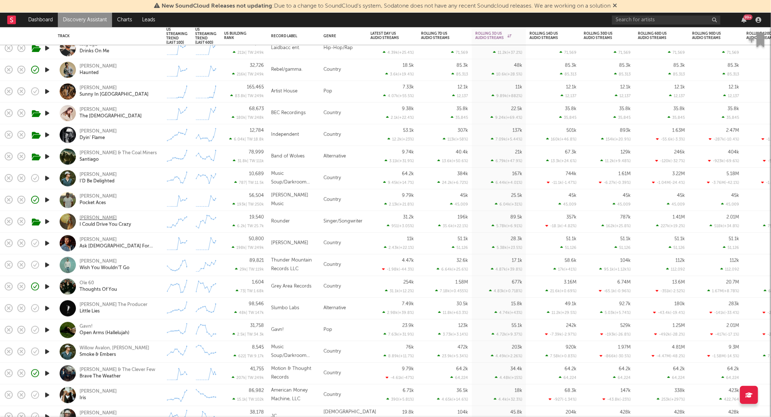
click at [96, 218] on div "Sierra Ferrell" at bounding box center [98, 218] width 37 height 7
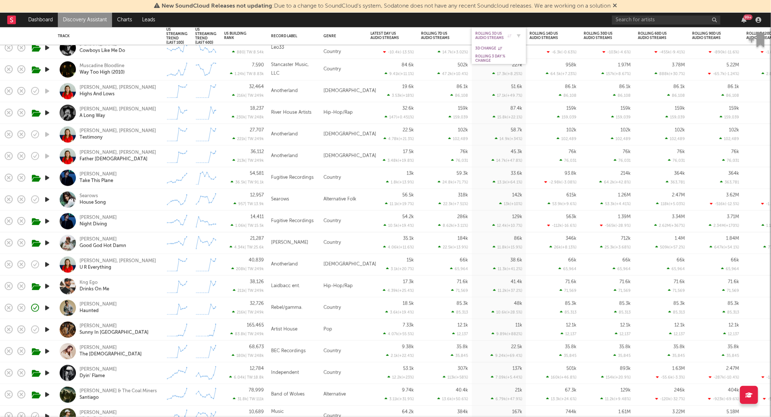
click at [480, 37] on div "Rolling 3D US Audio Streams" at bounding box center [494, 35] width 36 height 9
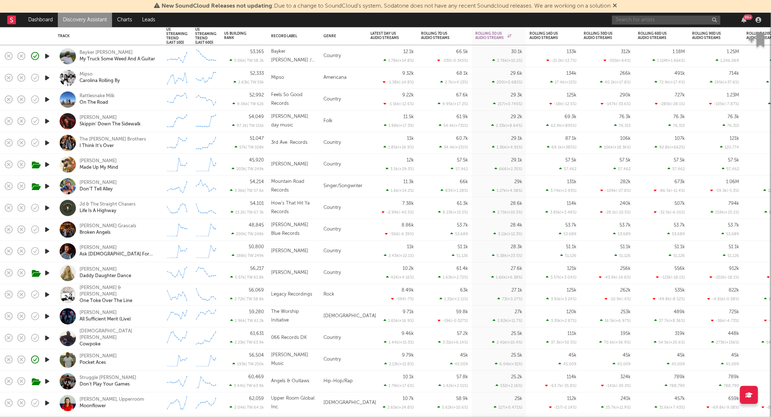
click at [628, 22] on input "text" at bounding box center [666, 20] width 108 height 9
type input "abbie cal"
click at [628, 35] on div at bounding box center [624, 37] width 16 height 16
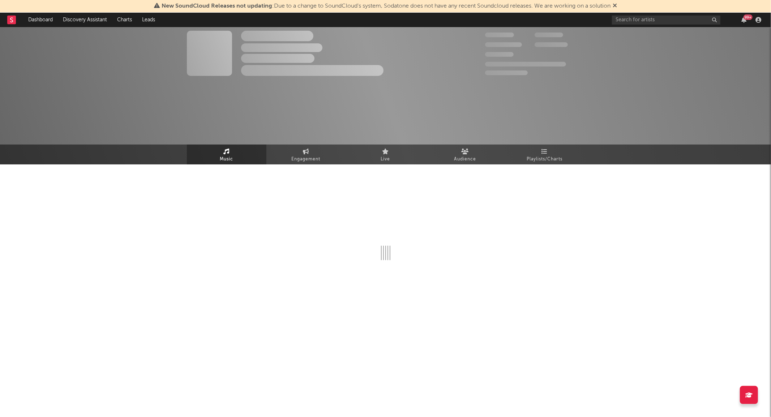
select select "6m"
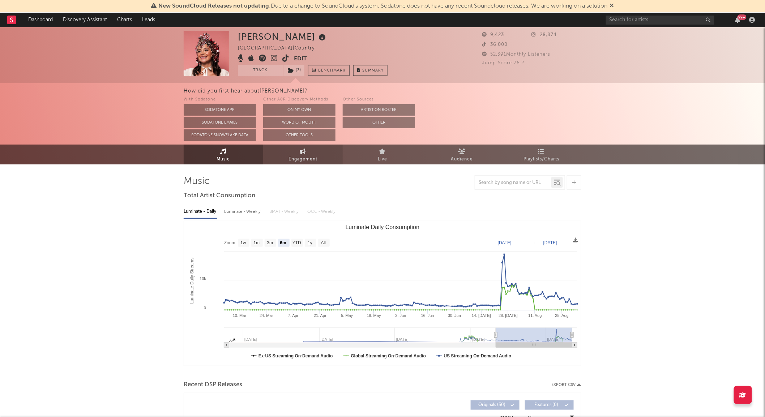
click at [309, 161] on span "Engagement" at bounding box center [303, 159] width 29 height 9
select select "1w"
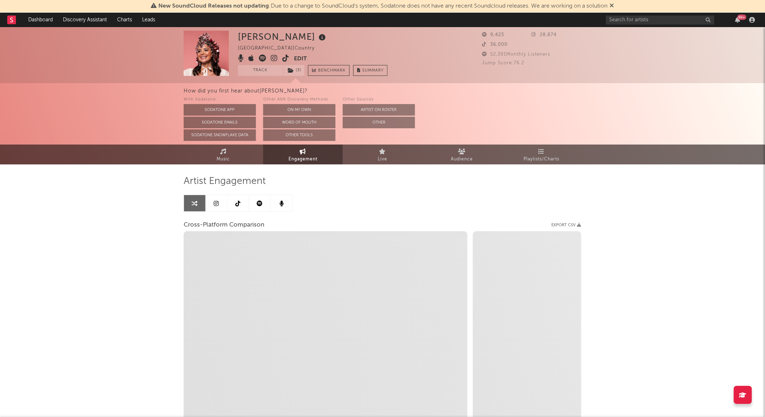
select select "1m"
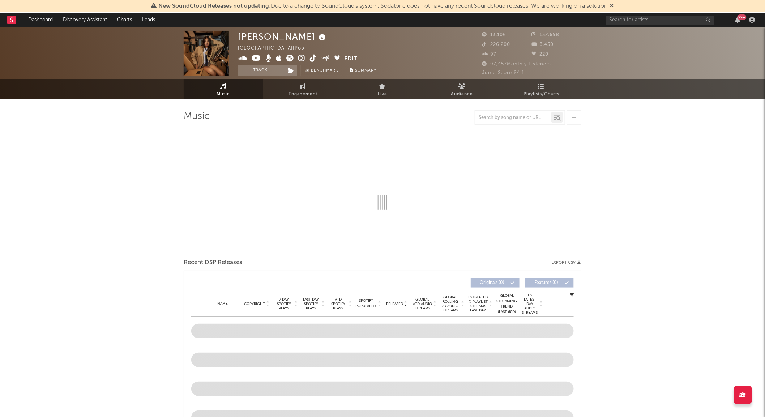
select select "6m"
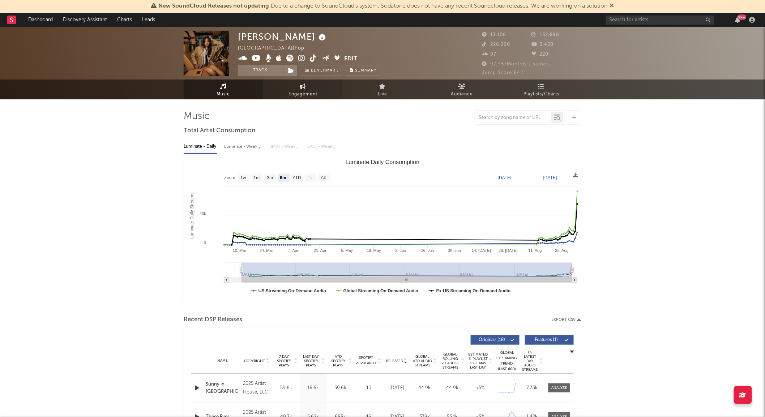
click at [298, 94] on span "Engagement" at bounding box center [303, 94] width 29 height 9
select select "1w"
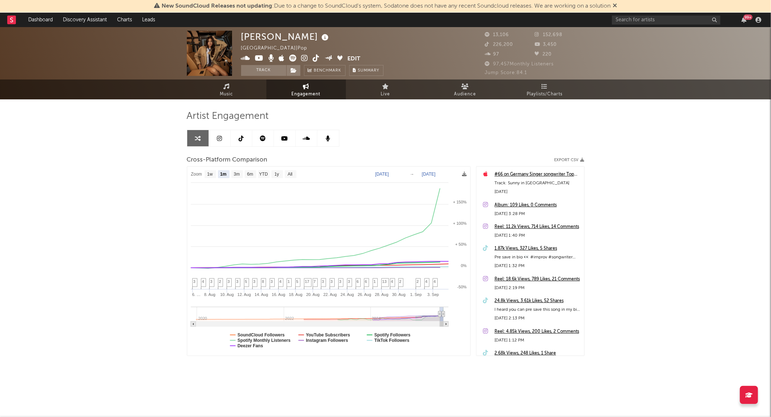
click at [317, 57] on icon at bounding box center [316, 58] width 7 height 7
click at [211, 173] on text "1w" at bounding box center [210, 174] width 6 height 5
select select "1w"
type input "2025-08-29"
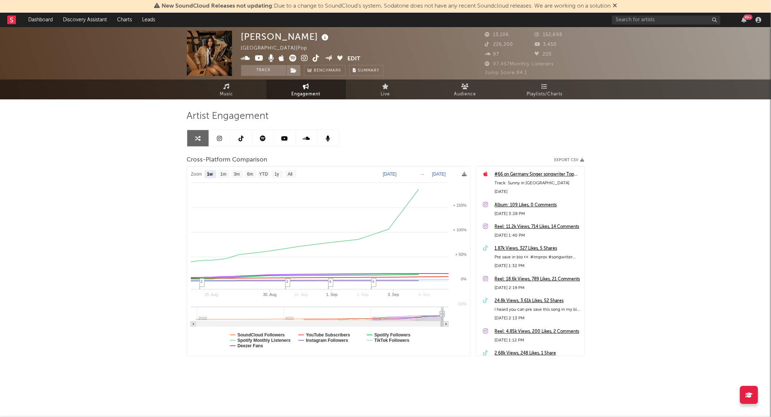
select select "1w"
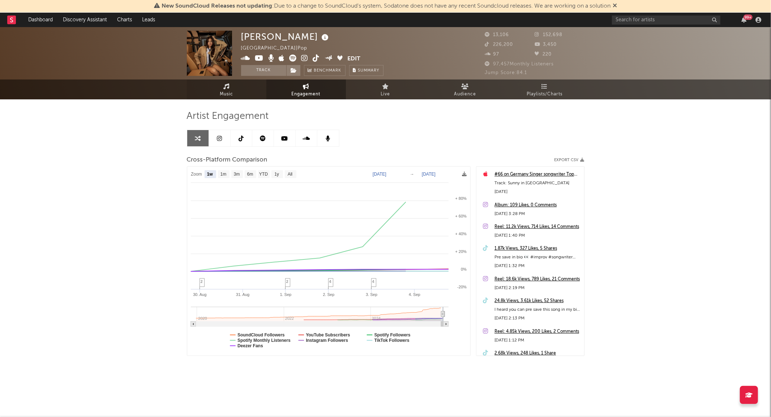
click at [250, 93] on link "Music" at bounding box center [227, 90] width 80 height 20
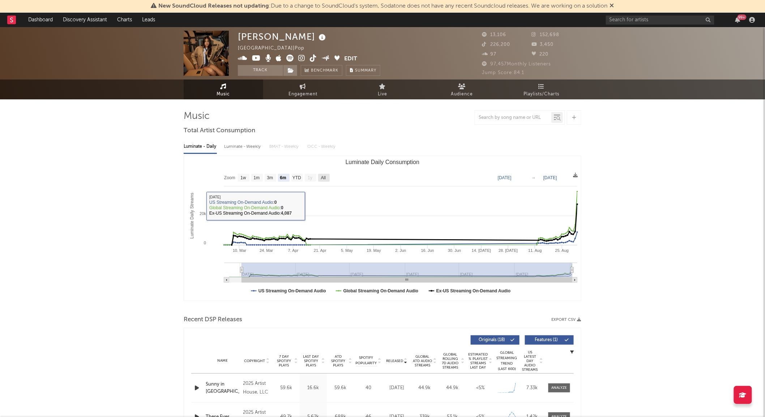
click at [328, 176] on rect "Luminate Daily Consumption" at bounding box center [324, 178] width 12 height 8
select select "All"
type input "2025-02-23"
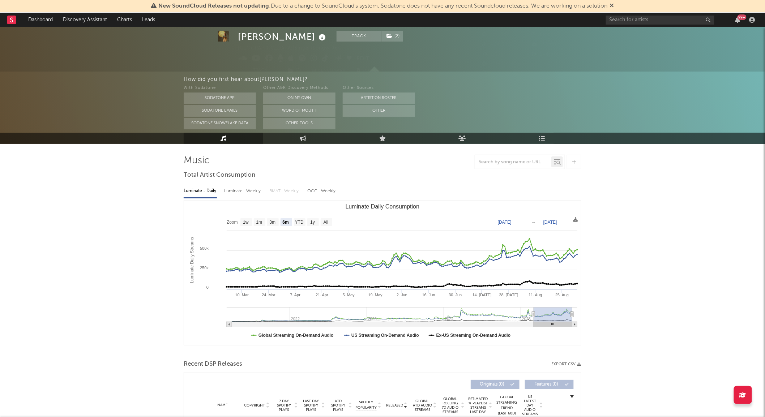
scroll to position [21, 0]
click at [327, 220] on text "All" at bounding box center [326, 222] width 5 height 5
select select "All"
type input "[DATE]"
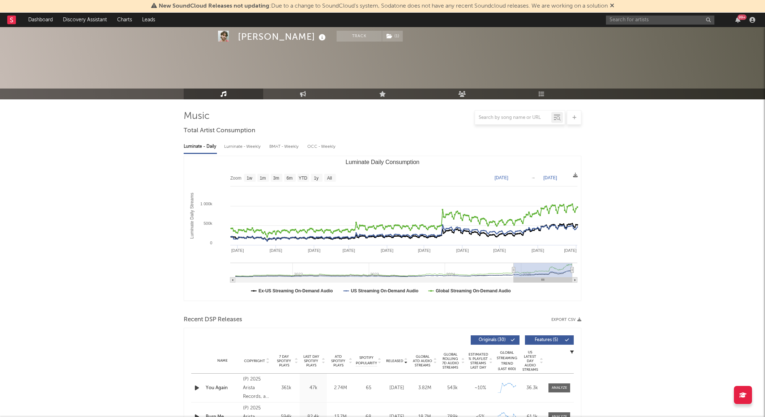
select select "All"
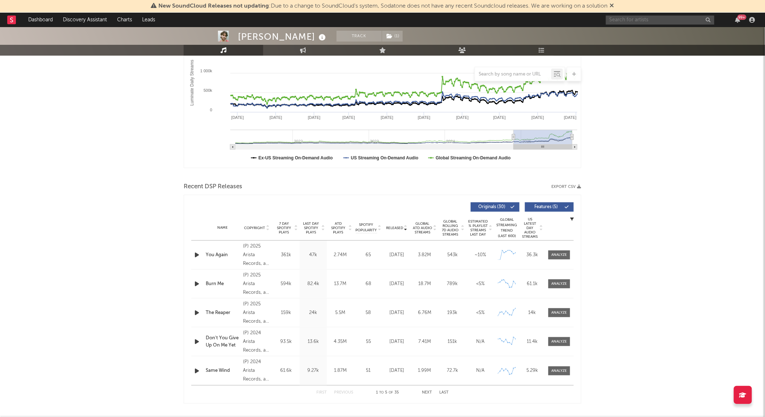
click at [630, 16] on input "text" at bounding box center [660, 20] width 108 height 9
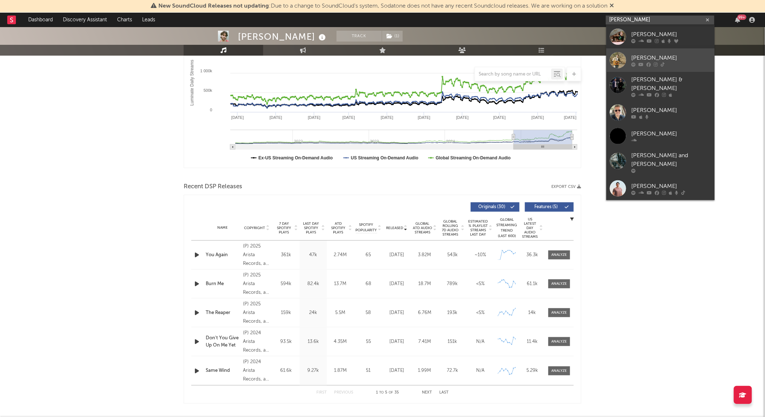
type input "[PERSON_NAME]"
click at [618, 70] on link "[PERSON_NAME]" at bounding box center [660, 60] width 108 height 24
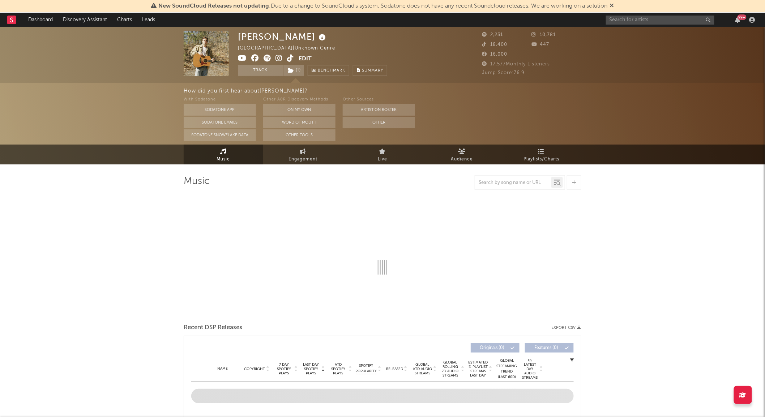
select select "1w"
